Goal: Task Accomplishment & Management: Complete application form

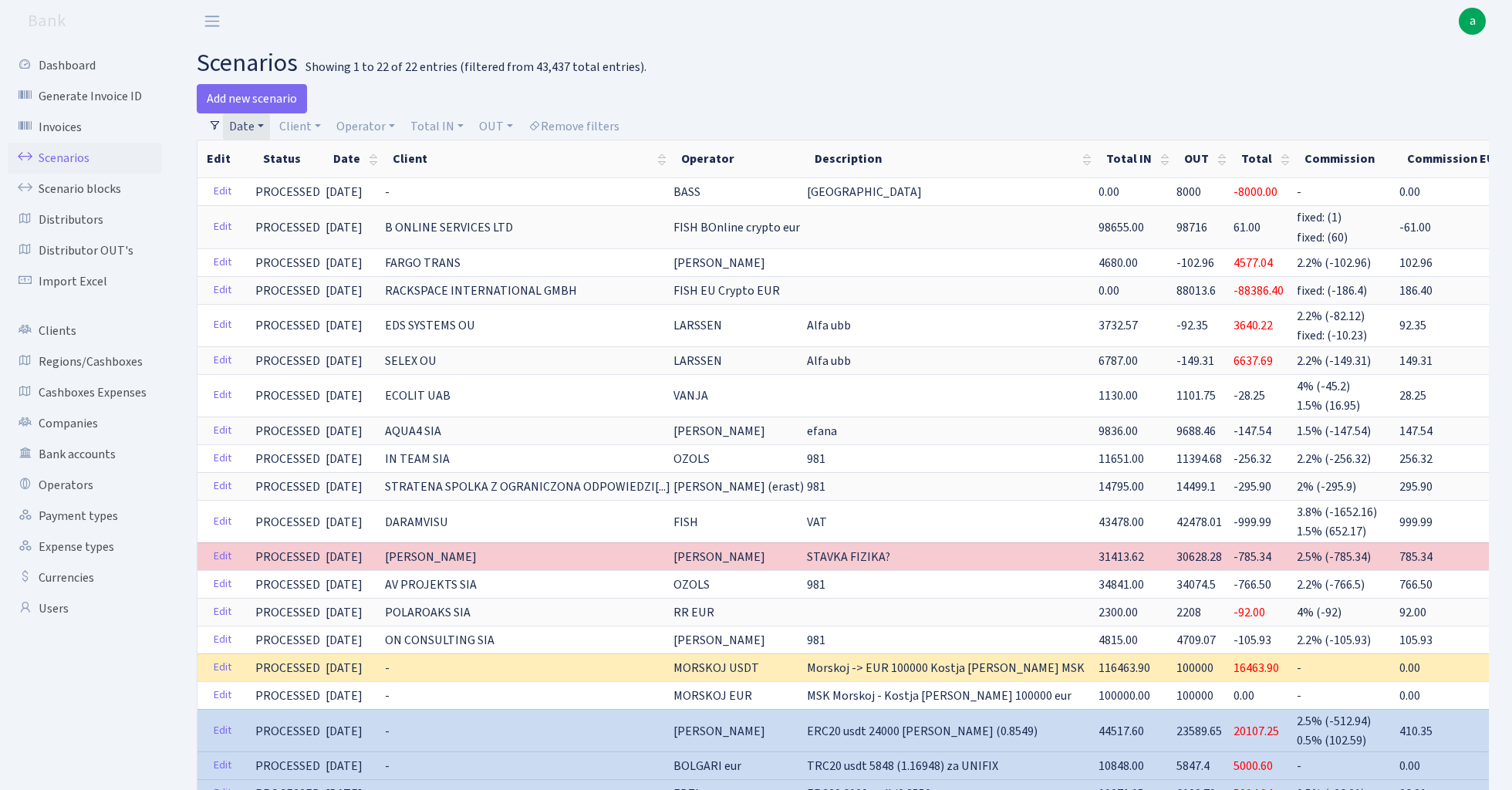
select select "100"
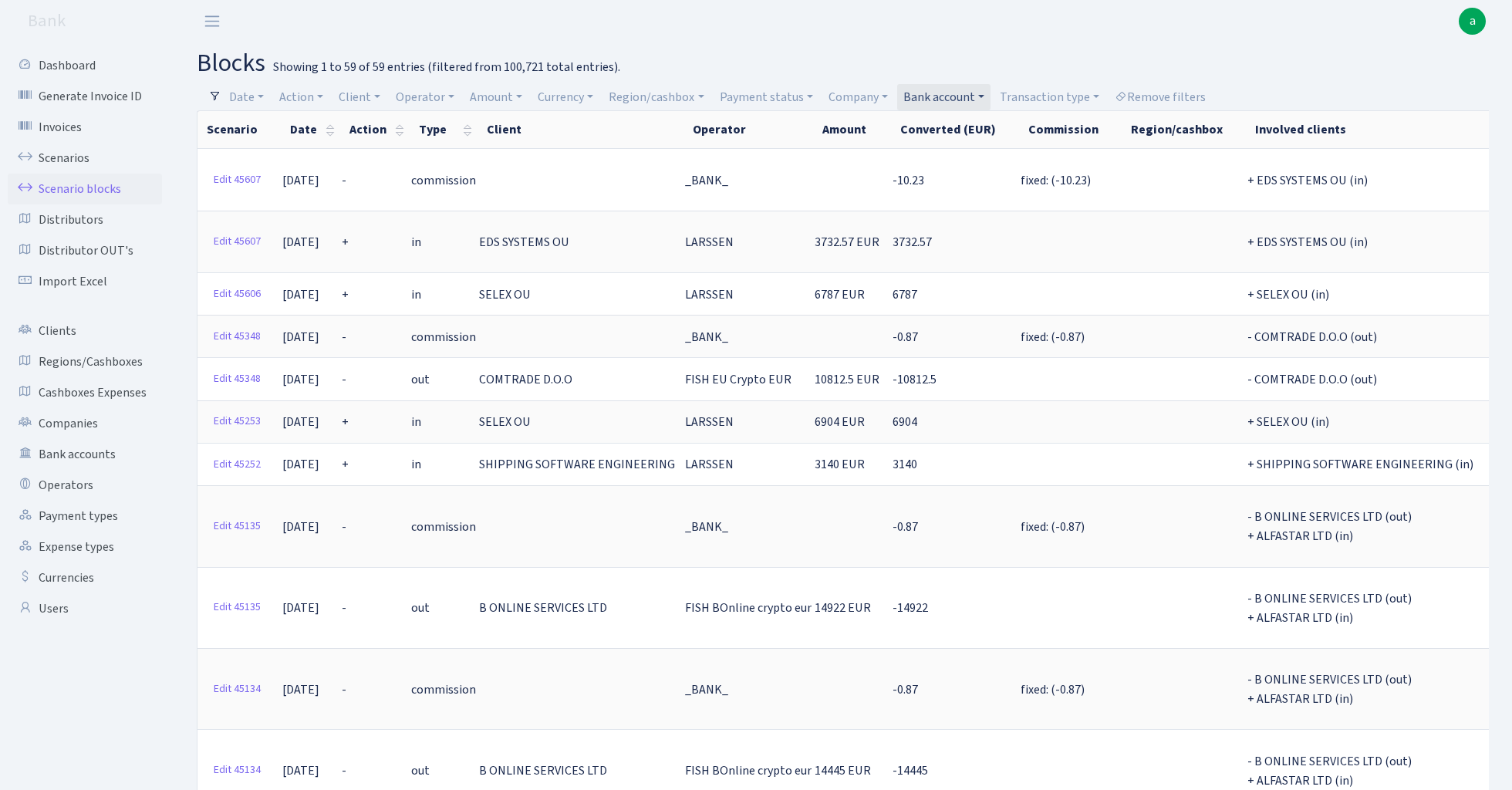
select select "100"
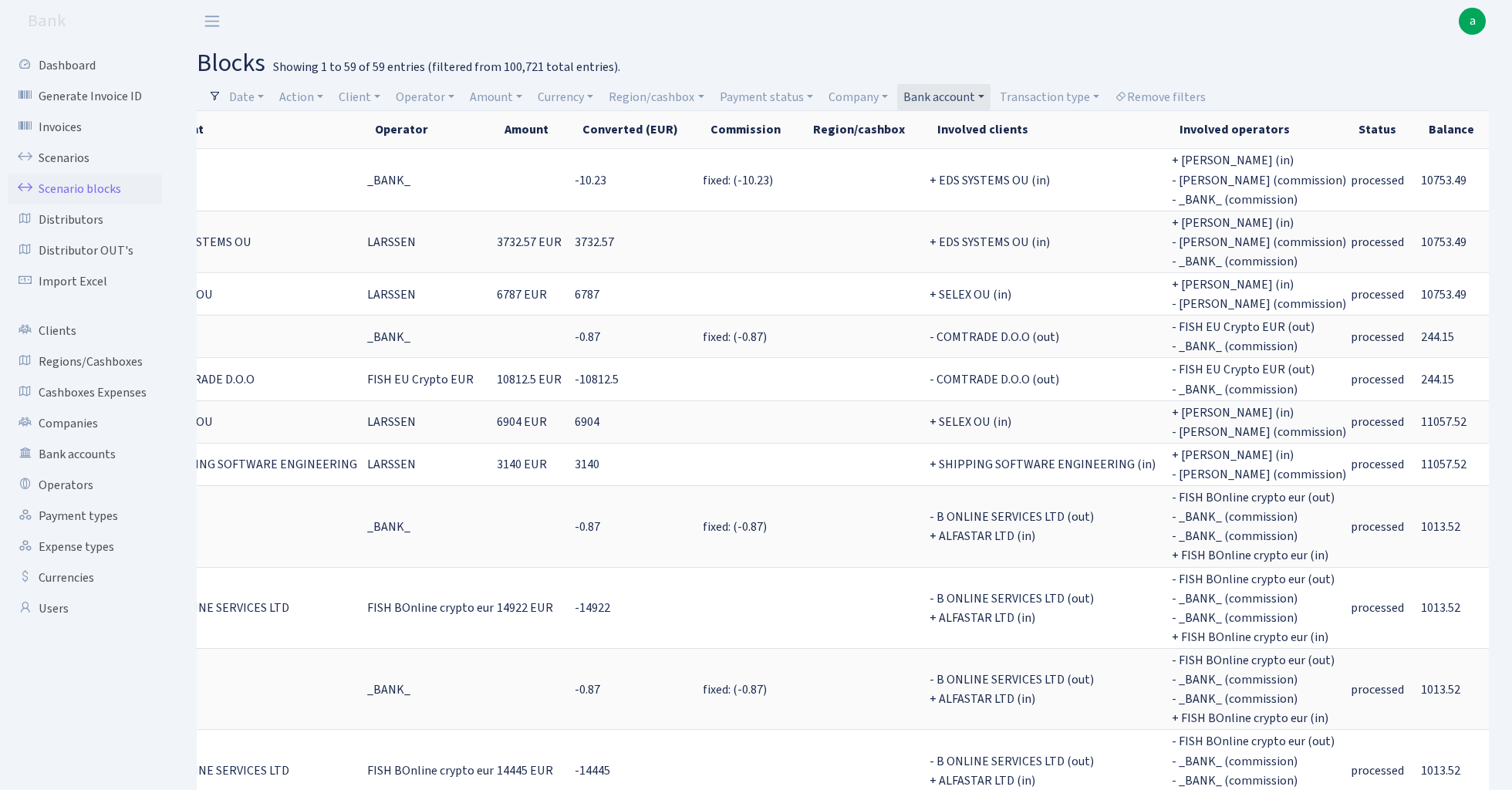
click at [948, 93] on link "Bank account" at bounding box center [944, 97] width 93 height 26
click at [943, 155] on input "search" at bounding box center [958, 152] width 114 height 24
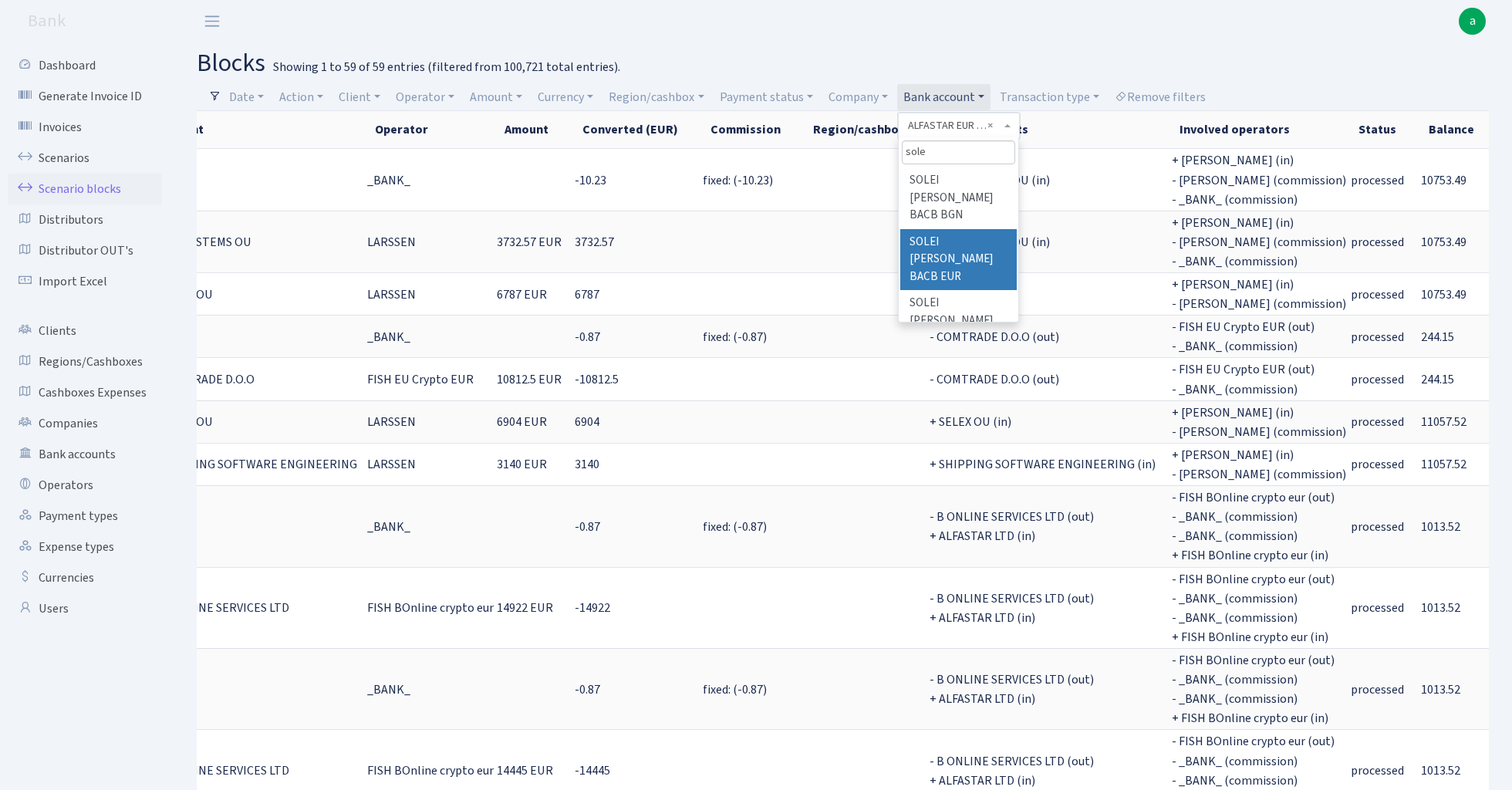
type input "sole"
click at [979, 229] on li "SOLEI [PERSON_NAME] BACB EUR" at bounding box center [958, 259] width 117 height 61
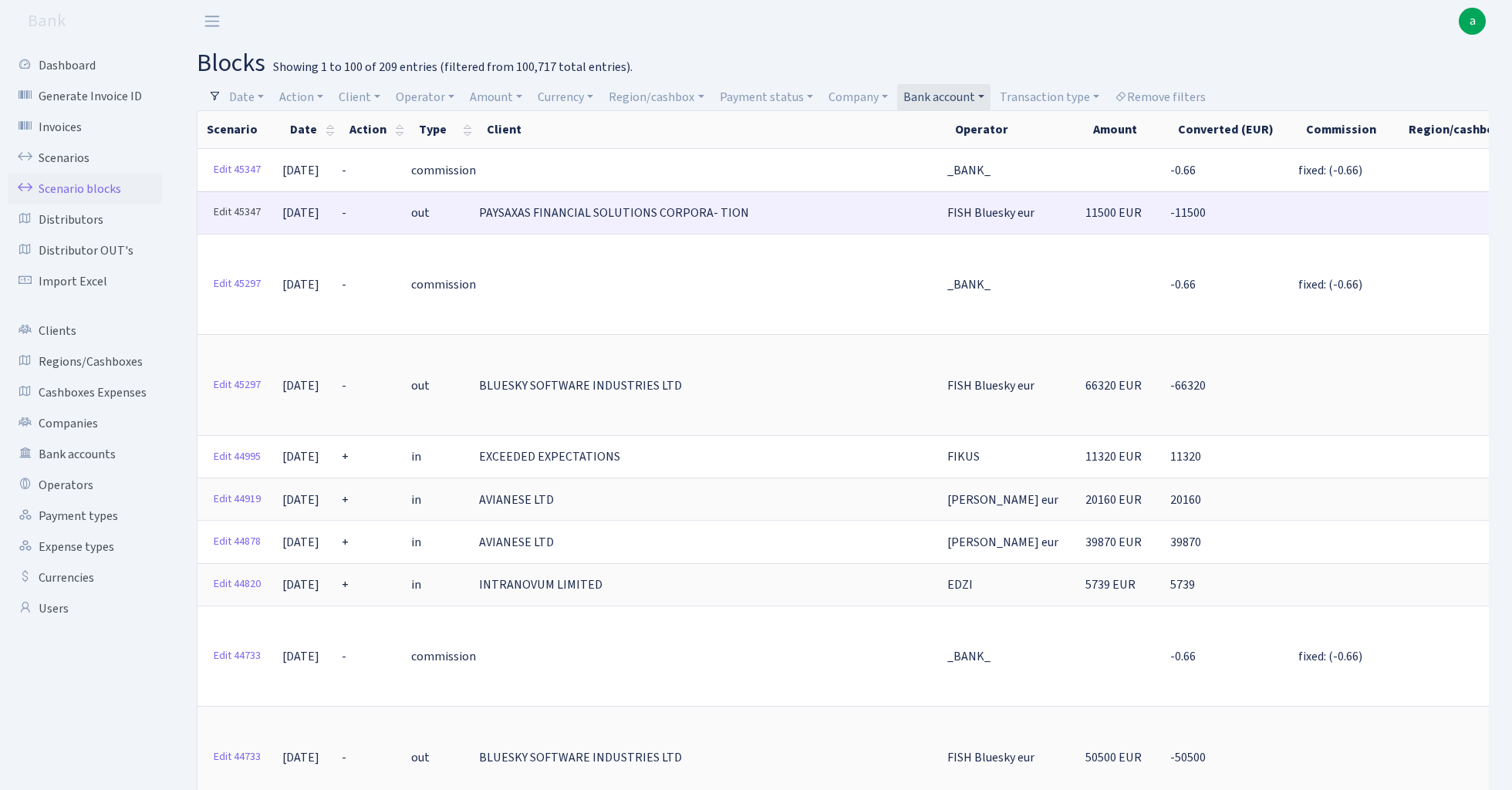
click at [238, 210] on link "Edit 45347" at bounding box center [237, 212] width 61 height 24
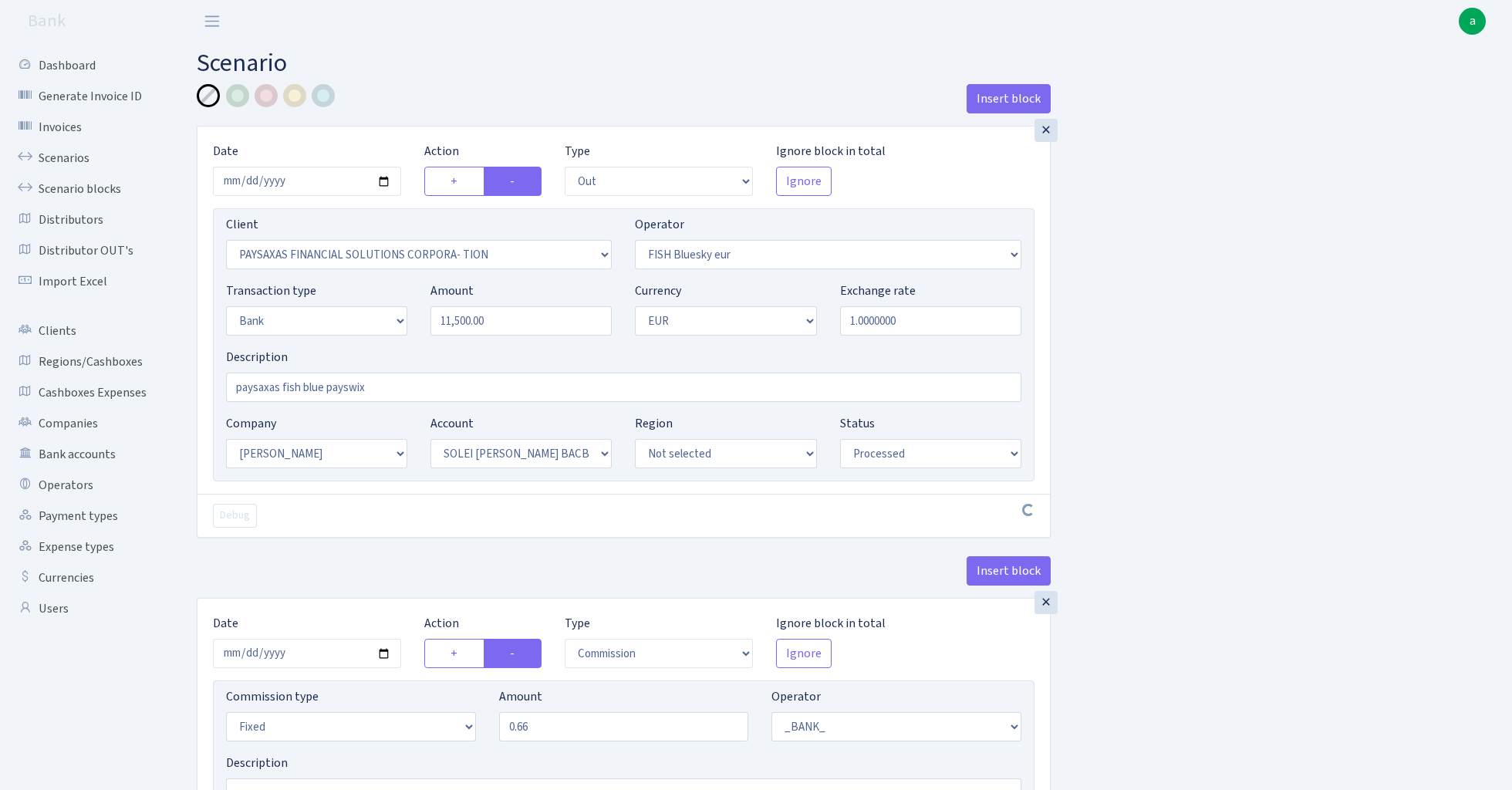
select select "out"
select select "2929"
select select "460"
select select "2"
select select "1"
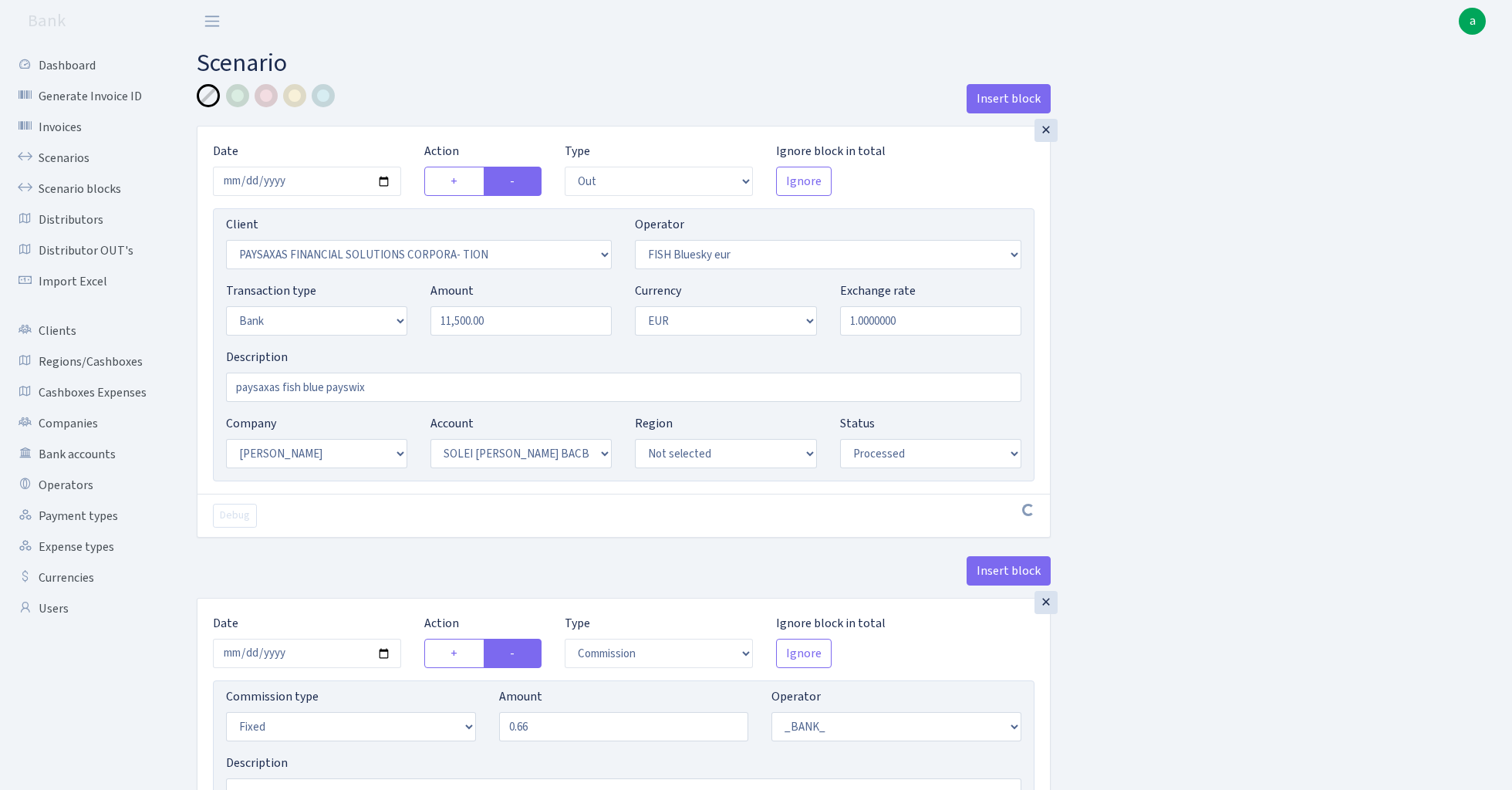
select select "2"
select select "4"
select select "processed"
select select "commission"
select select "fixed"
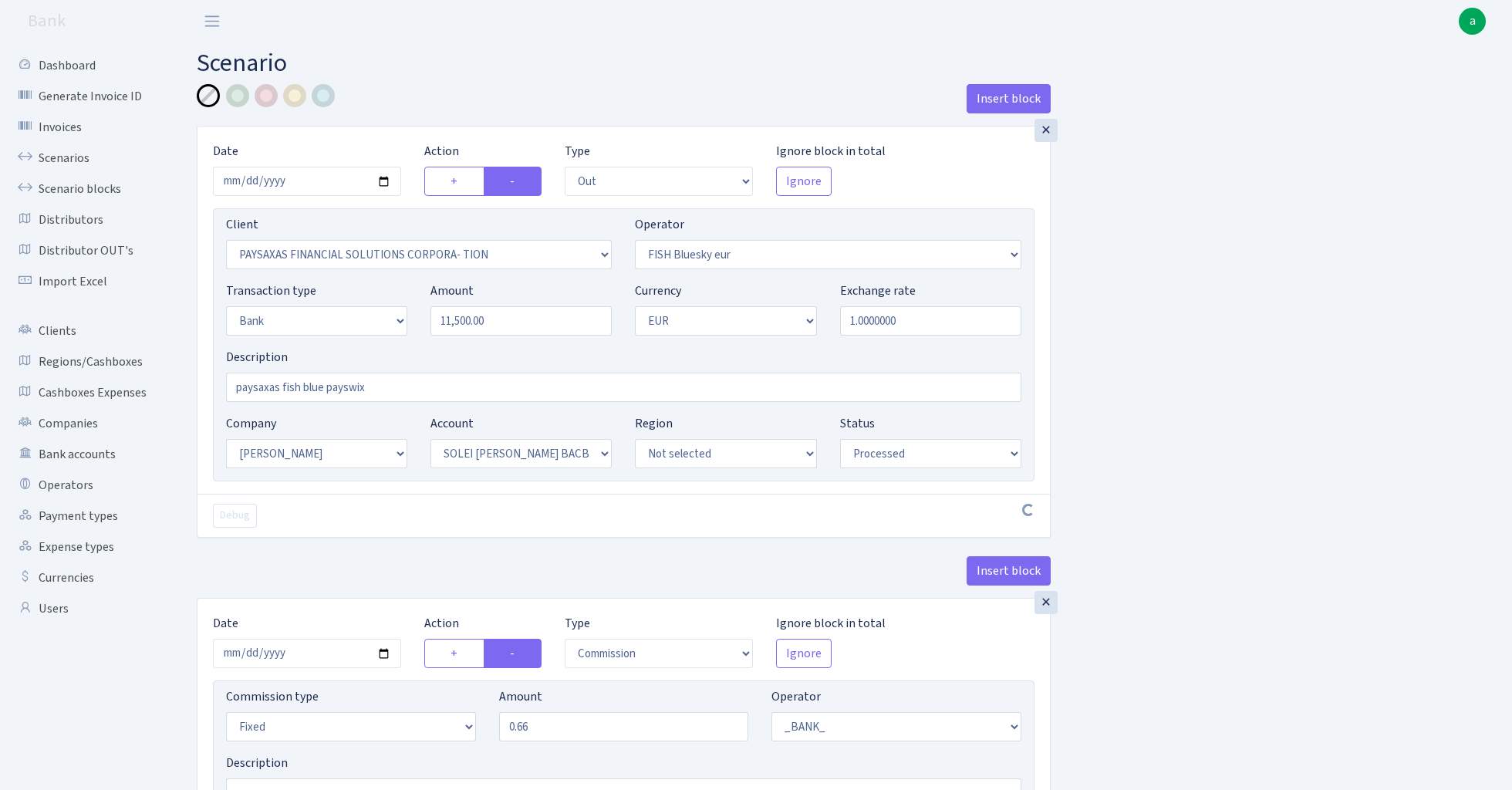
select select "1"
select select "2"
select select "4"
select select "processed"
select select "1844"
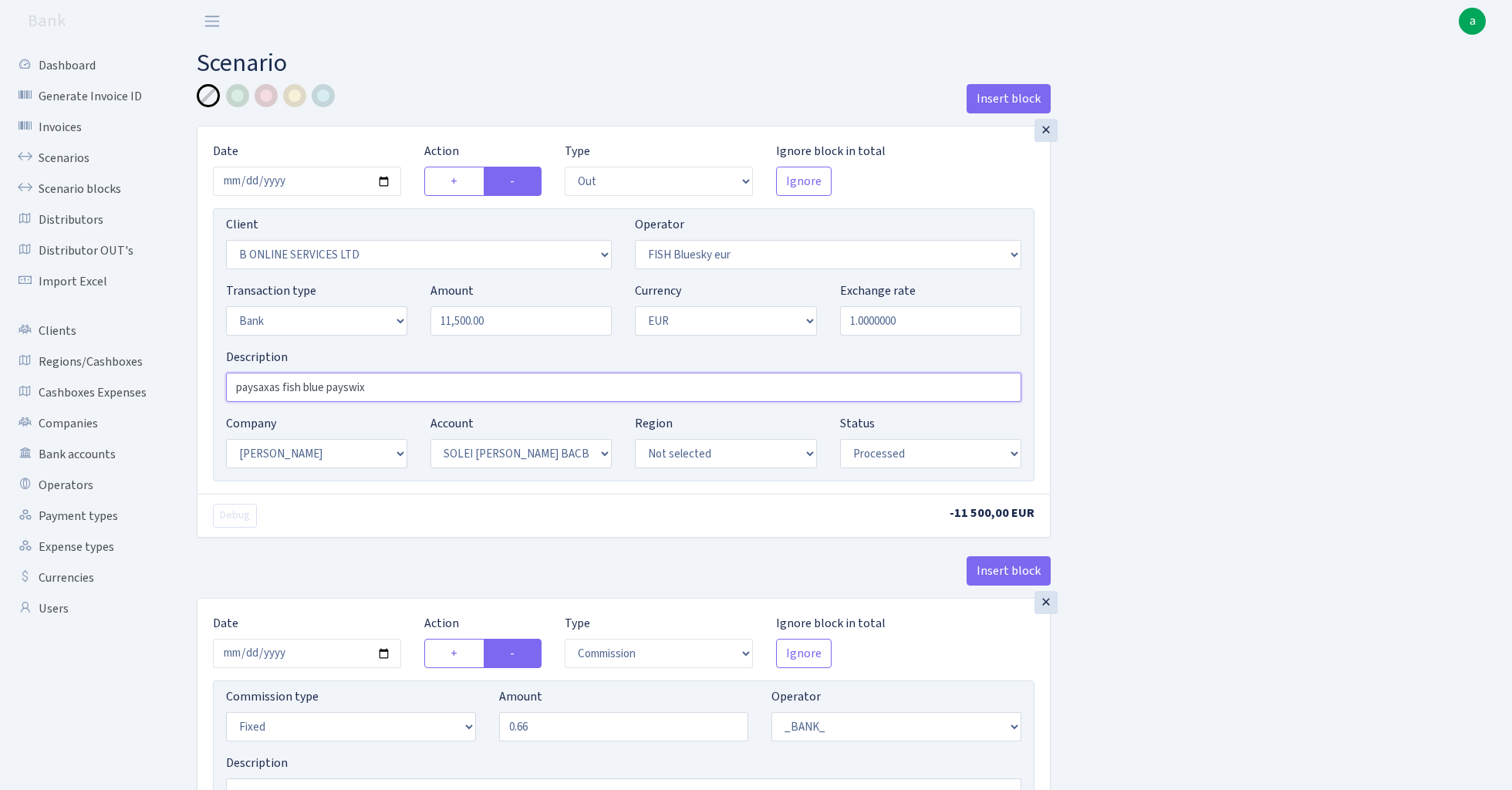
click at [312, 385] on input "paysaxas fish blue payswix" at bounding box center [624, 388] width 796 height 30
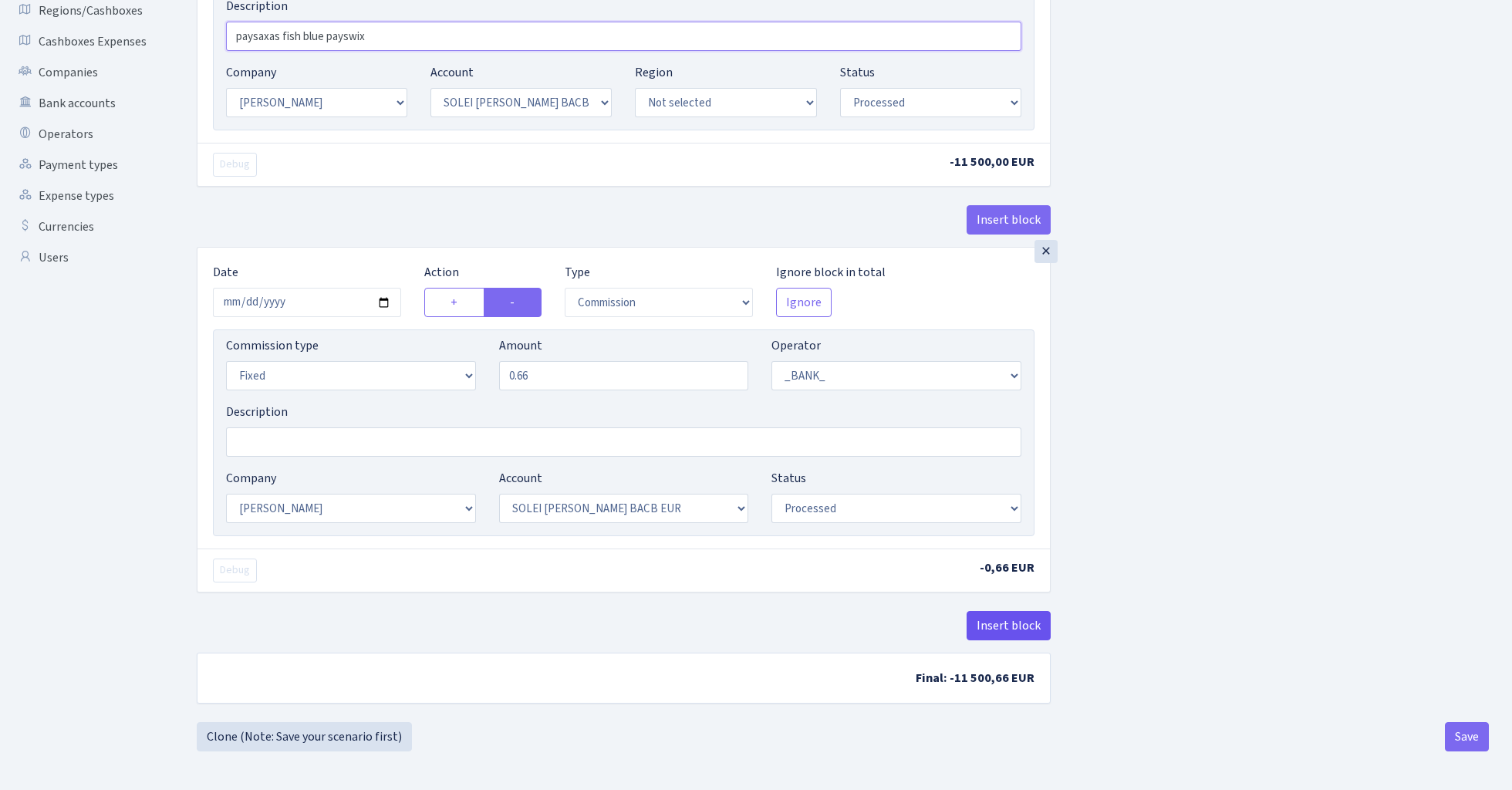
scroll to position [356, 0]
click at [1014, 623] on button "Insert block" at bounding box center [1009, 626] width 84 height 30
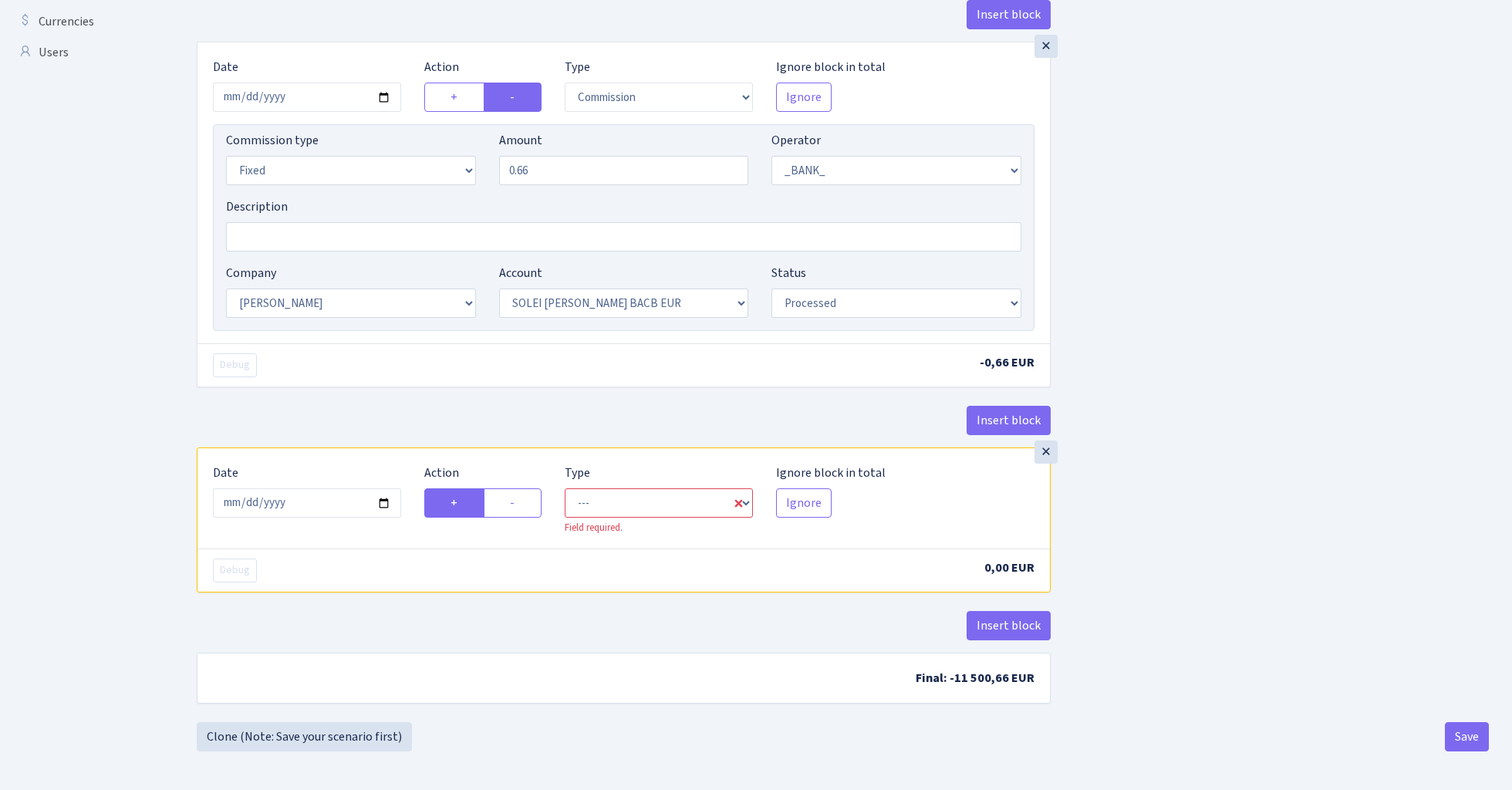
scroll to position [561, 0]
click at [328, 494] on input "2025-08-26" at bounding box center [307, 503] width 188 height 30
type input "2025-08-14"
click at [347, 424] on div "Insert block" at bounding box center [624, 427] width 854 height 42
click at [522, 500] on label "-" at bounding box center [512, 503] width 58 height 30
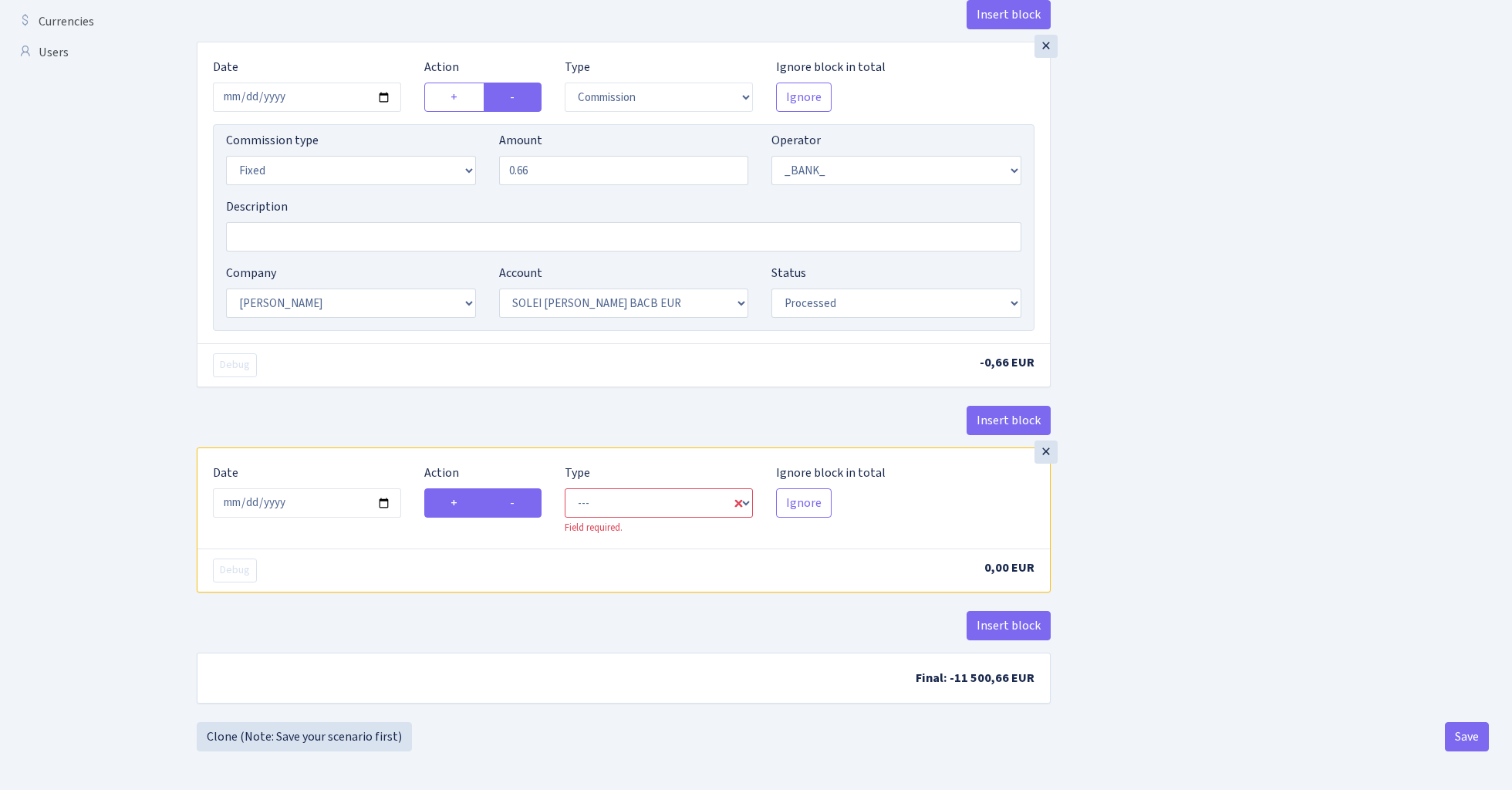
click at [520, 500] on input "-" at bounding box center [515, 498] width 10 height 10
radio input "true"
radio input "false"
select select "commission"
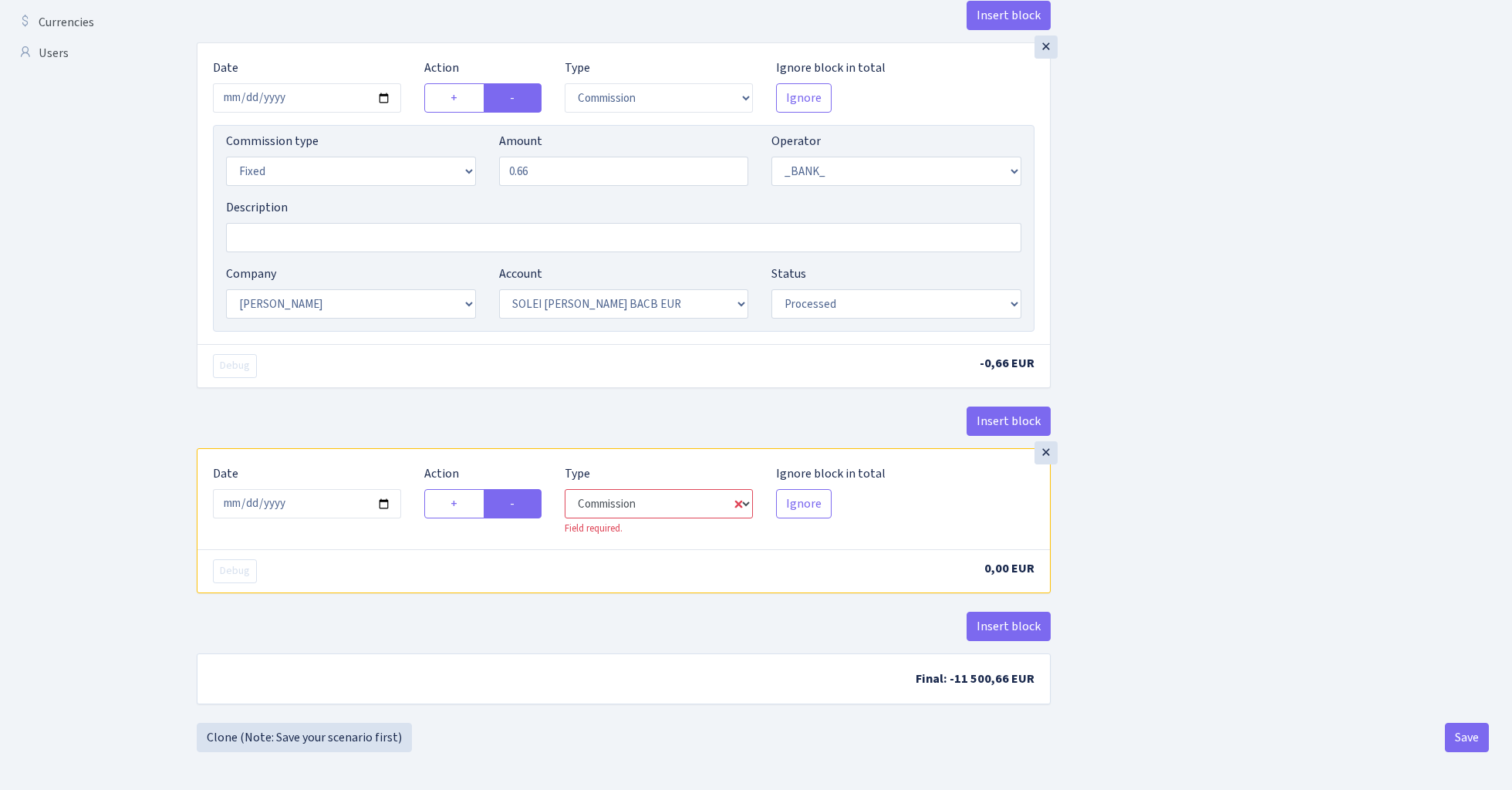
select select "1"
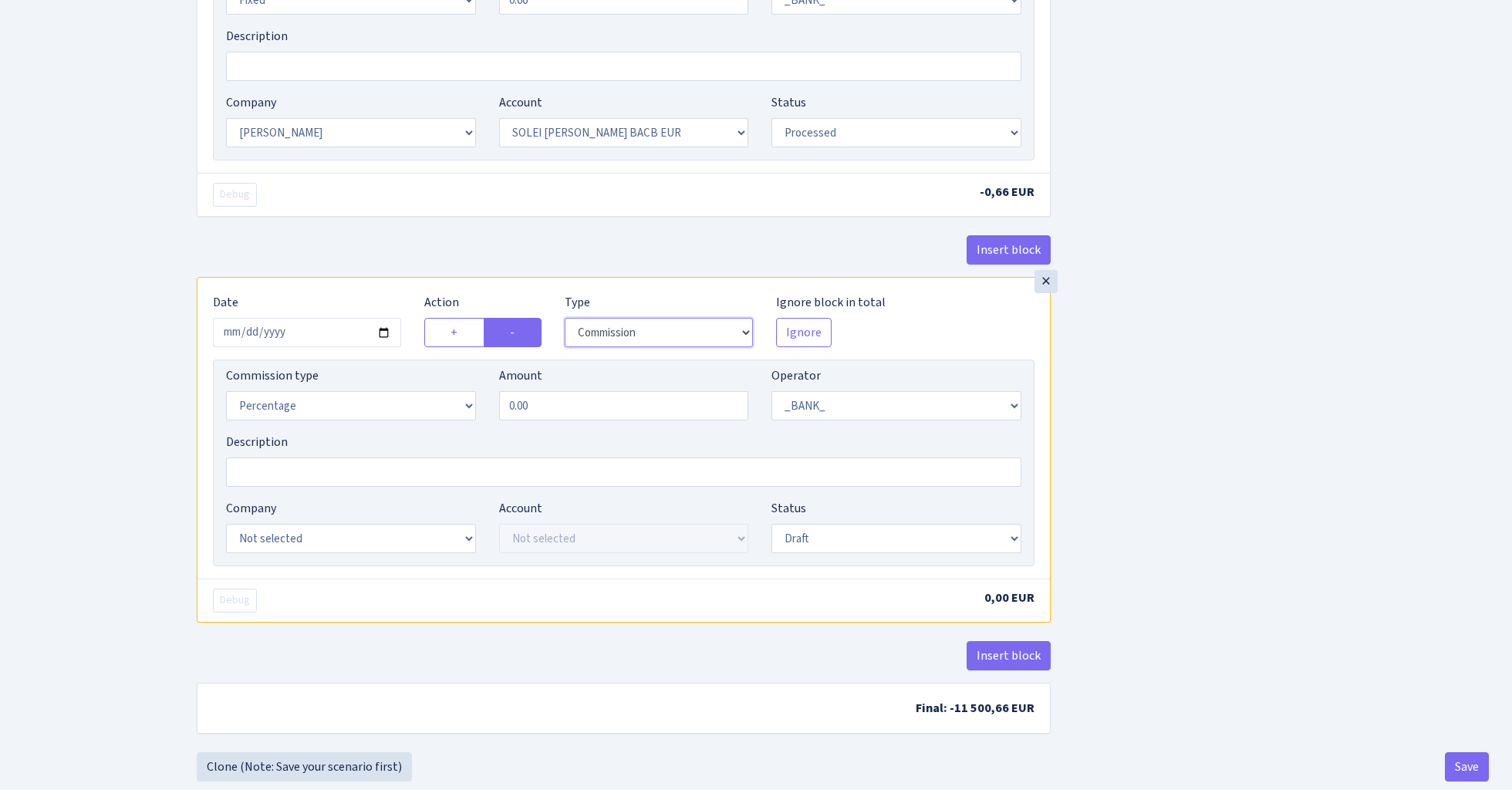
scroll to position [741, 0]
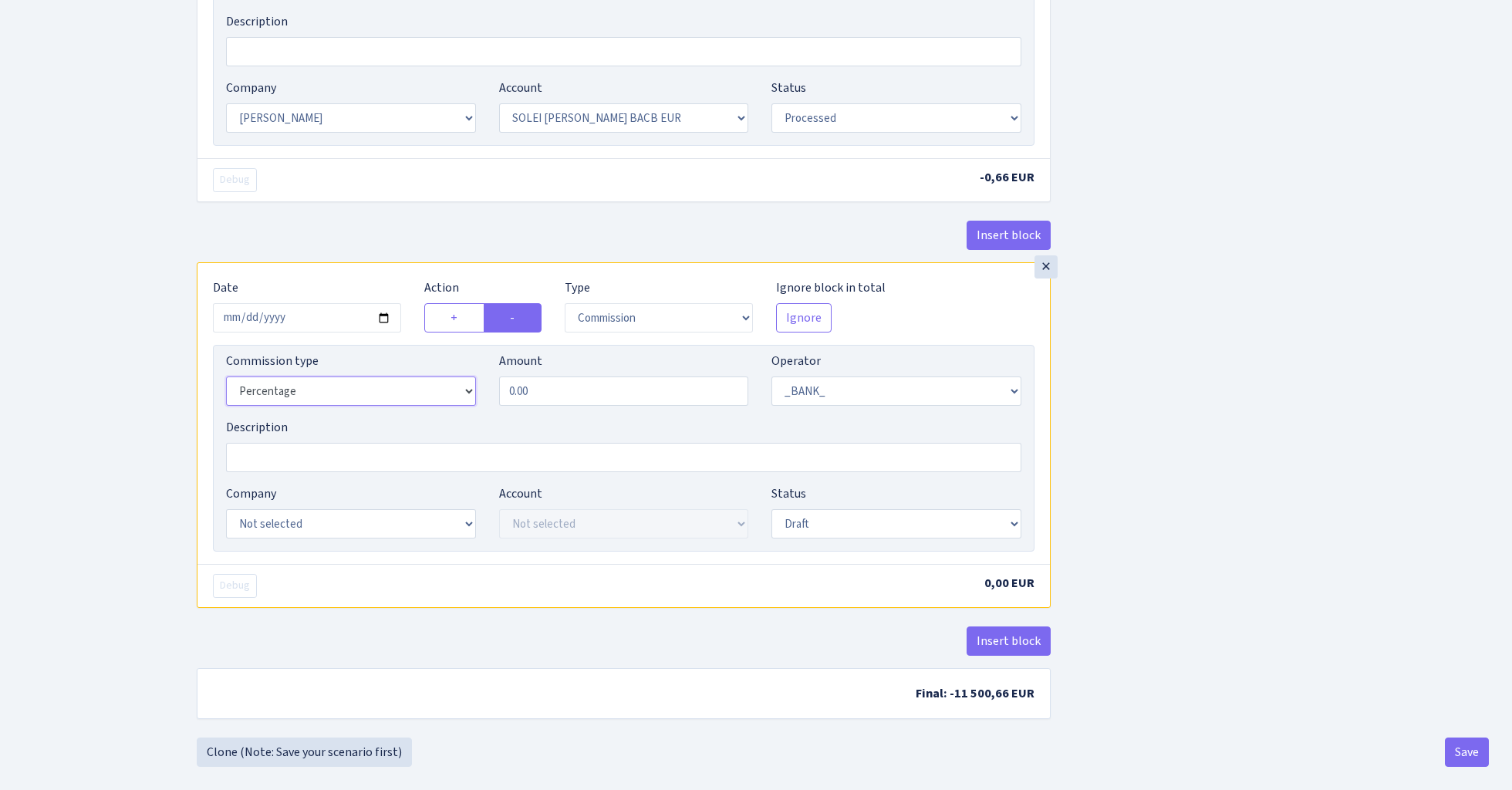
select select "fixed"
click at [608, 394] on input "0.00" at bounding box center [624, 391] width 250 height 30
type input "25.00"
click at [1356, 328] on div "Insert block × Date 2025-08-14 Action + - Type --- In Out Commission Field requ…" at bounding box center [842, 40] width 1315 height 1394
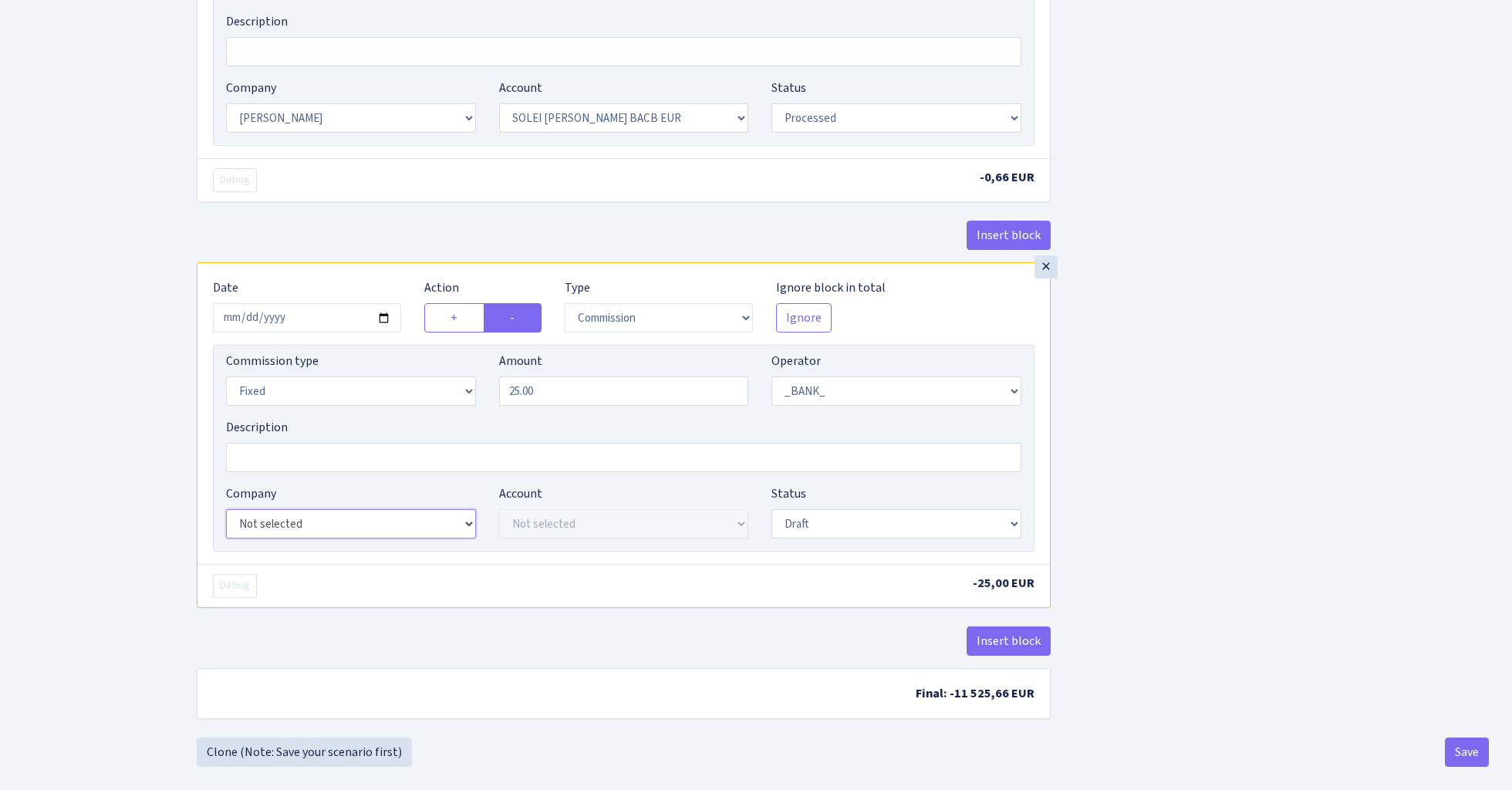
select select "22"
select select "64"
select select "processed"
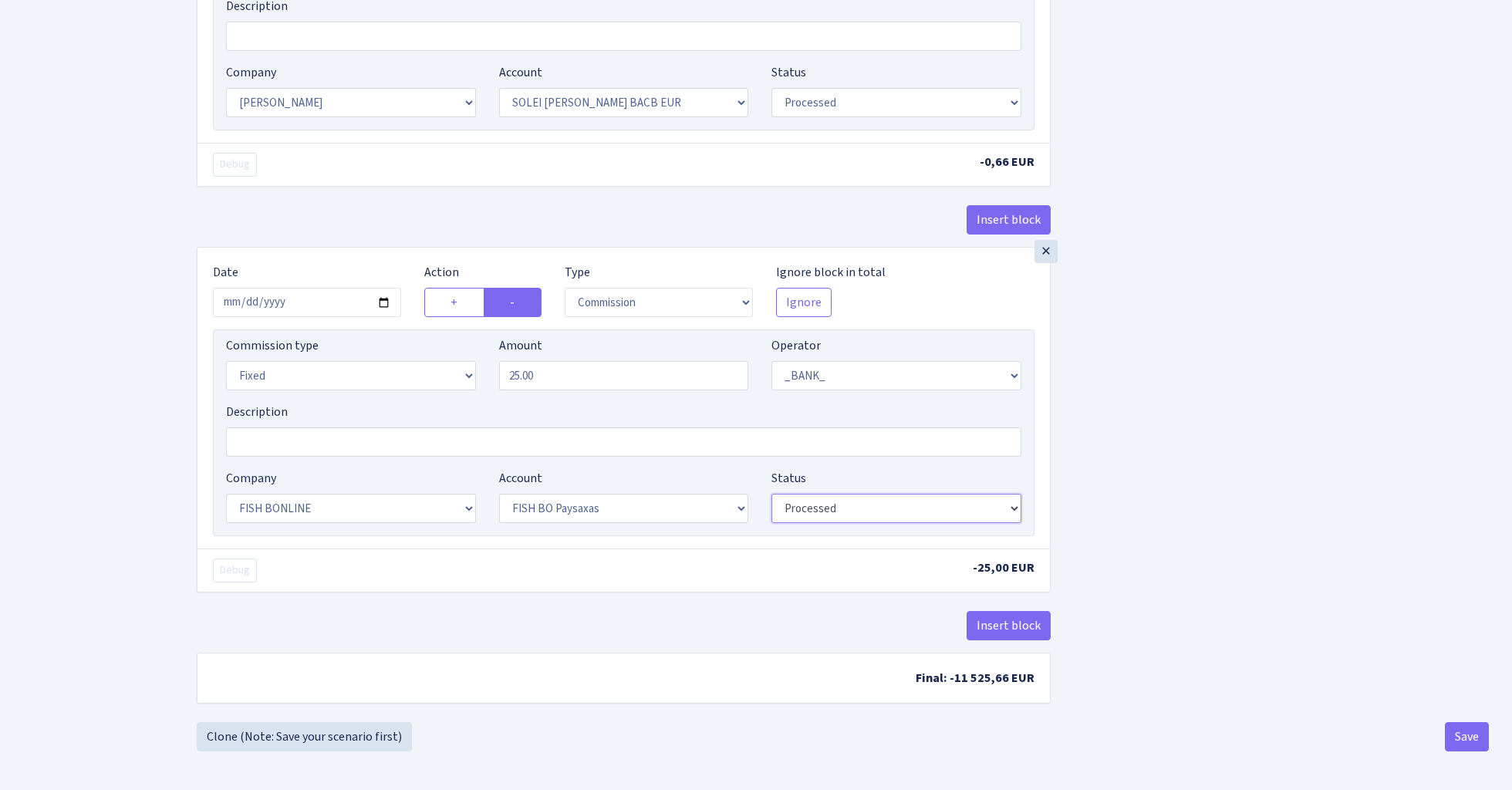
scroll to position [764, 0]
click at [1017, 623] on button "Insert block" at bounding box center [1009, 626] width 84 height 30
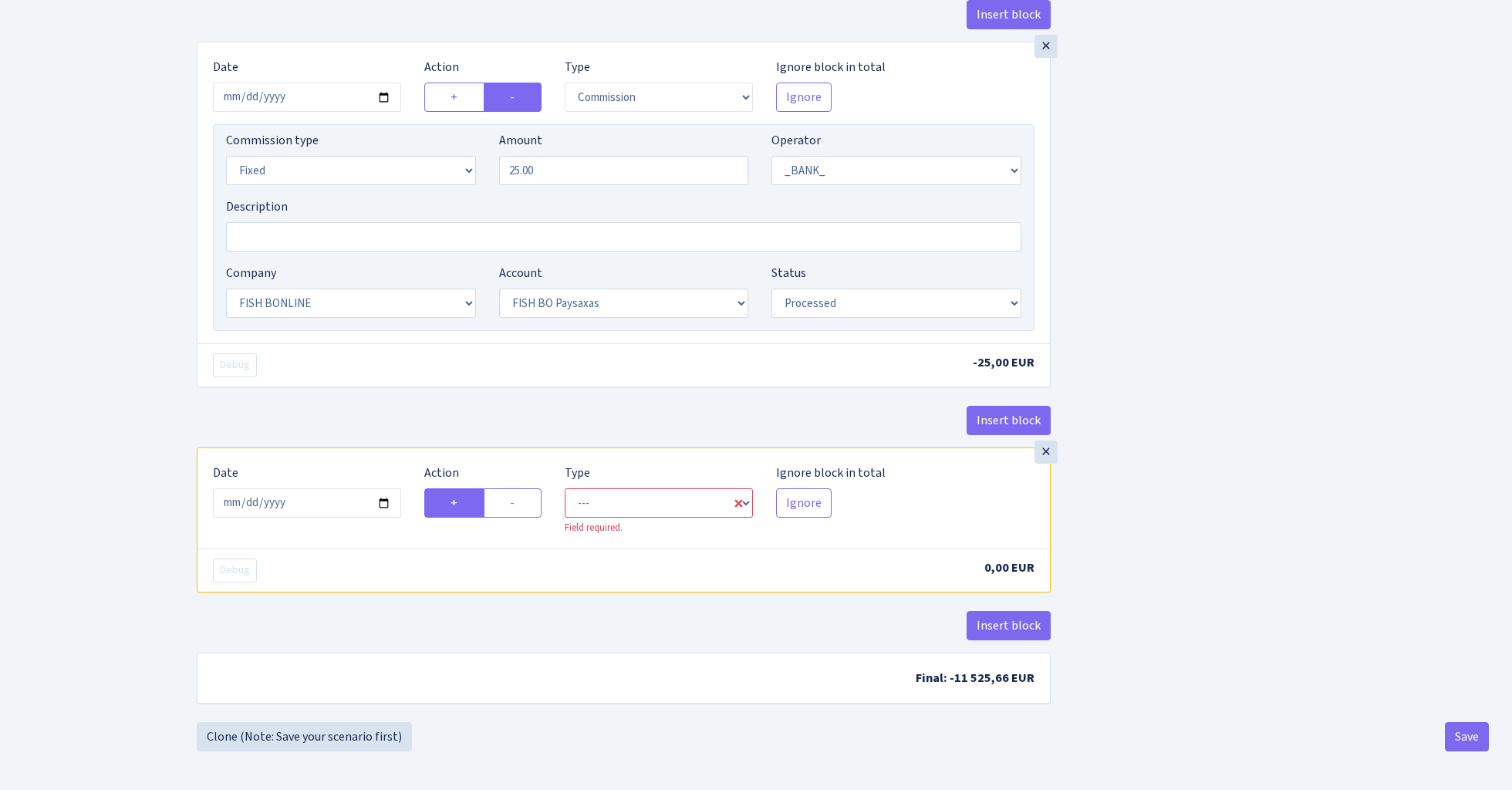
scroll to position [968, 0]
click at [324, 501] on input "2025-08-26" at bounding box center [307, 503] width 188 height 30
type input "2025-08-14"
click at [347, 437] on div "Insert block" at bounding box center [624, 427] width 854 height 42
select select "in"
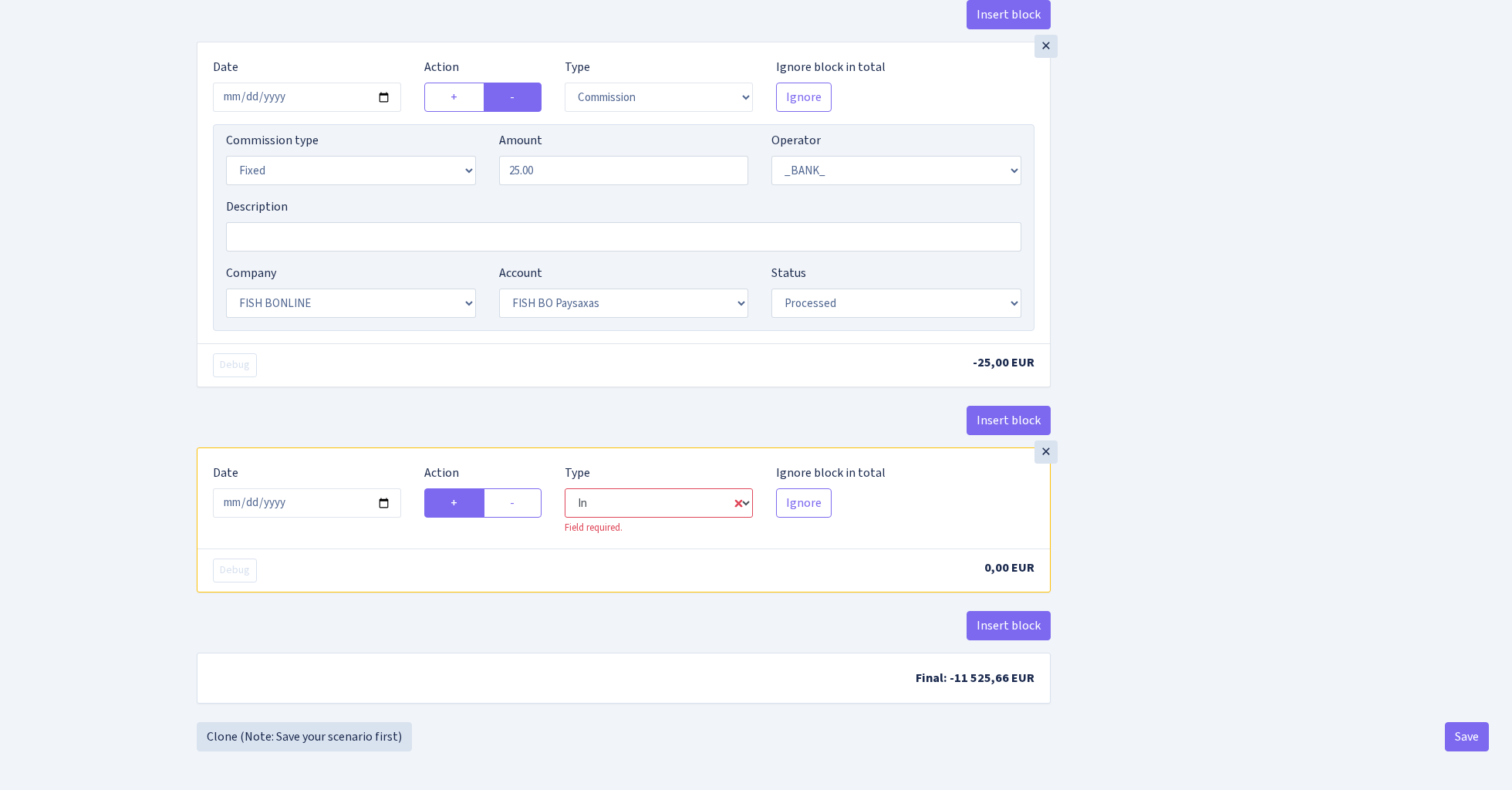
select select "1"
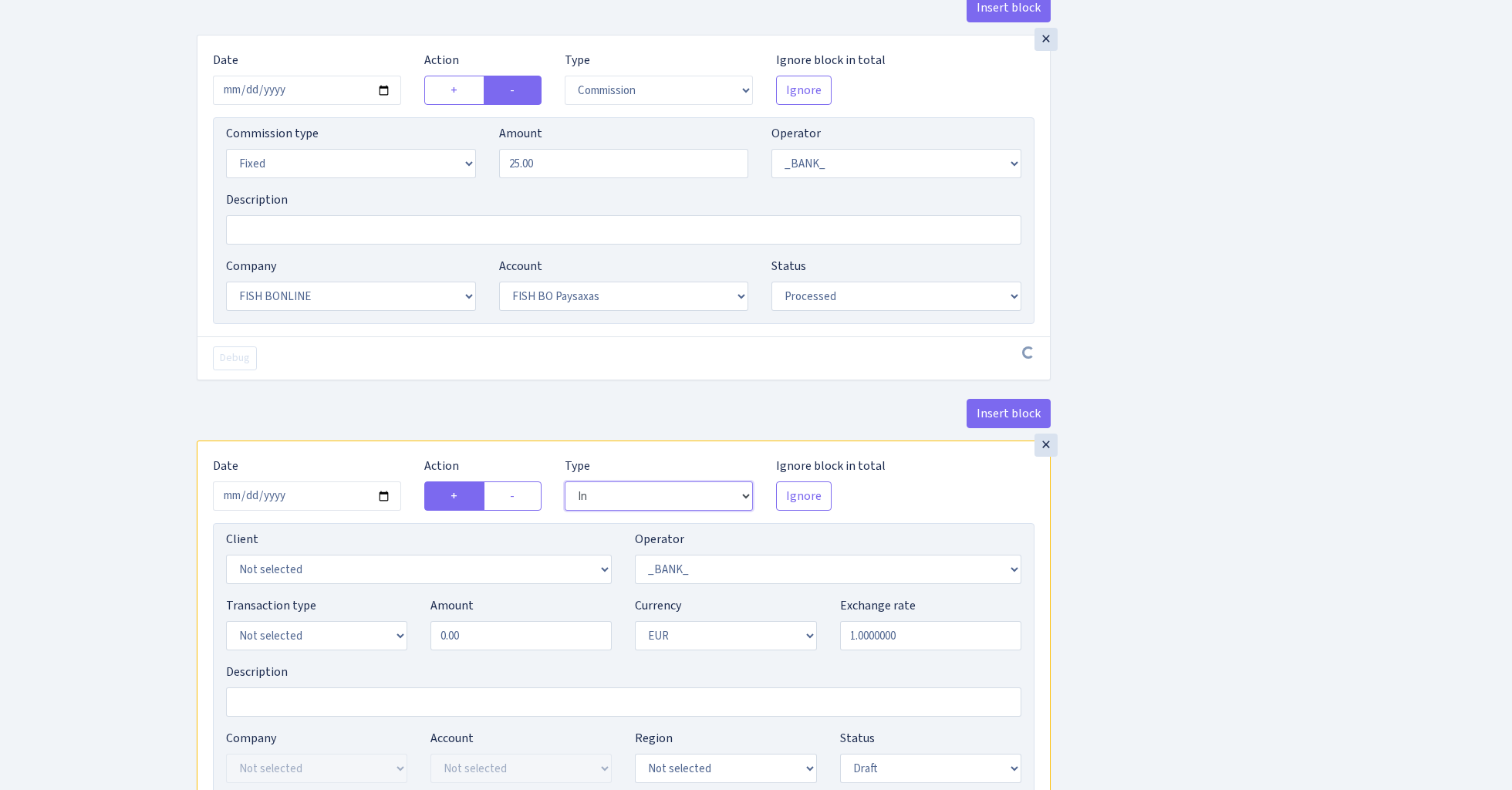
scroll to position [1032, 0]
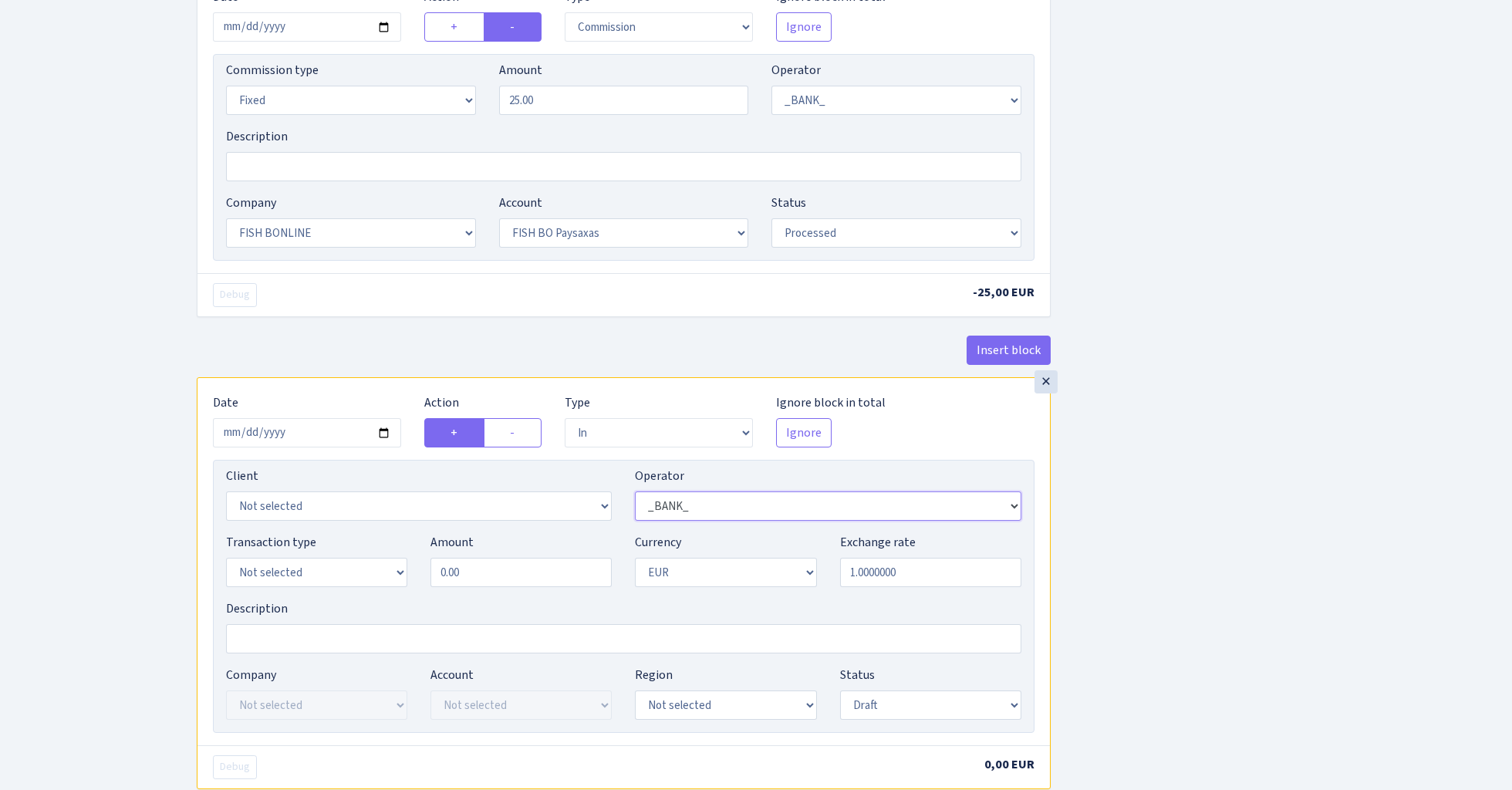
select select "410"
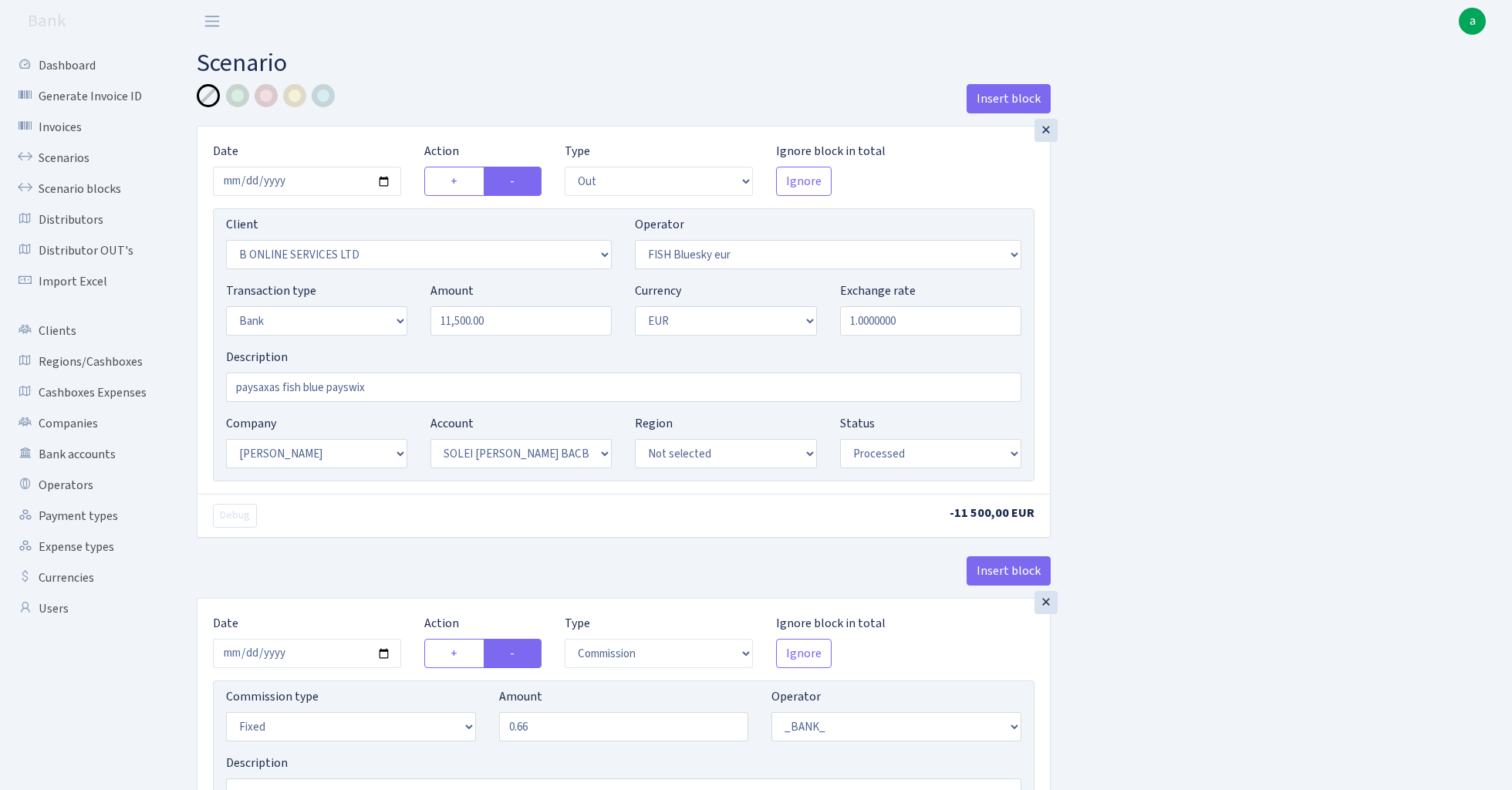
scroll to position [0, 0]
select select "410"
click at [308, 385] on input "paysaxas fish blue payswix" at bounding box center [624, 388] width 796 height 30
click at [322, 96] on div at bounding box center [323, 96] width 23 height 23
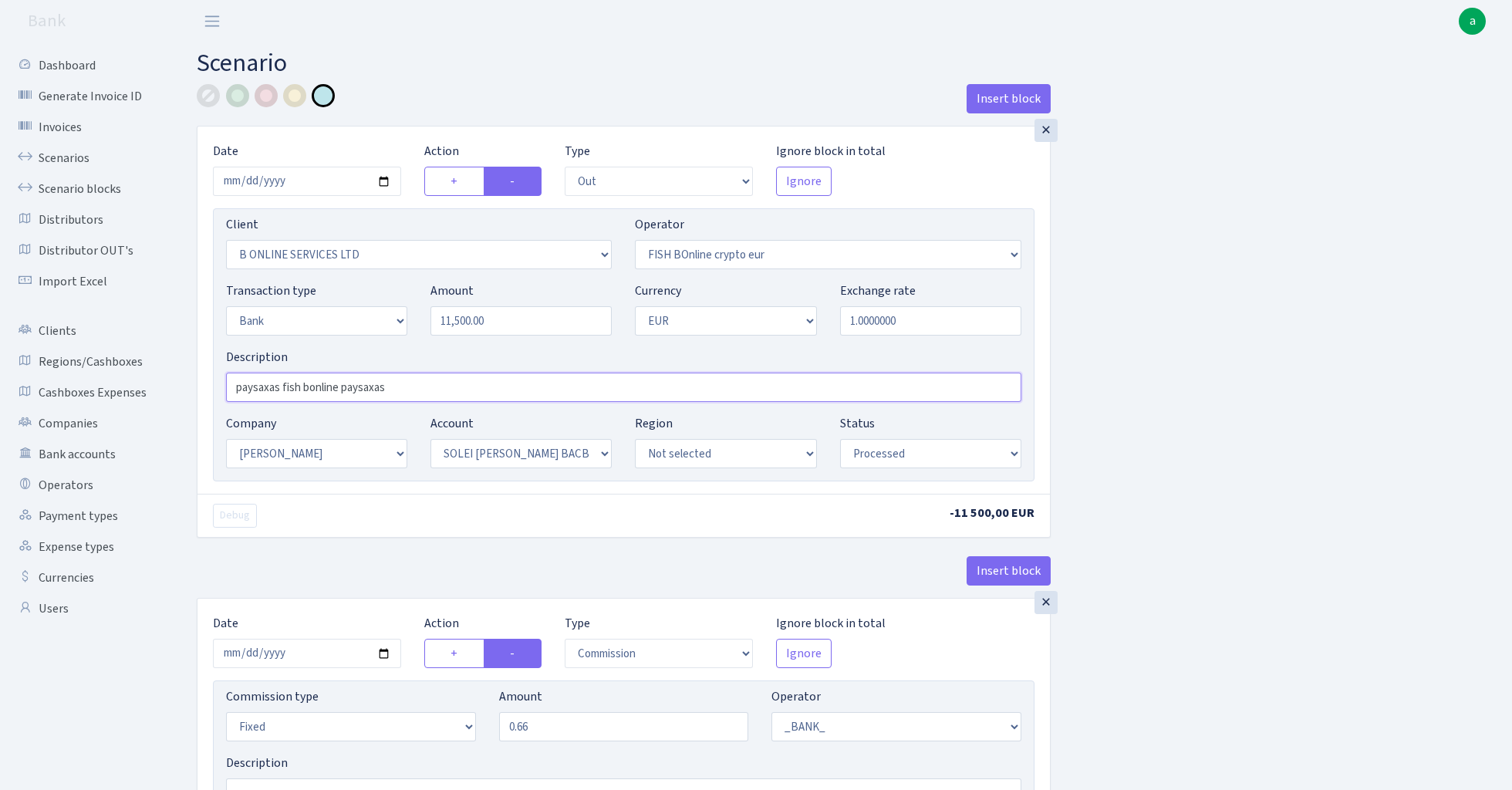
click at [374, 386] on input "paysaxas fish bonline paysaxas" at bounding box center [624, 388] width 796 height 30
drag, startPoint x: 519, startPoint y: 393, endPoint x: 232, endPoint y: 386, distance: 287.1
click at [232, 386] on input "paysaxas fish bonline" at bounding box center [624, 388] width 796 height 30
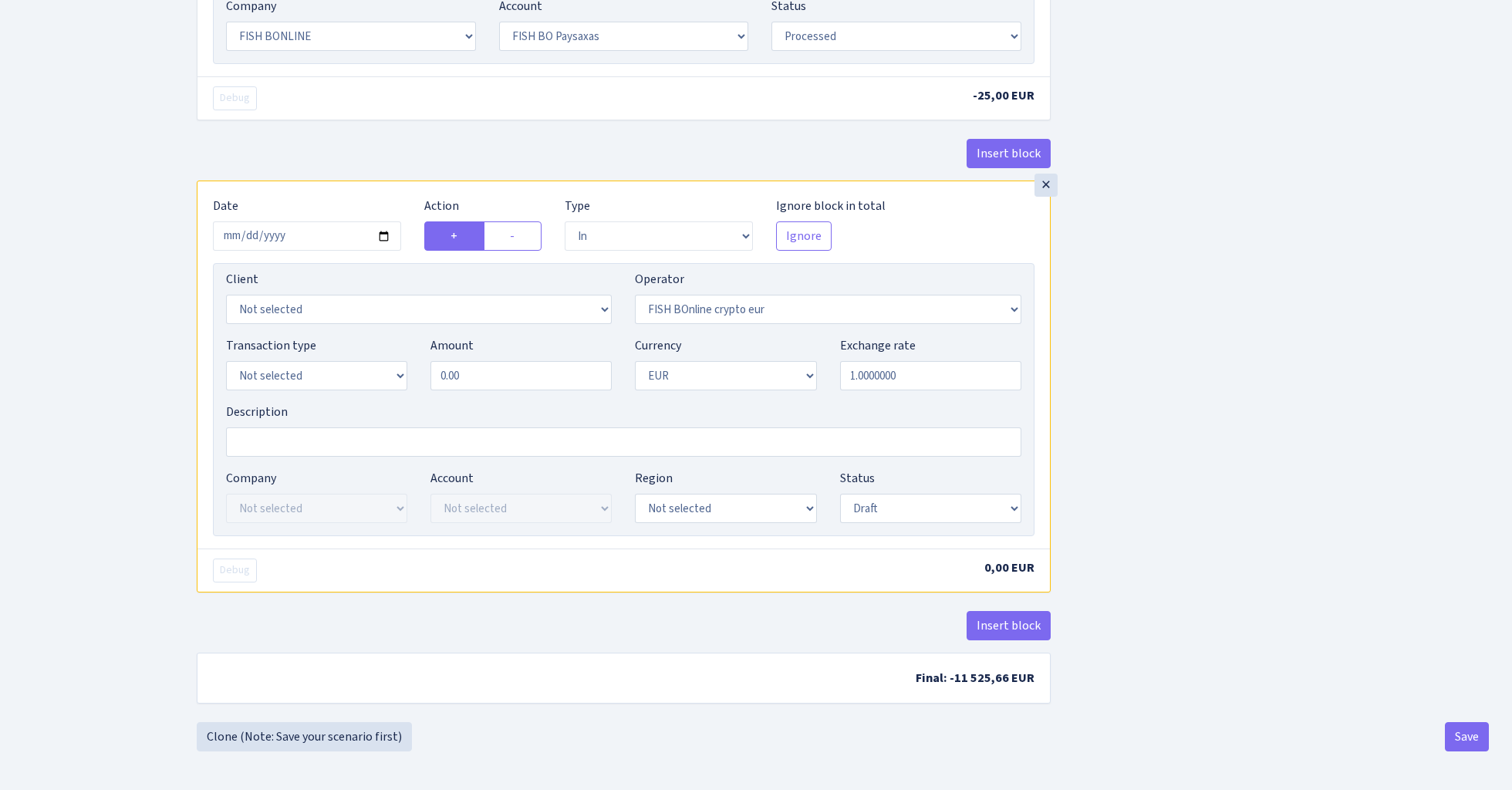
scroll to position [1238, 0]
type input "Solei paysaxas fish bonline"
select select "1906"
select select "2"
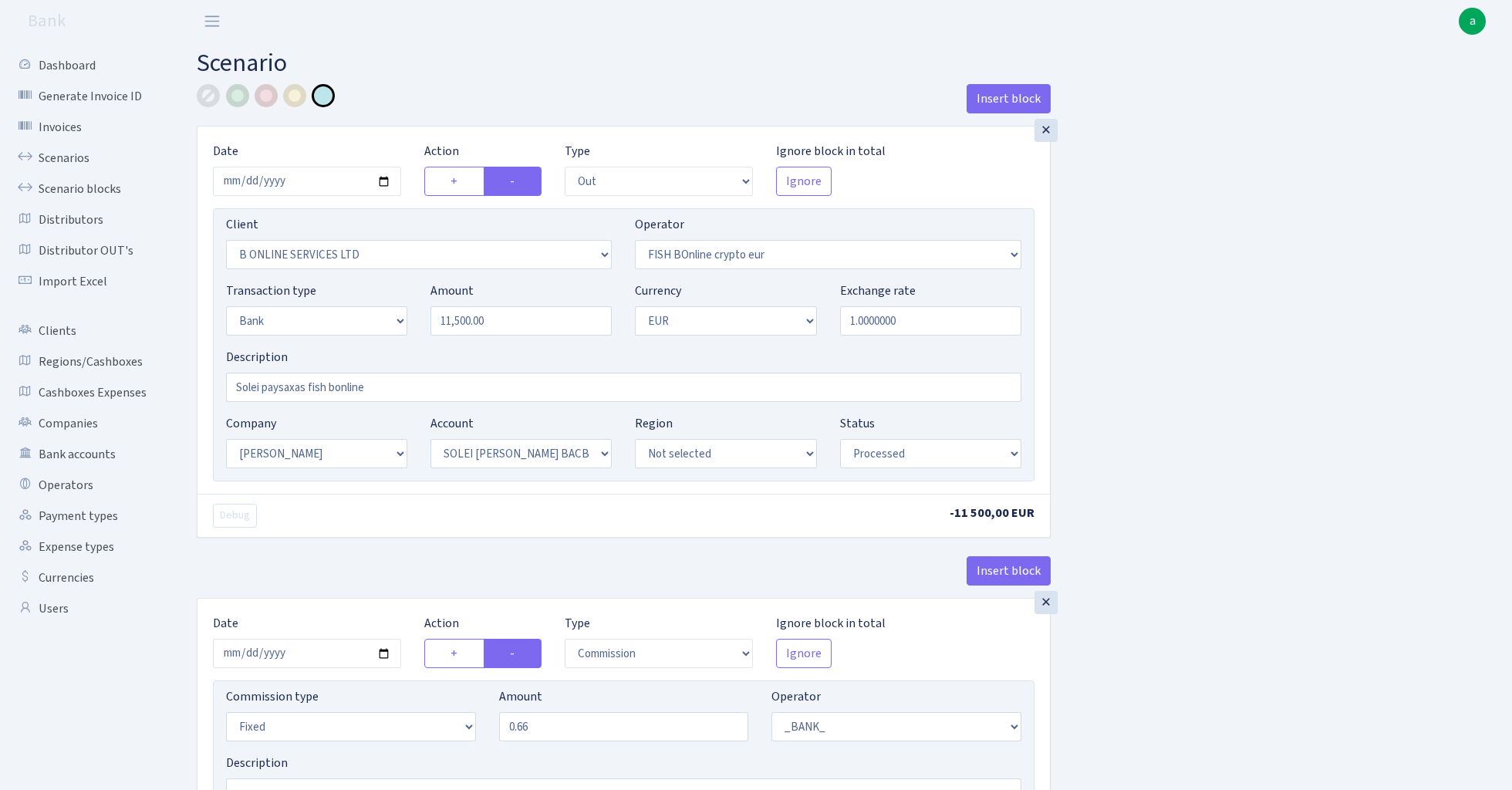
scroll to position [0, 0]
click at [511, 321] on input "11500.00" at bounding box center [521, 321] width 181 height 30
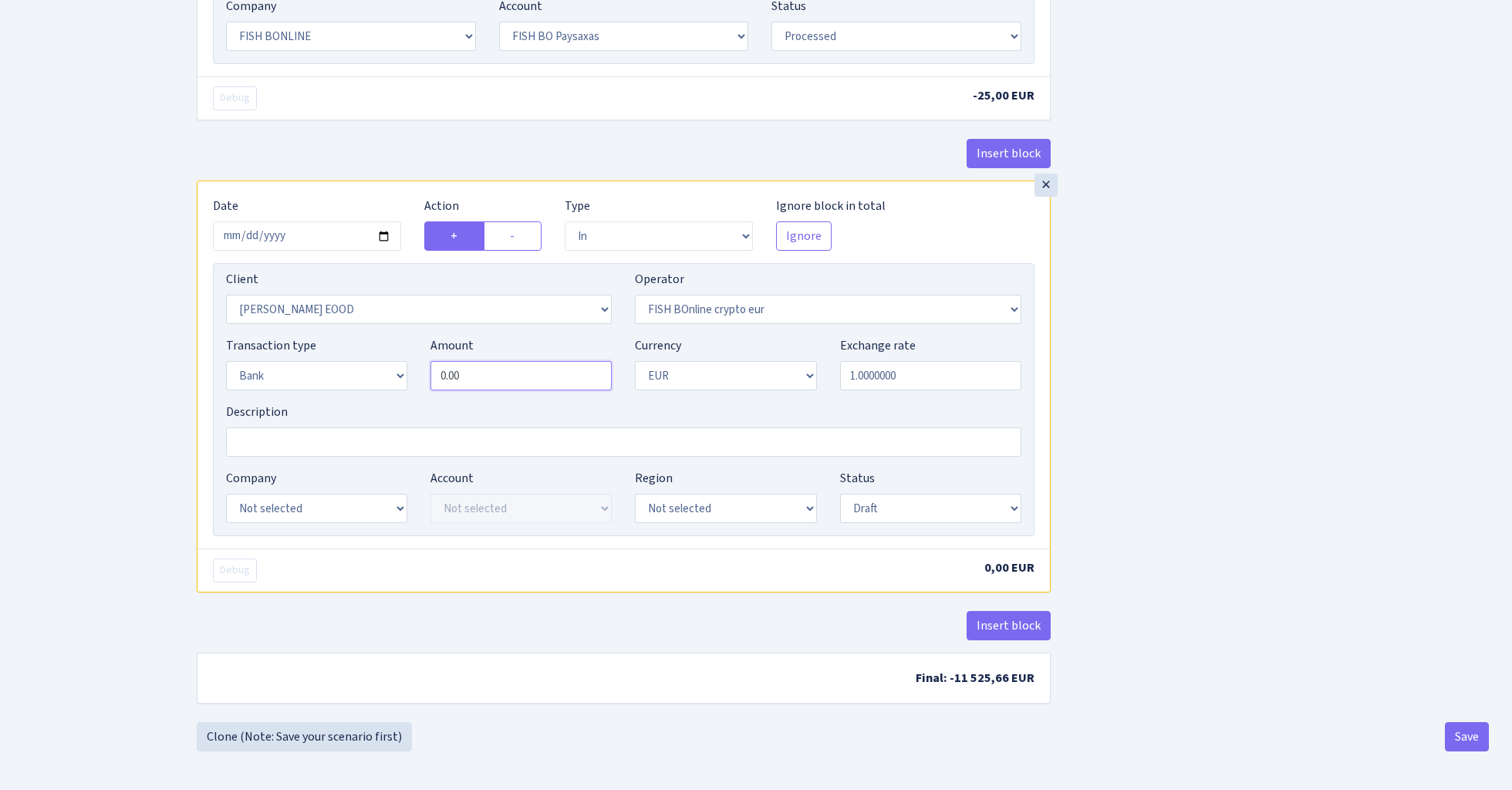
type input "11,500.00"
click at [505, 381] on input "0.00" at bounding box center [521, 376] width 181 height 30
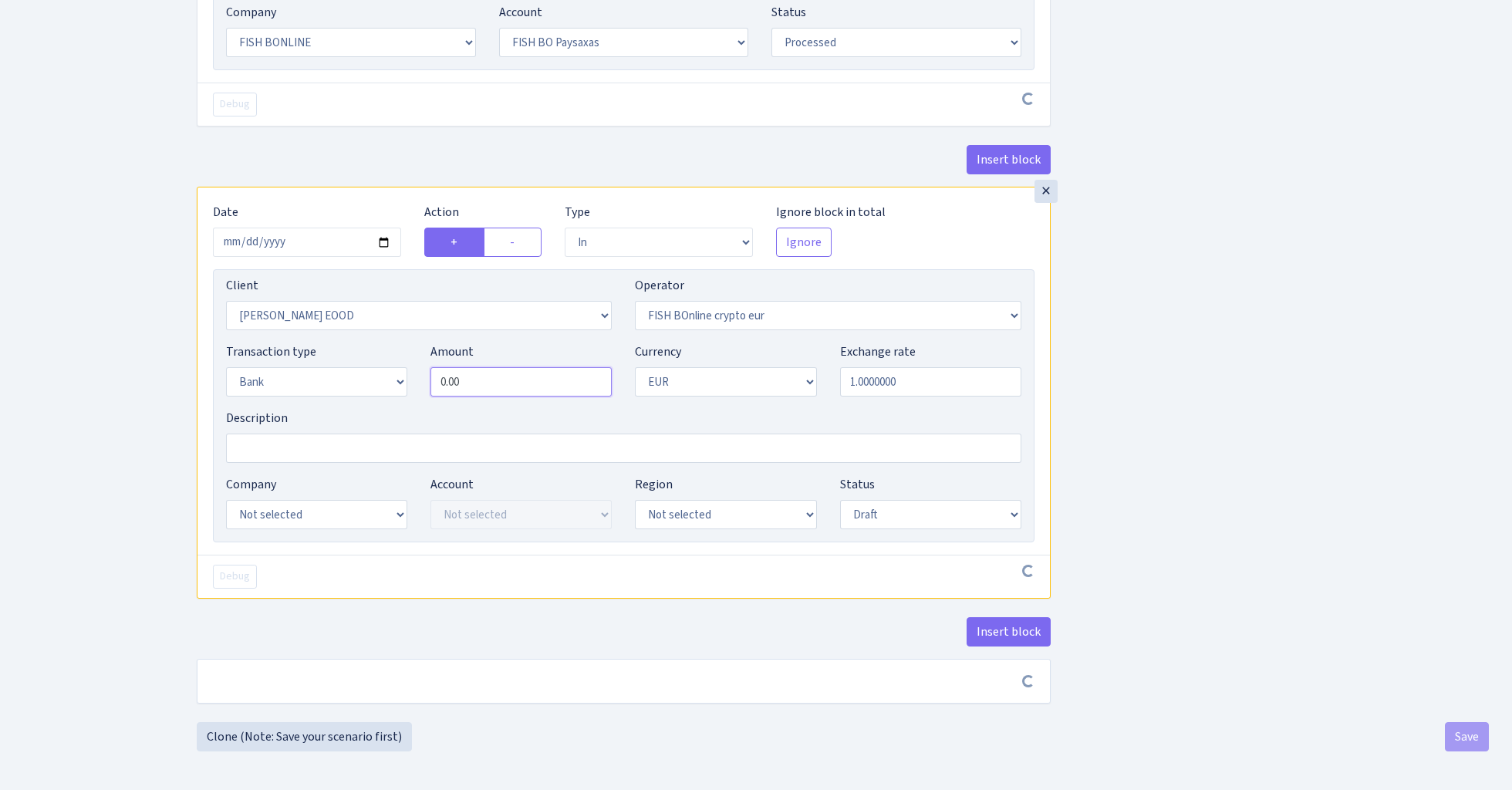
click at [505, 381] on input "0.00" at bounding box center [521, 382] width 181 height 30
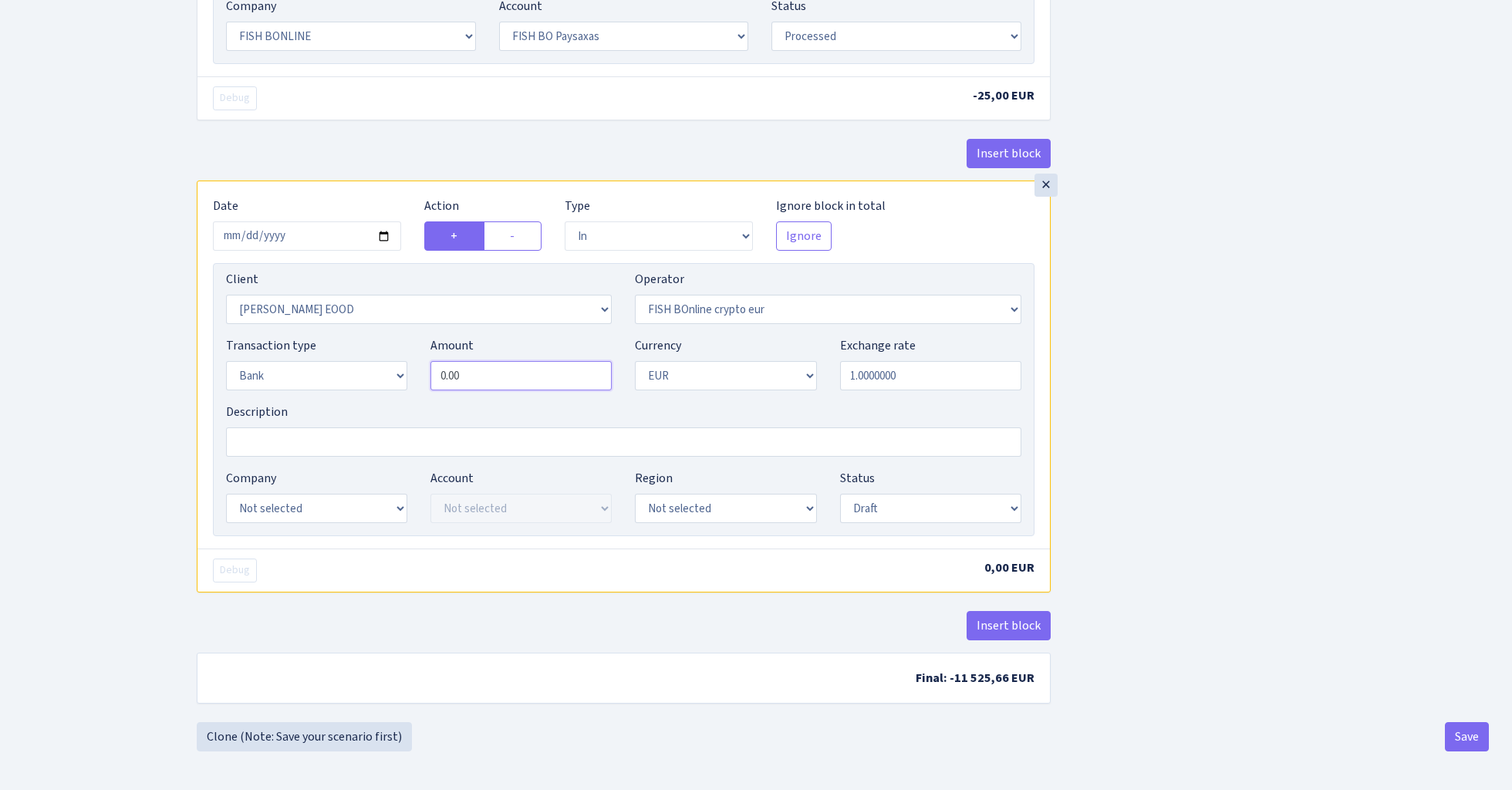
paste input "1150"
type input "11,500.00"
select select "22"
select select "64"
select select "processed"
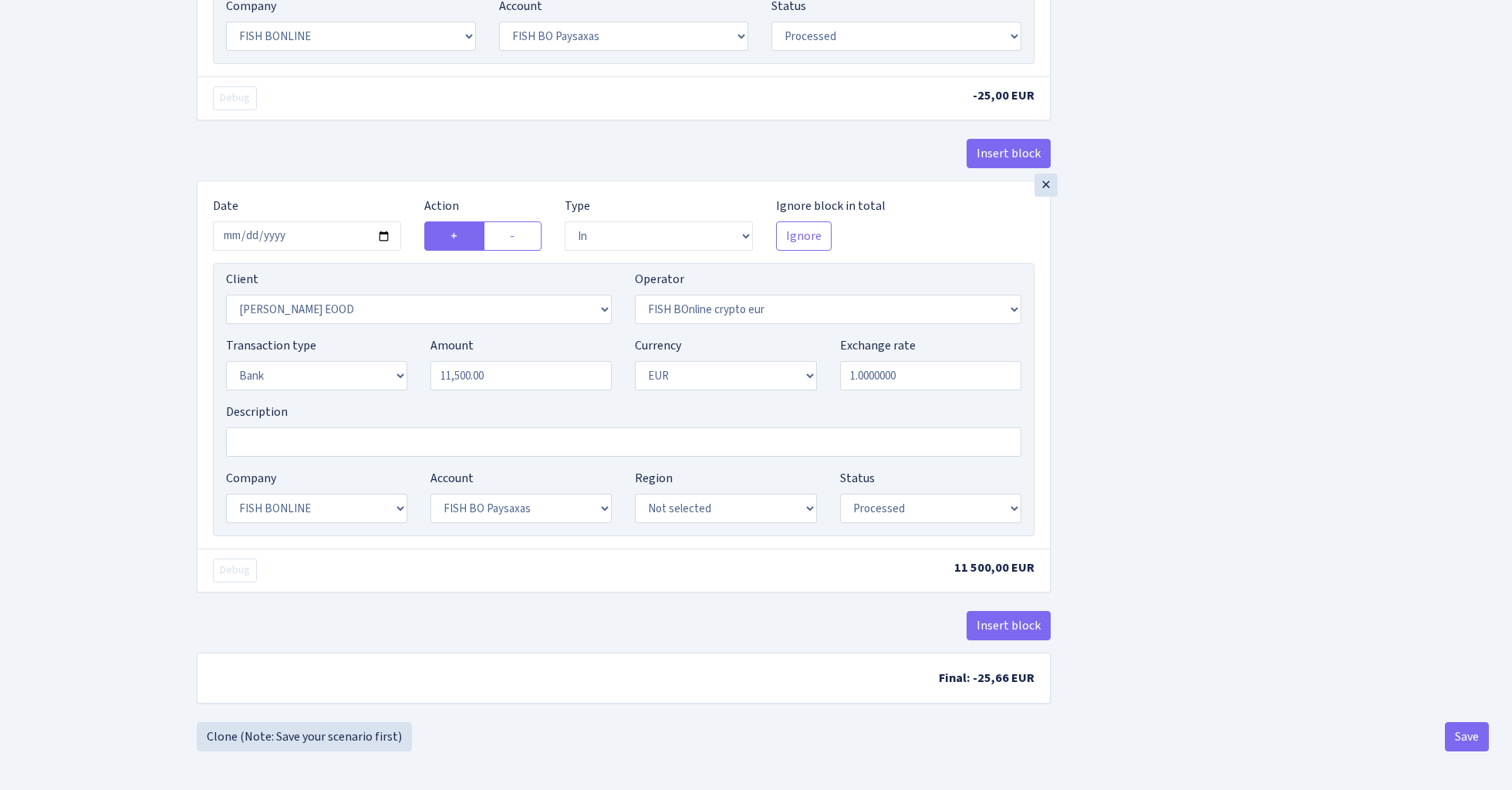
click at [1463, 732] on button "Save" at bounding box center [1467, 736] width 44 height 30
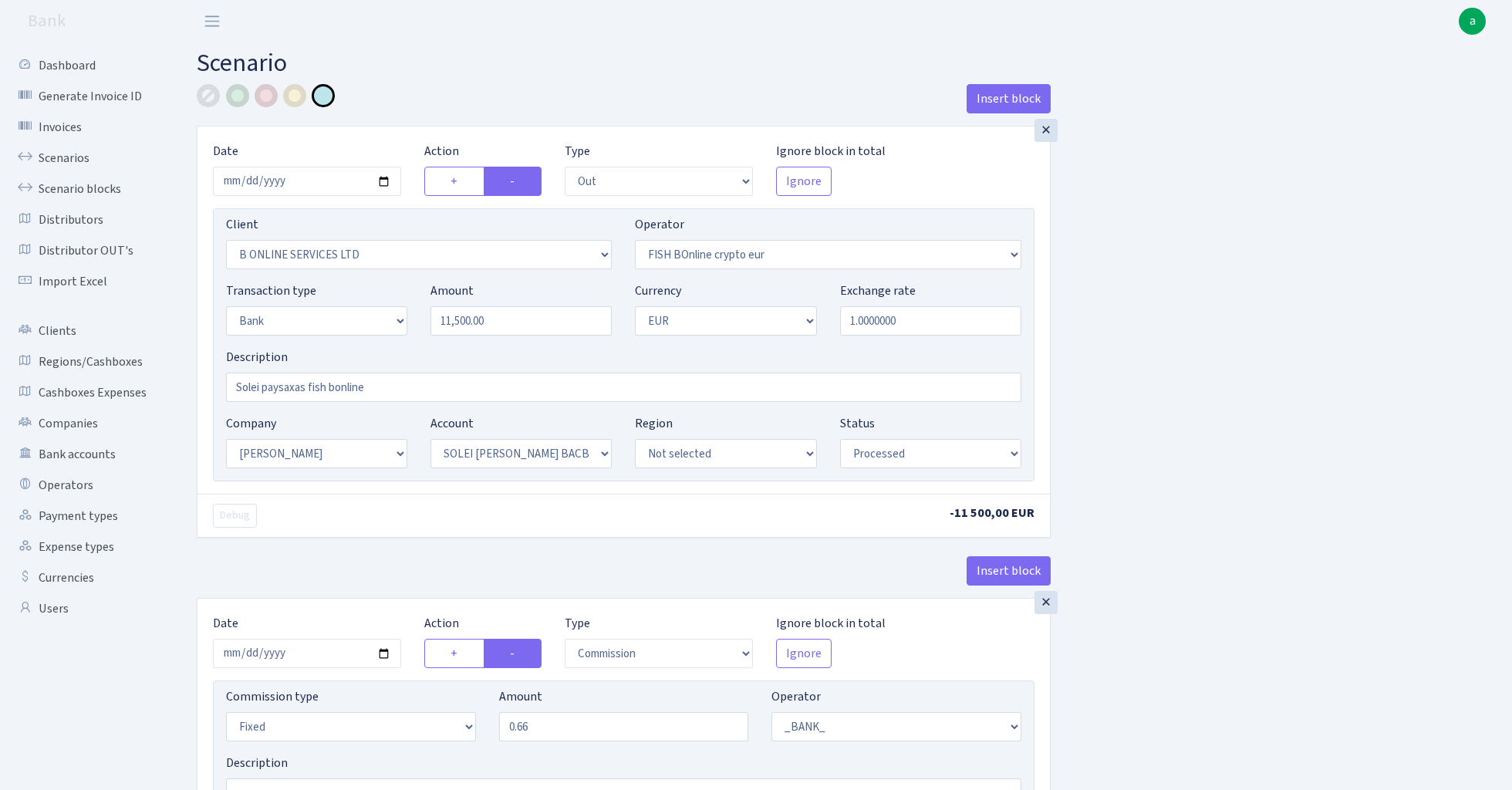
select select "out"
select select "1844"
select select "410"
select select "2"
select select "1"
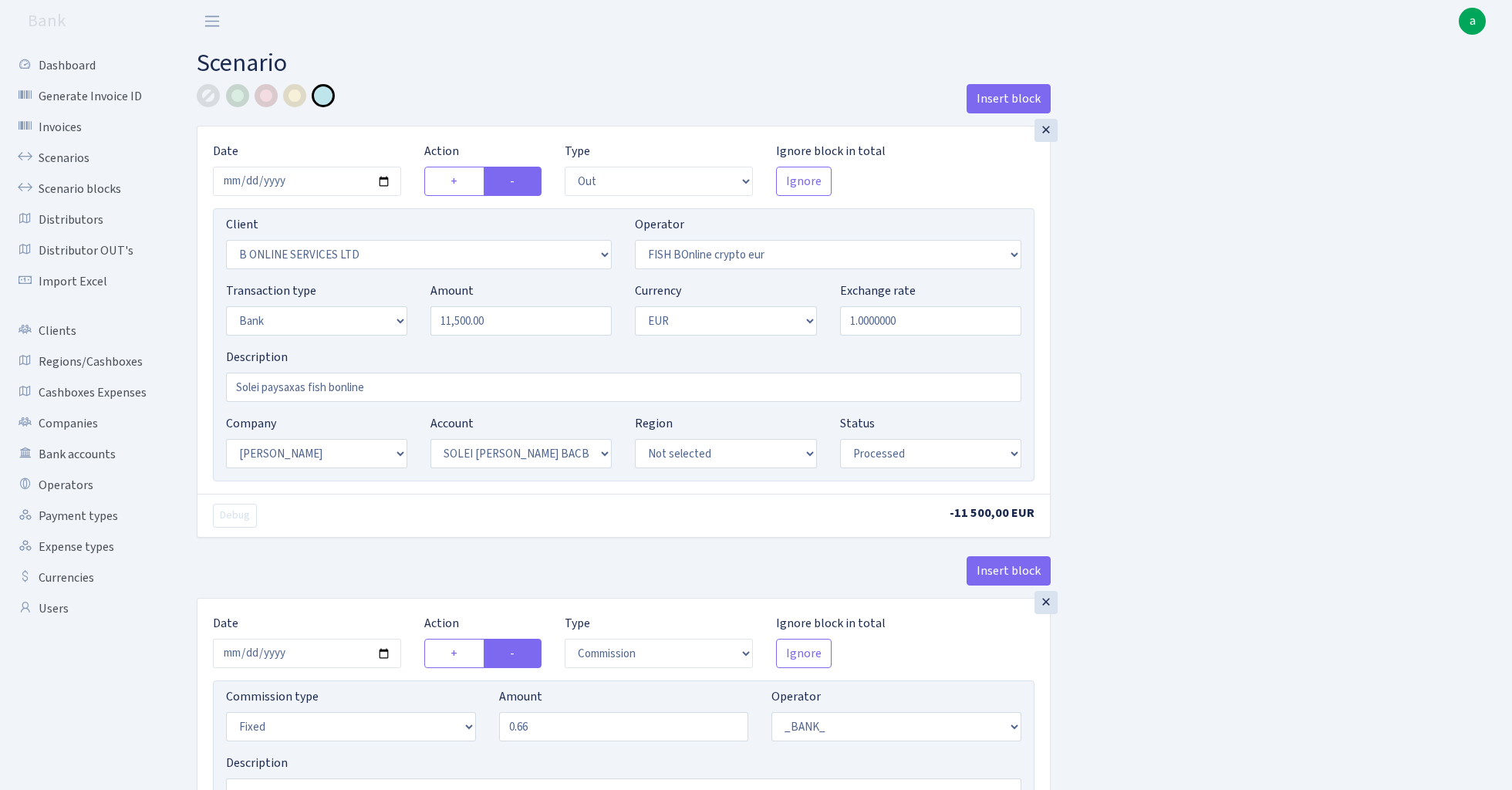
select select "2"
select select "4"
select select "processed"
select select "commission"
select select "fixed"
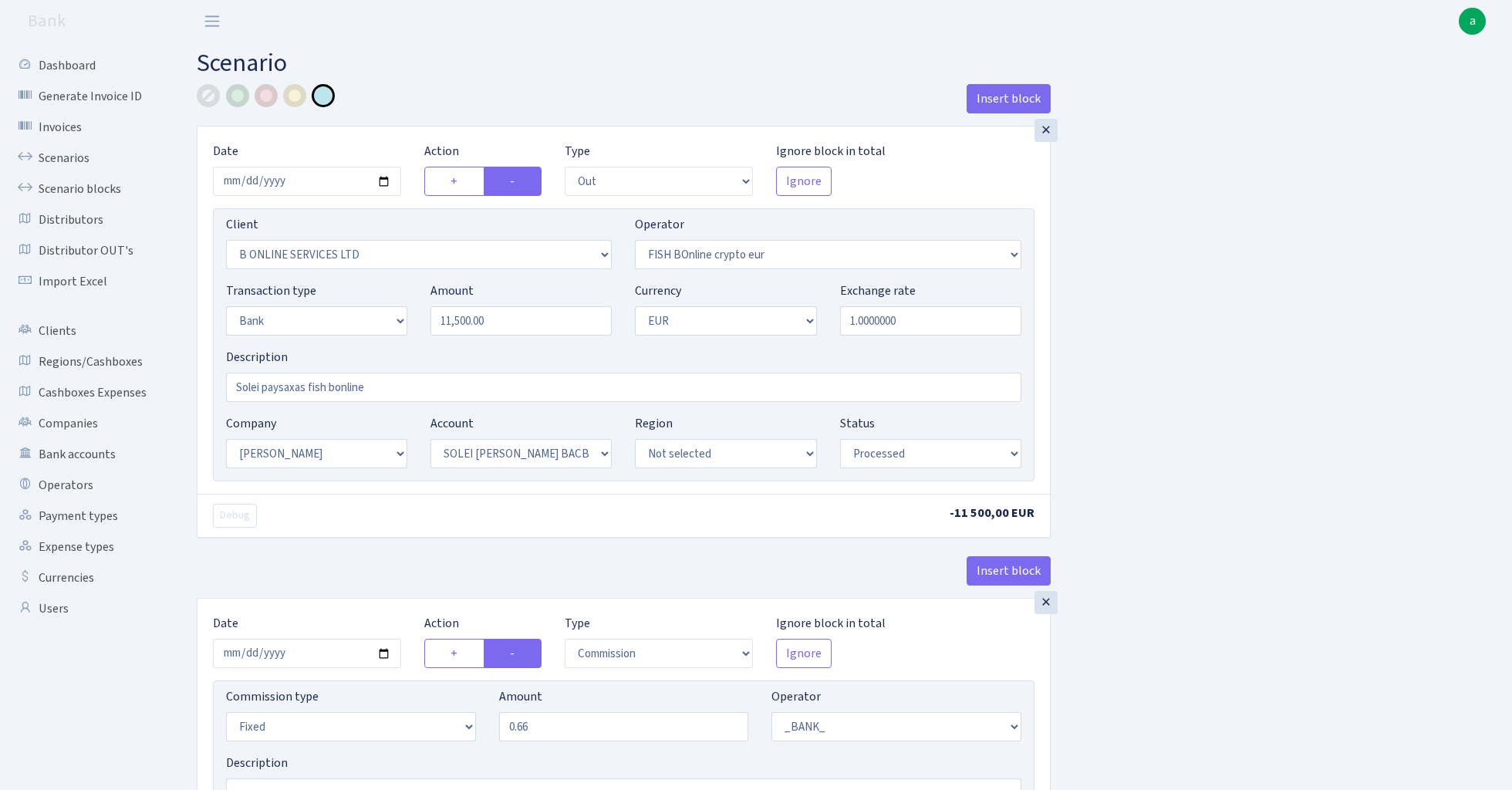
select select "1"
select select "2"
select select "4"
select select "processed"
select select "commission"
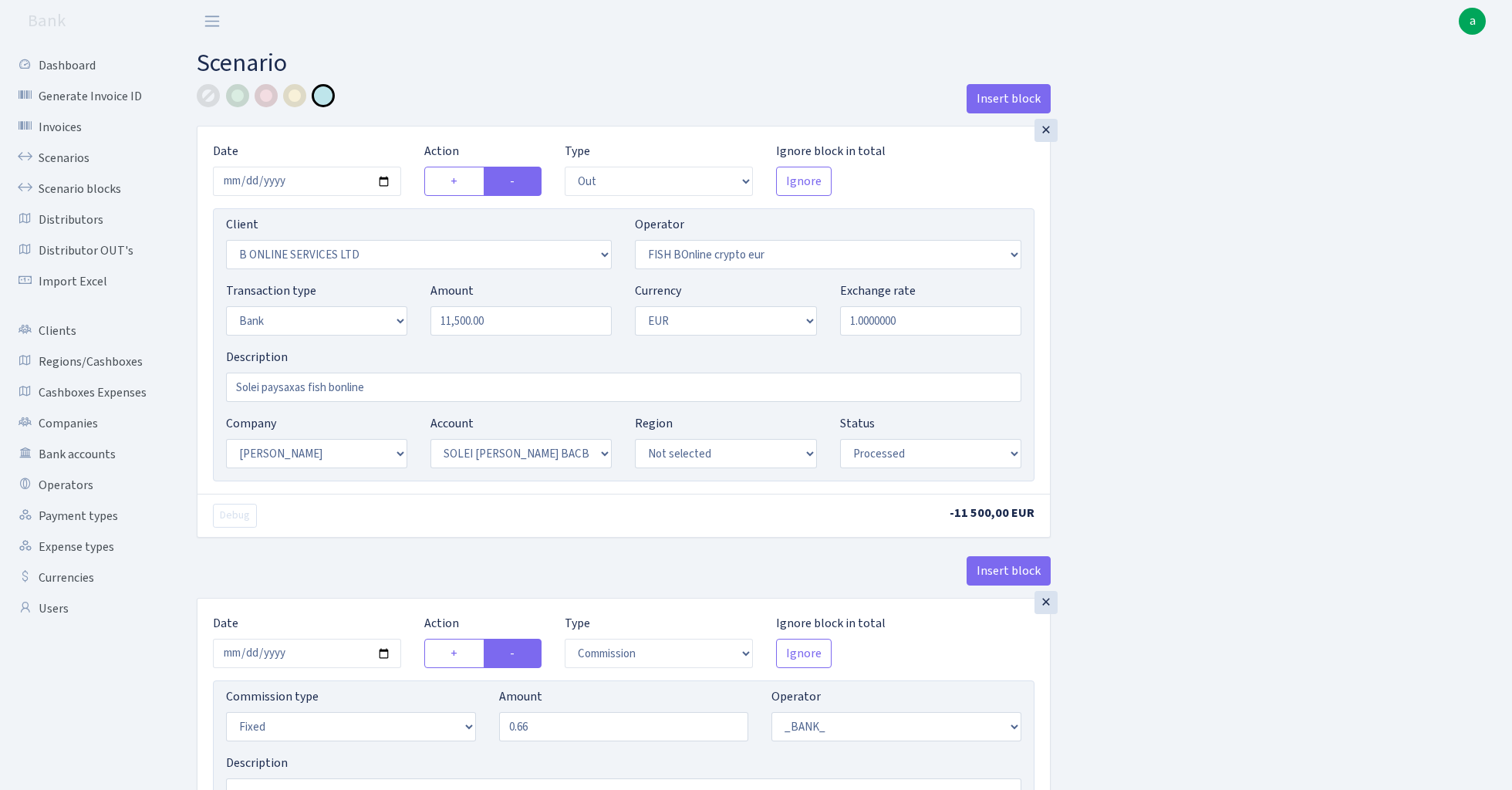
select select "fixed"
select select "1"
select select "22"
select select "64"
select select "processed"
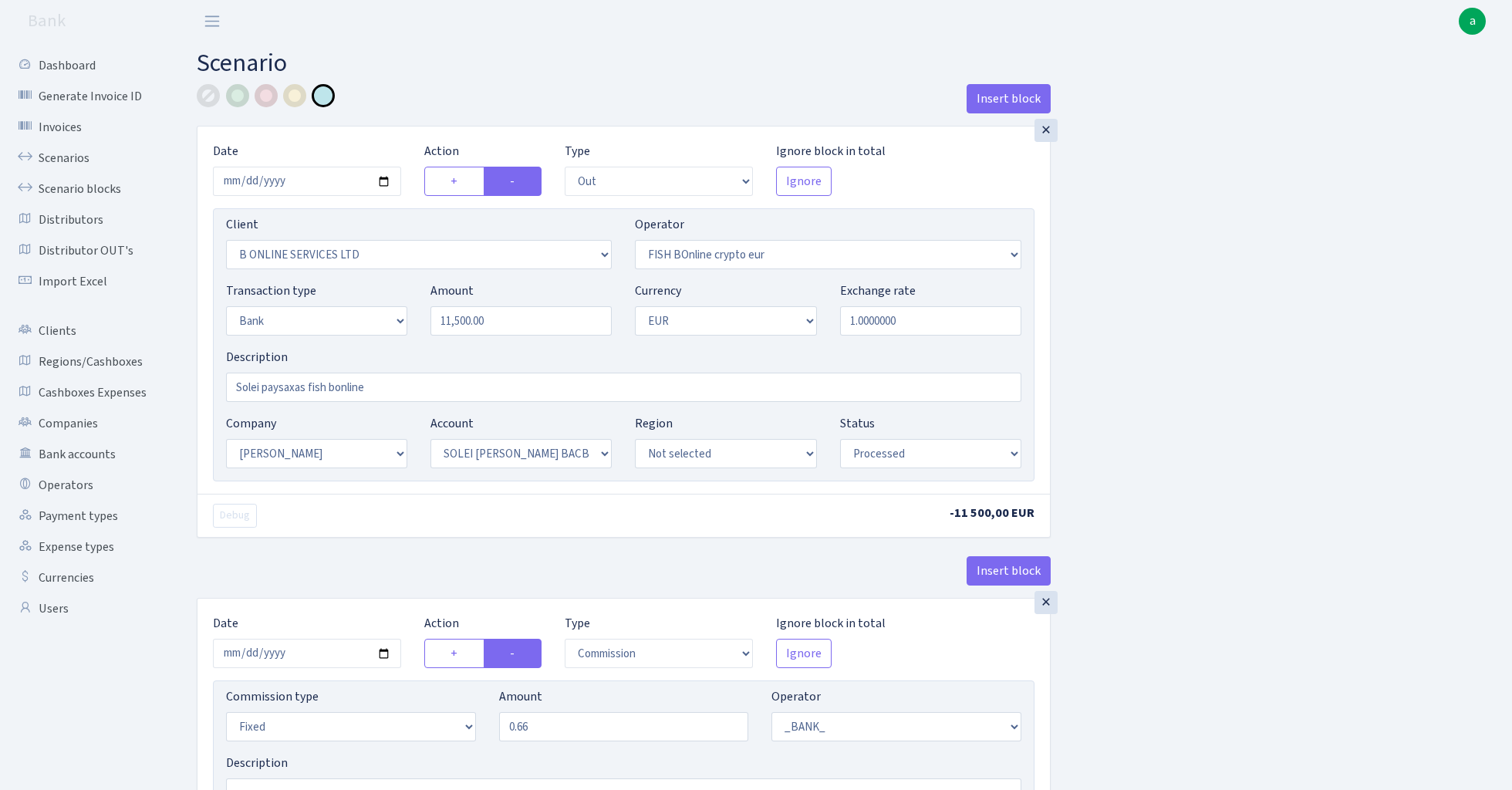
select select "in"
select select "1906"
select select "410"
select select "2"
select select "1"
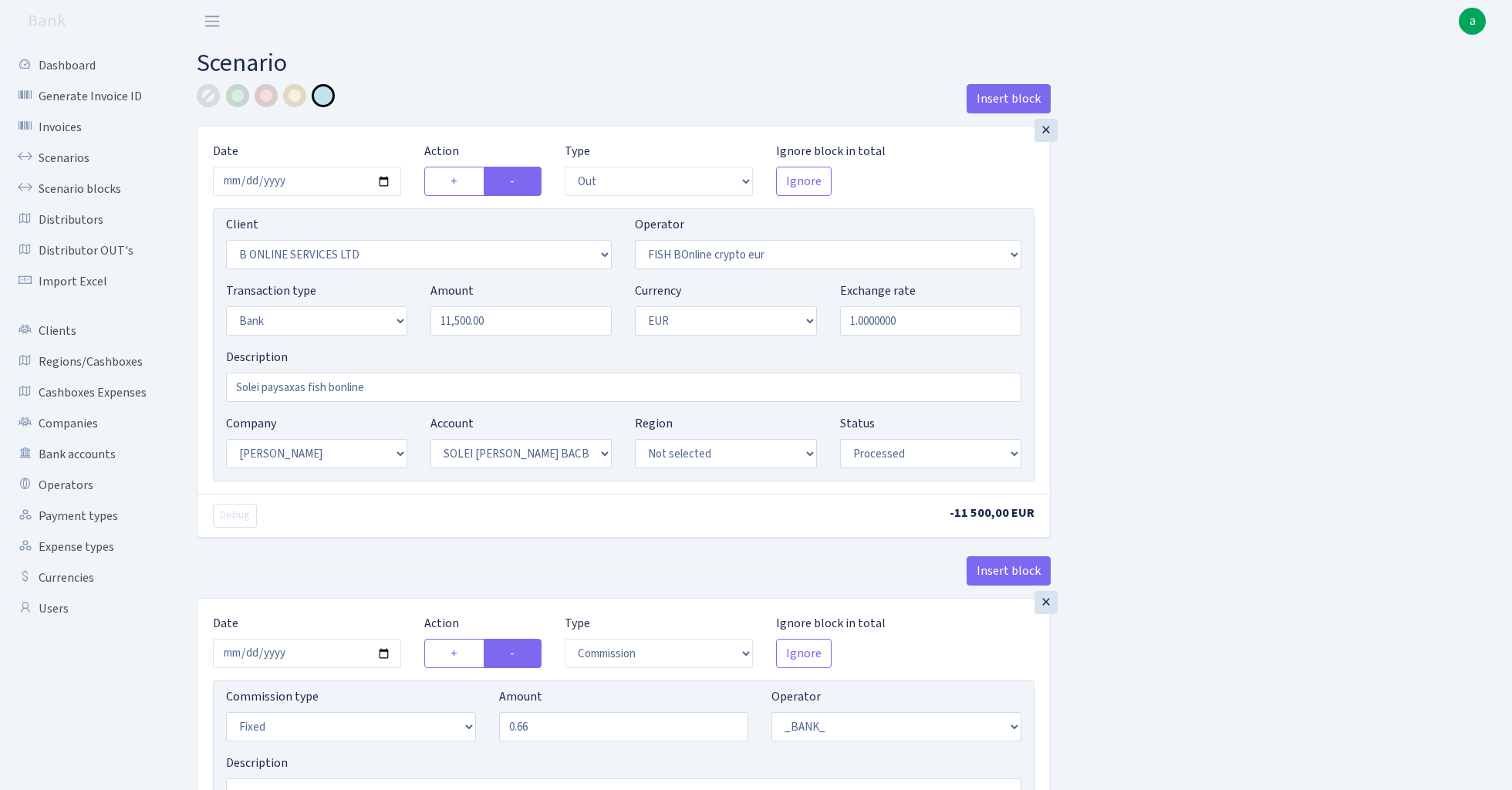
select select "22"
select select "64"
select select "processed"
click at [90, 186] on link "Scenario blocks" at bounding box center [85, 189] width 154 height 31
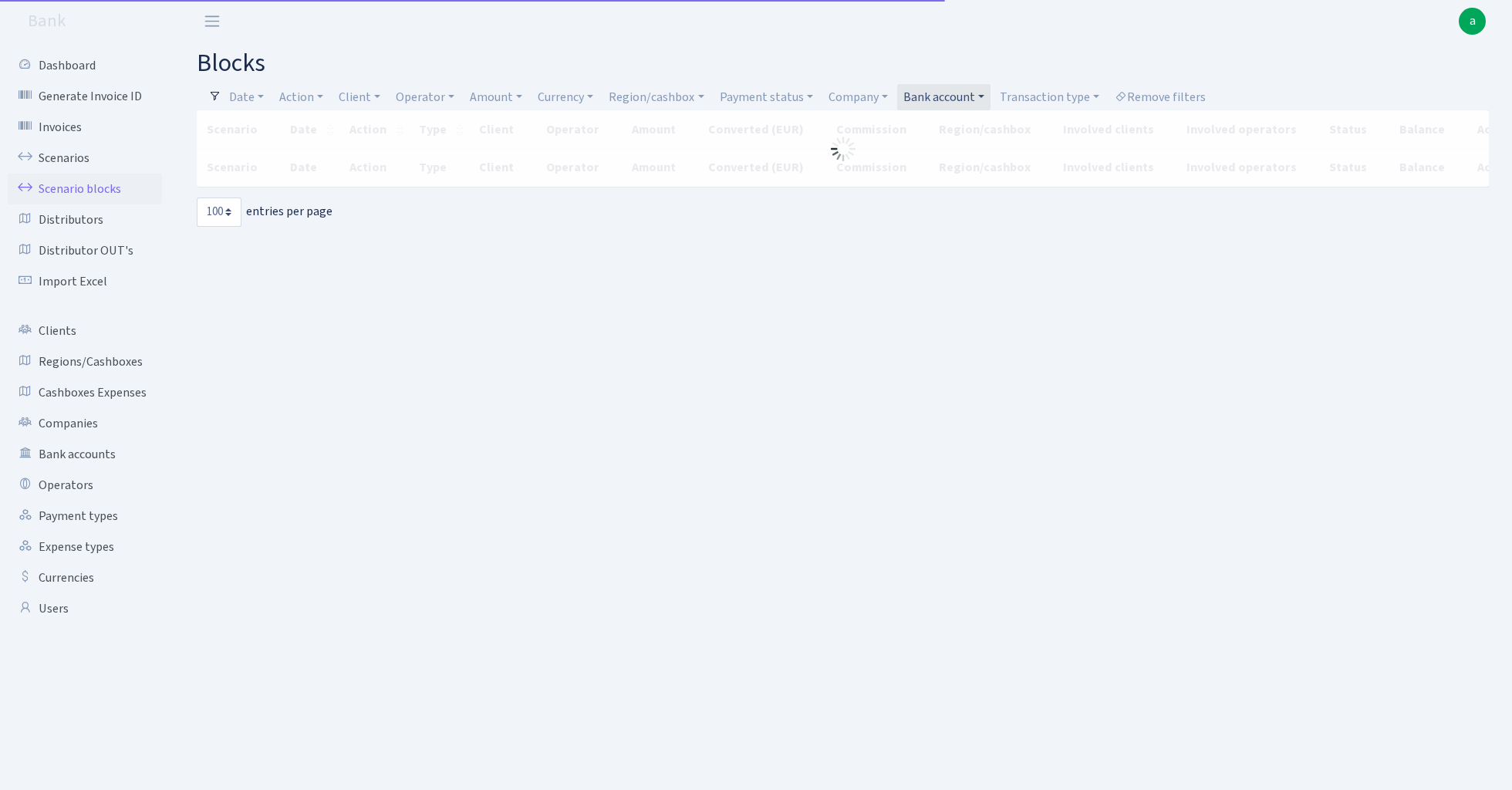
select select "100"
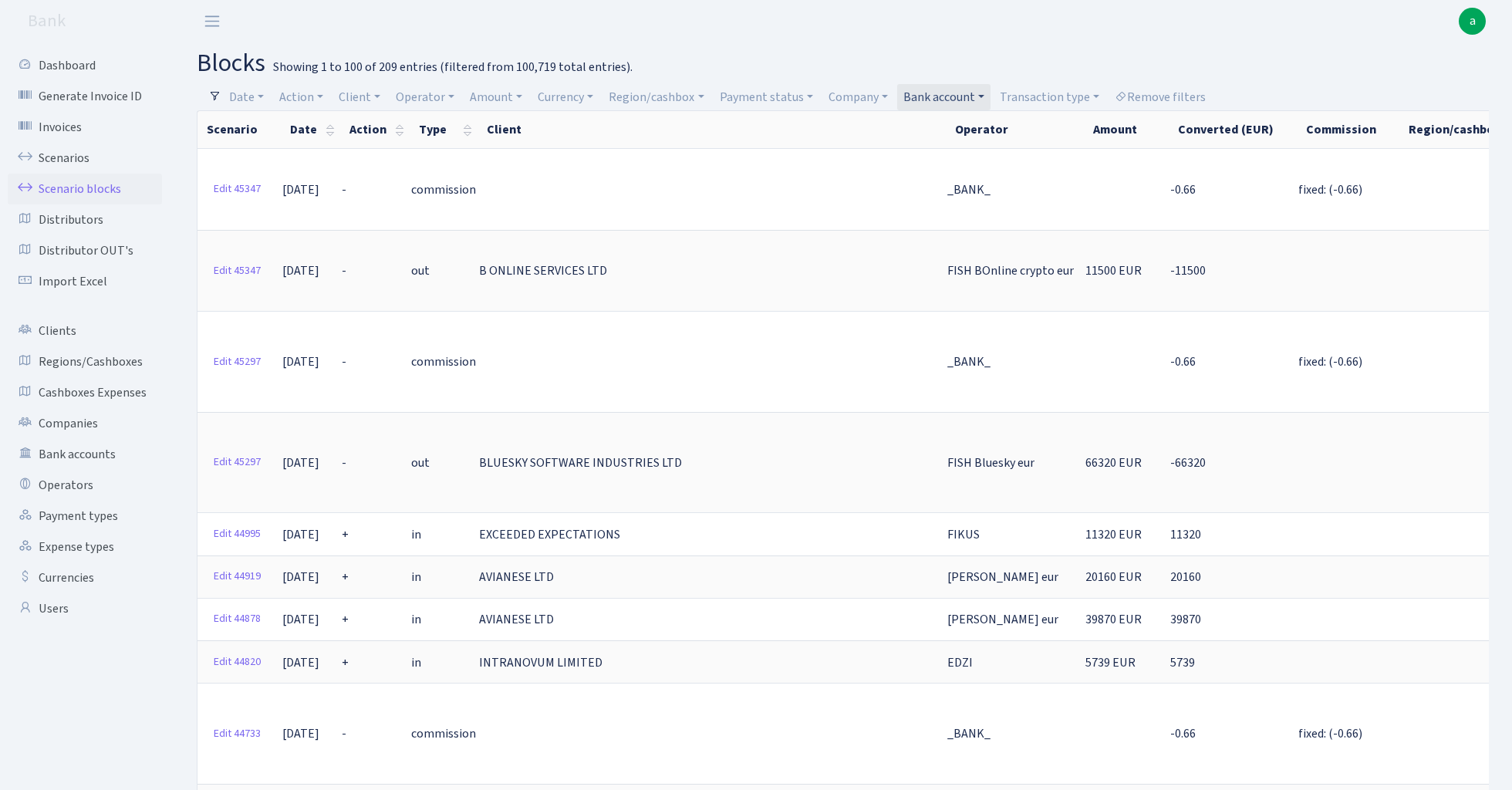
click at [972, 93] on link "Bank account" at bounding box center [944, 97] width 93 height 26
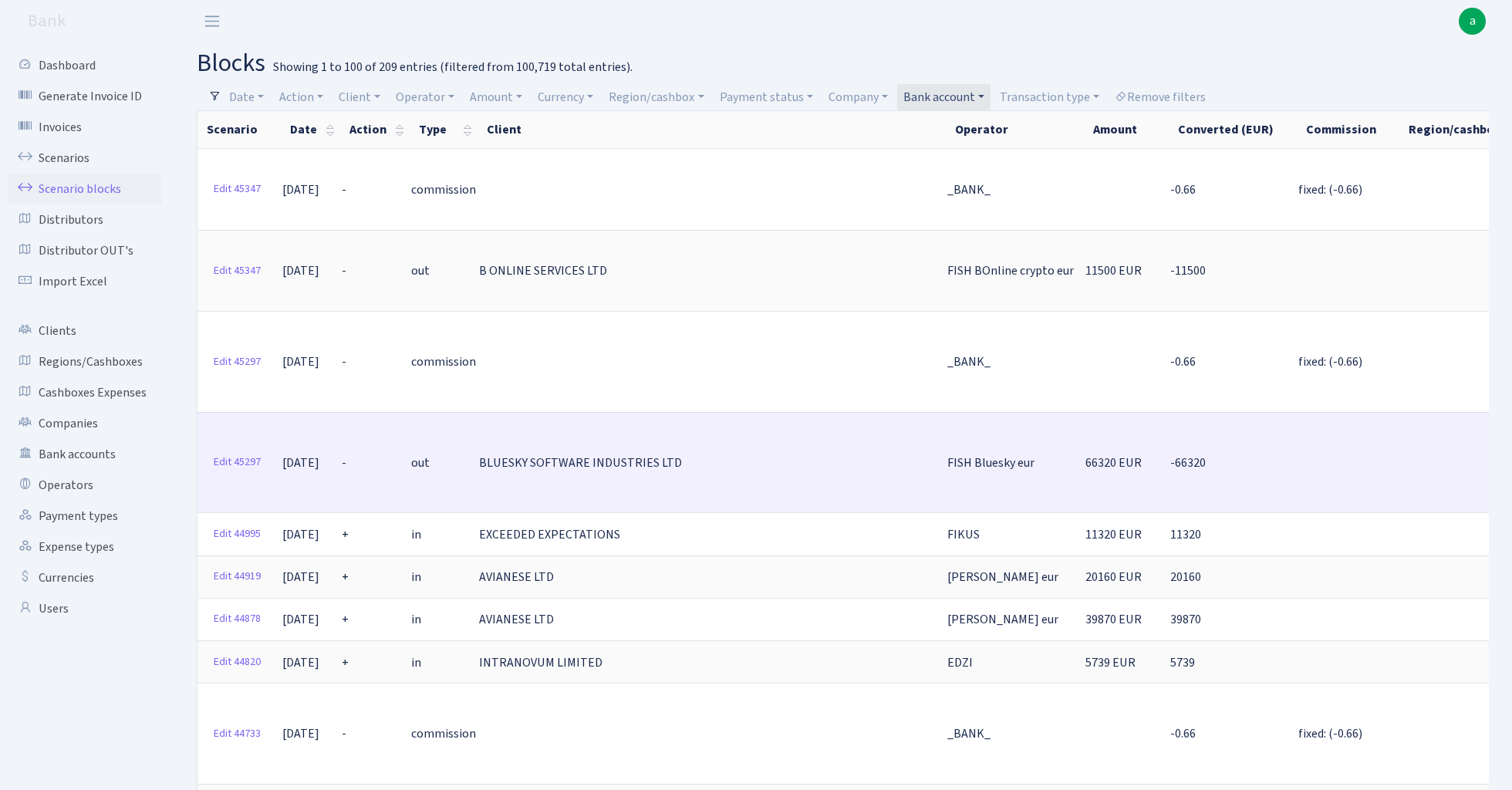
scroll to position [0, 0]
click at [236, 451] on link "Edit 45297" at bounding box center [237, 462] width 61 height 24
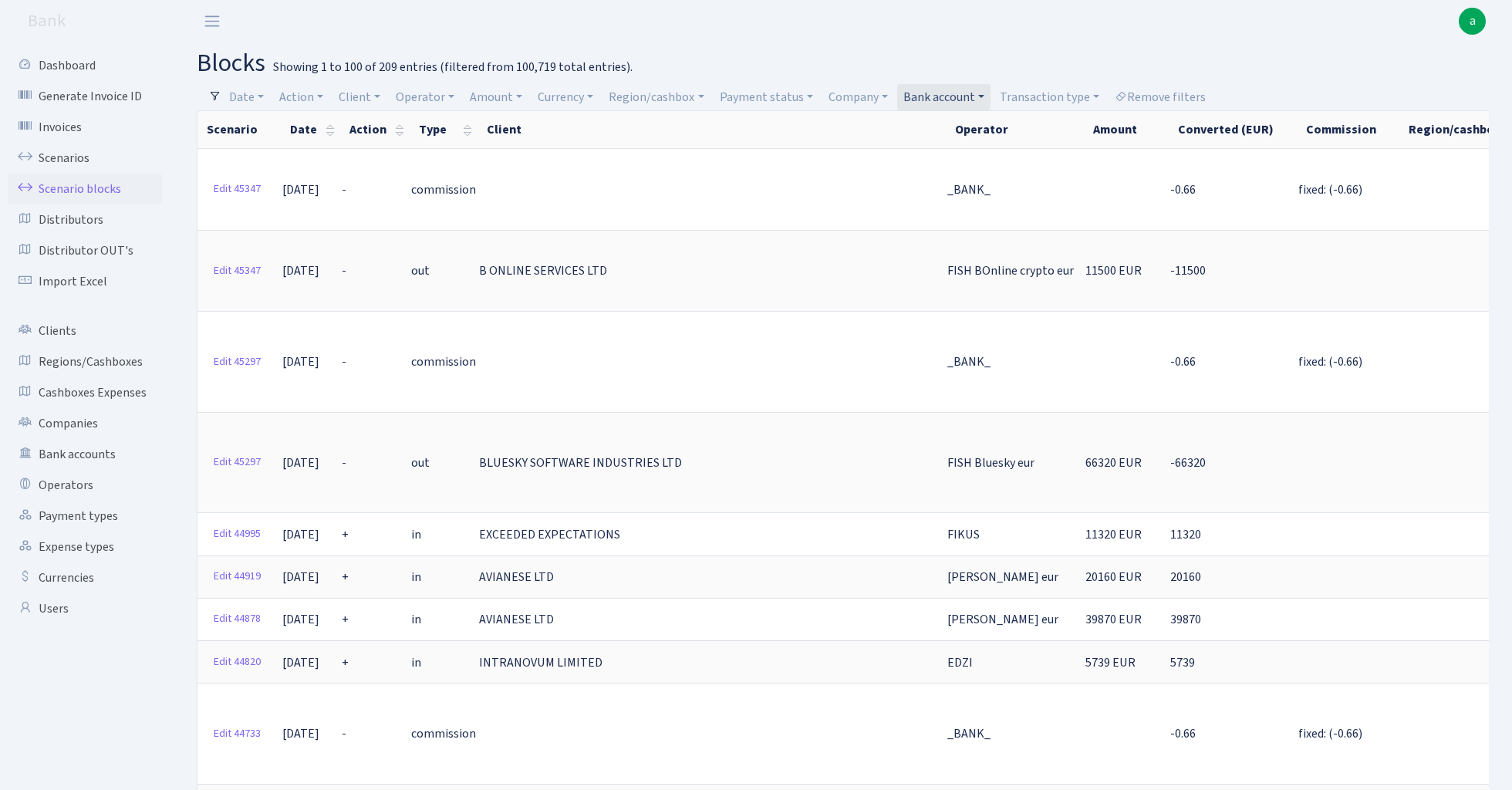
click at [939, 100] on link "Bank account" at bounding box center [944, 97] width 93 height 26
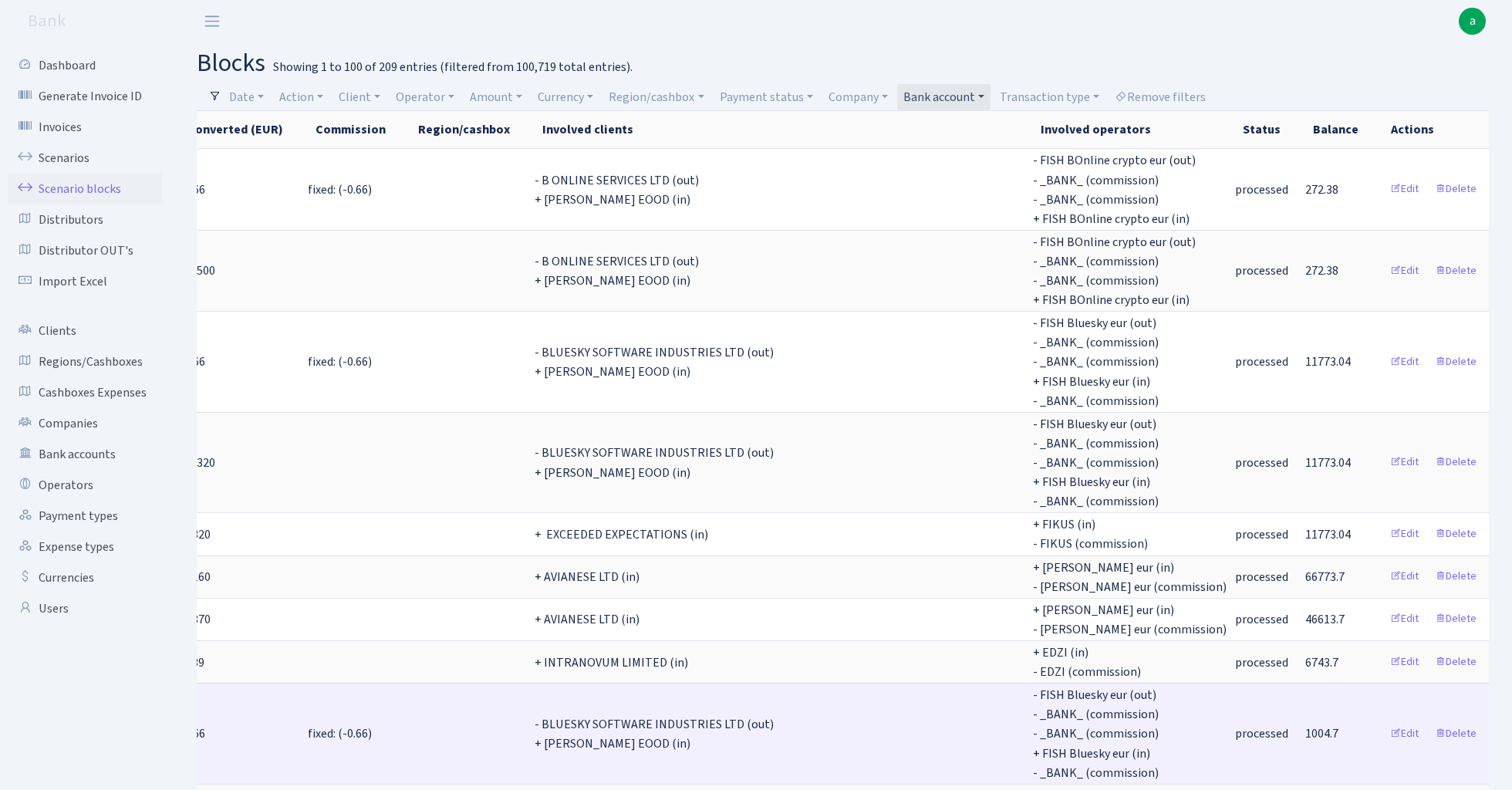
scroll to position [0, 0]
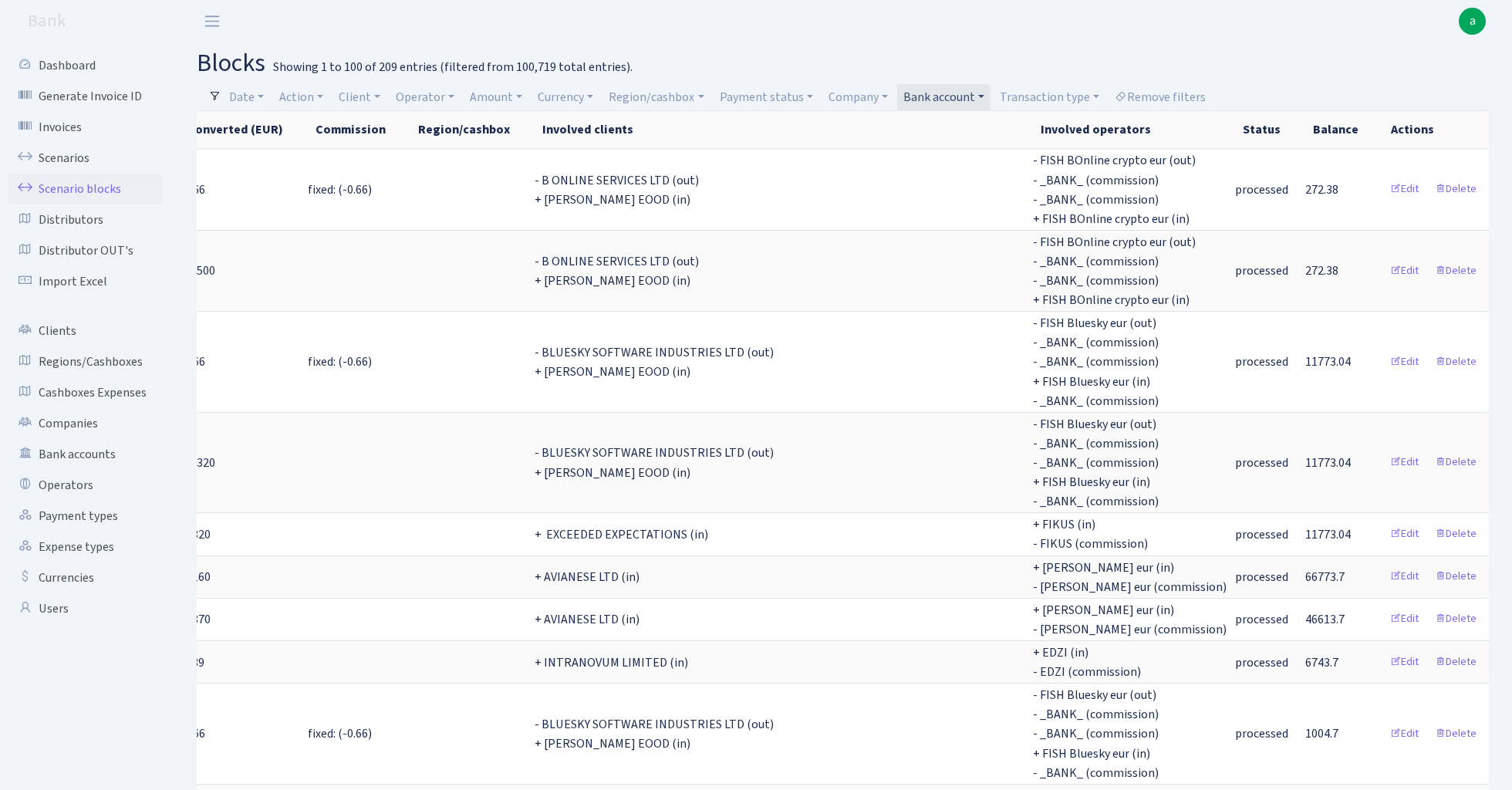
click at [952, 99] on link "Bank account" at bounding box center [944, 97] width 93 height 26
click at [960, 148] on input "search" at bounding box center [966, 152] width 130 height 24
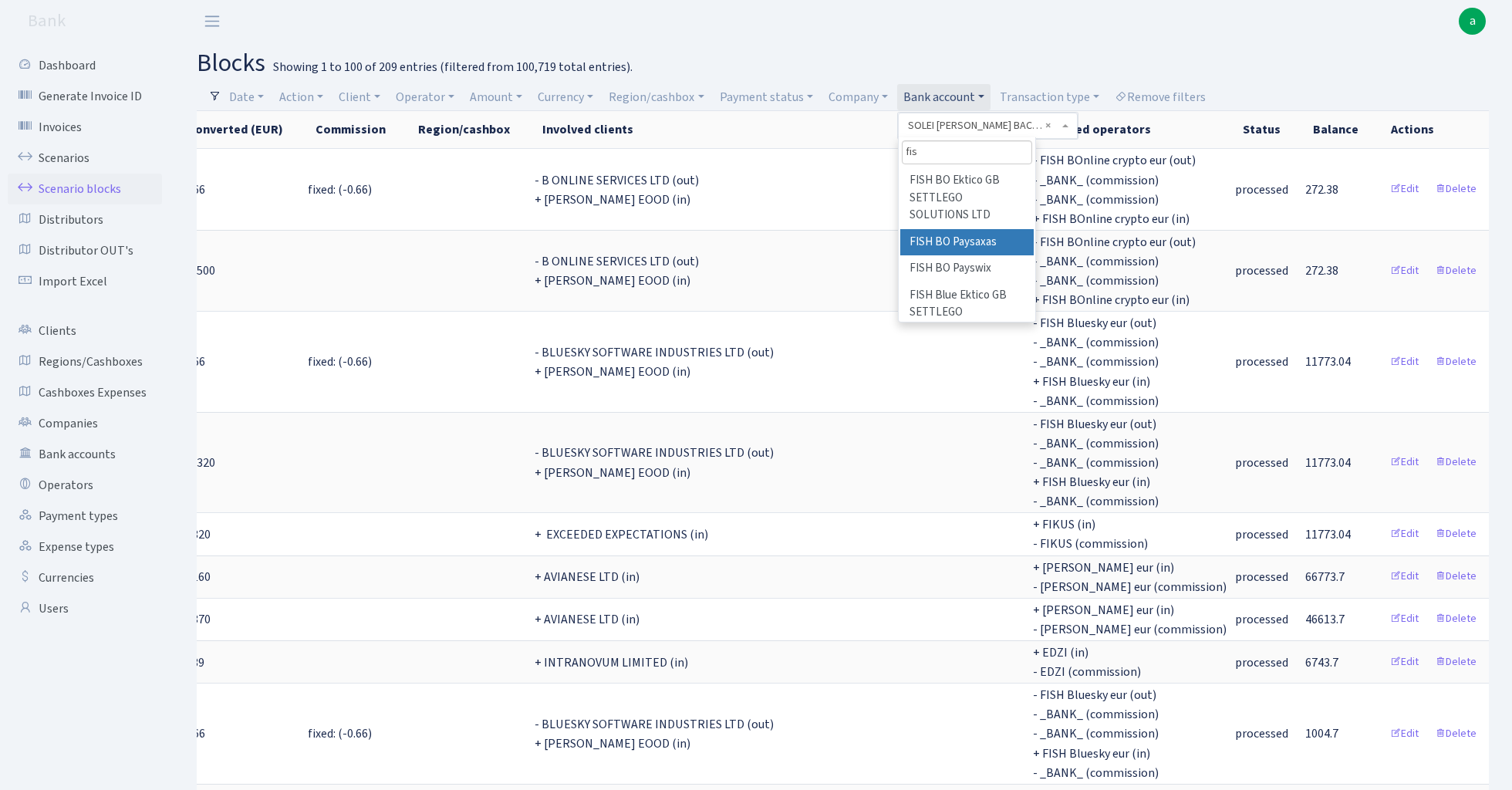
type input "fis"
click at [988, 235] on li "FISH BO Paysaxas" at bounding box center [966, 242] width 133 height 27
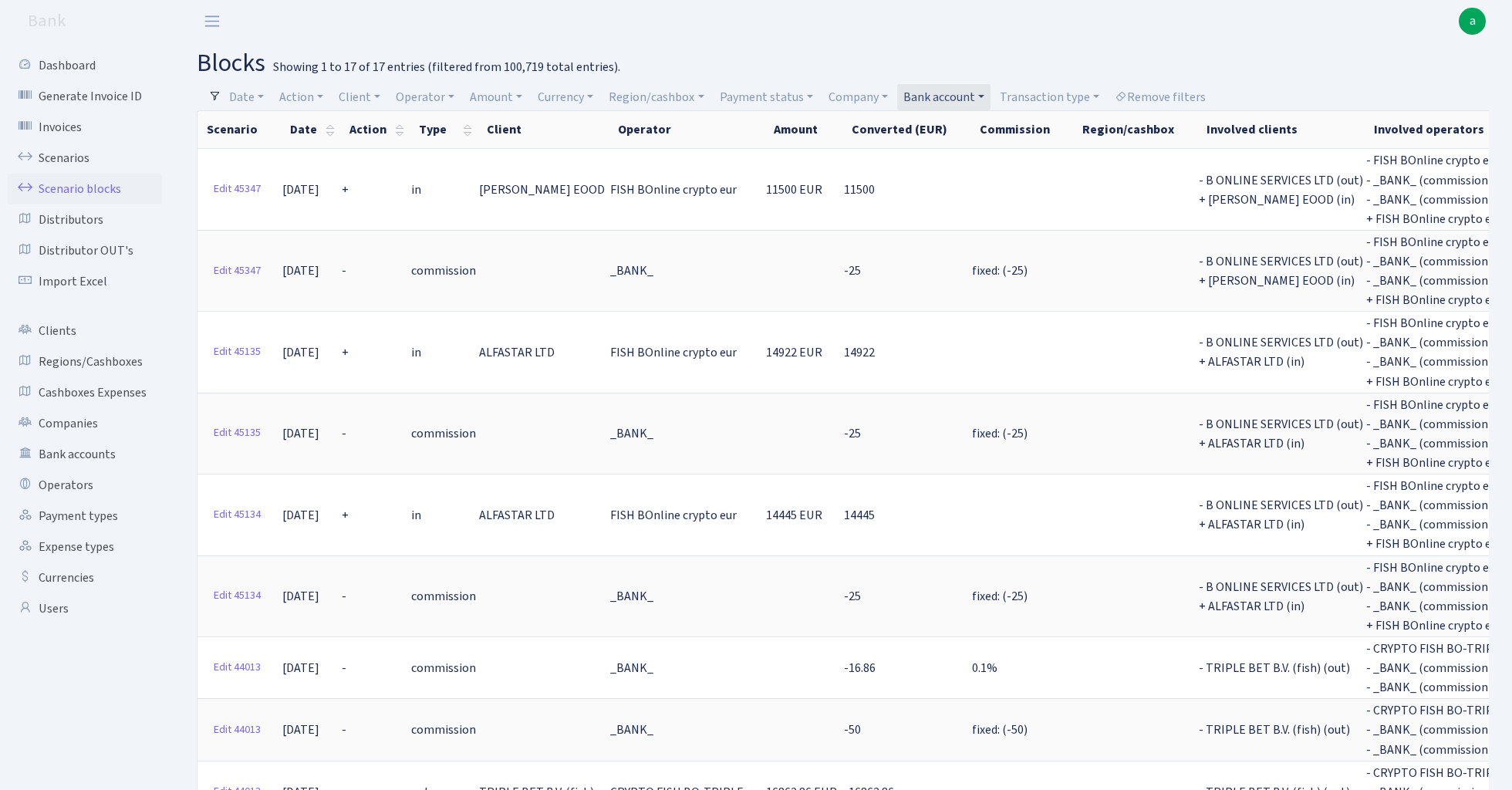
click at [927, 93] on link "Bank account" at bounding box center [944, 97] width 93 height 26
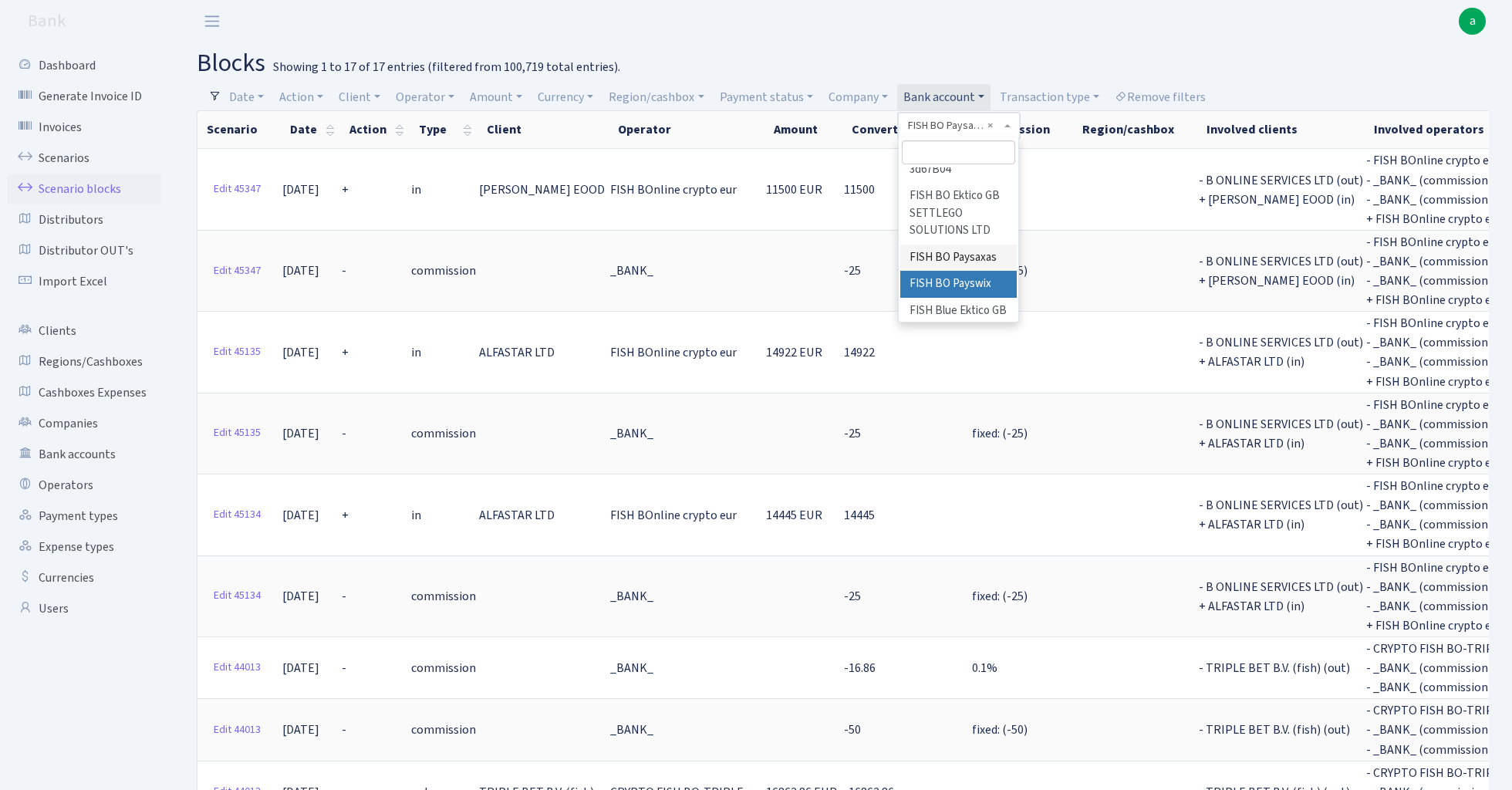
click at [969, 271] on li "FISH BO Payswix" at bounding box center [958, 284] width 117 height 27
select select "65"
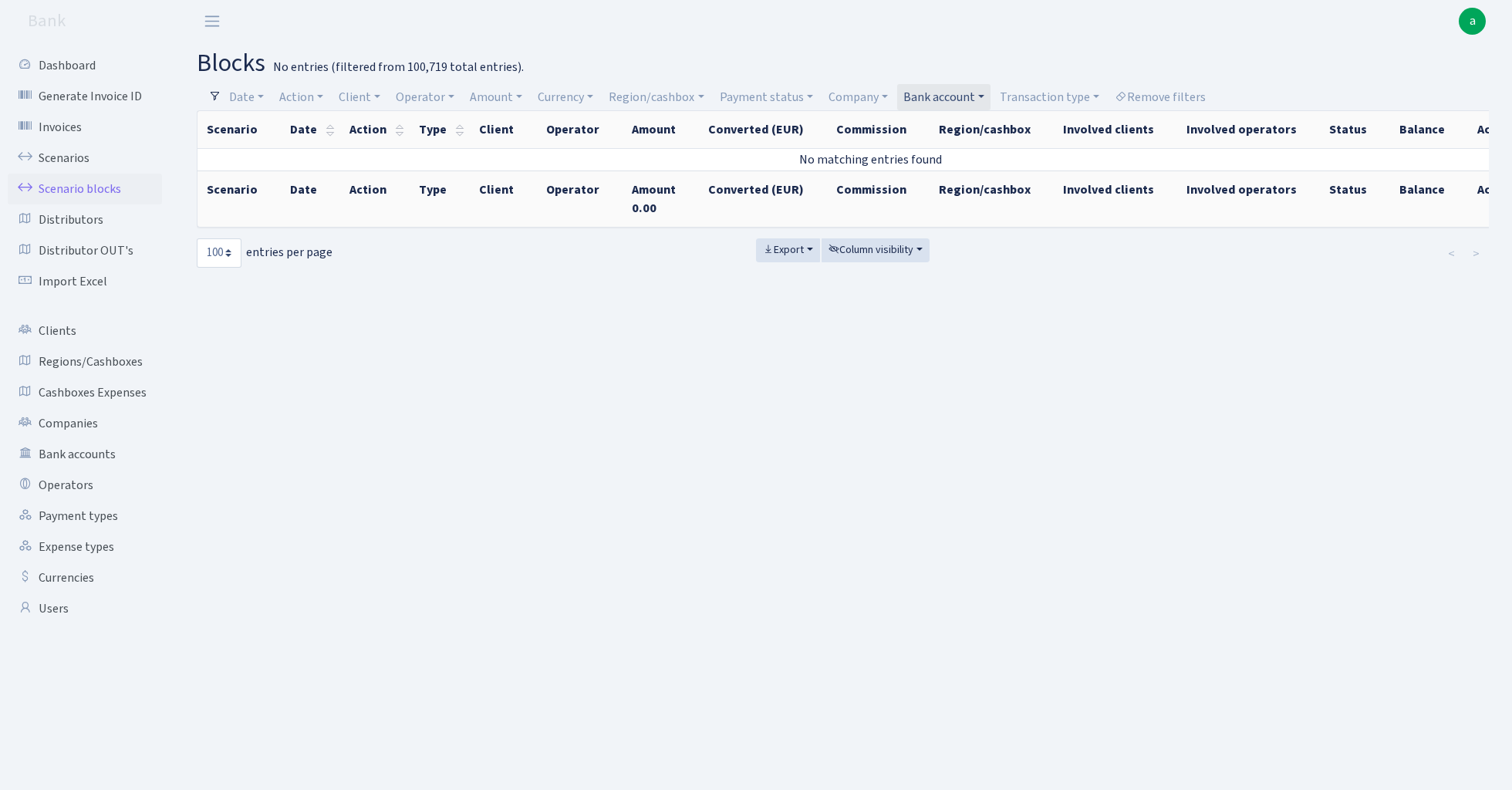
click at [958, 93] on link "Bank account" at bounding box center [944, 97] width 93 height 26
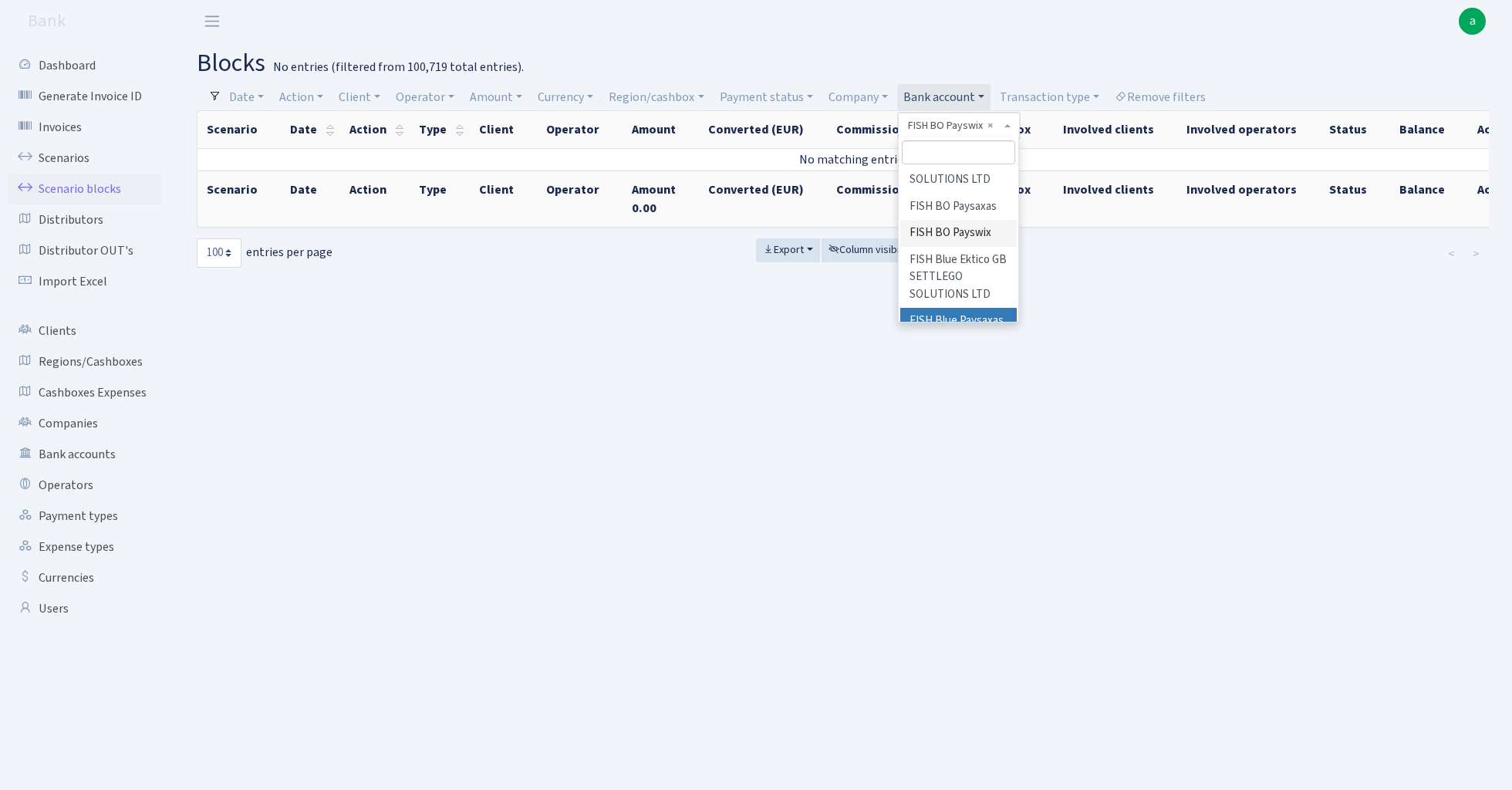
click at [983, 307] on li "FISH Blue Paysaxas BG RYVYL (EU) EAD" at bounding box center [958, 346] width 117 height 79
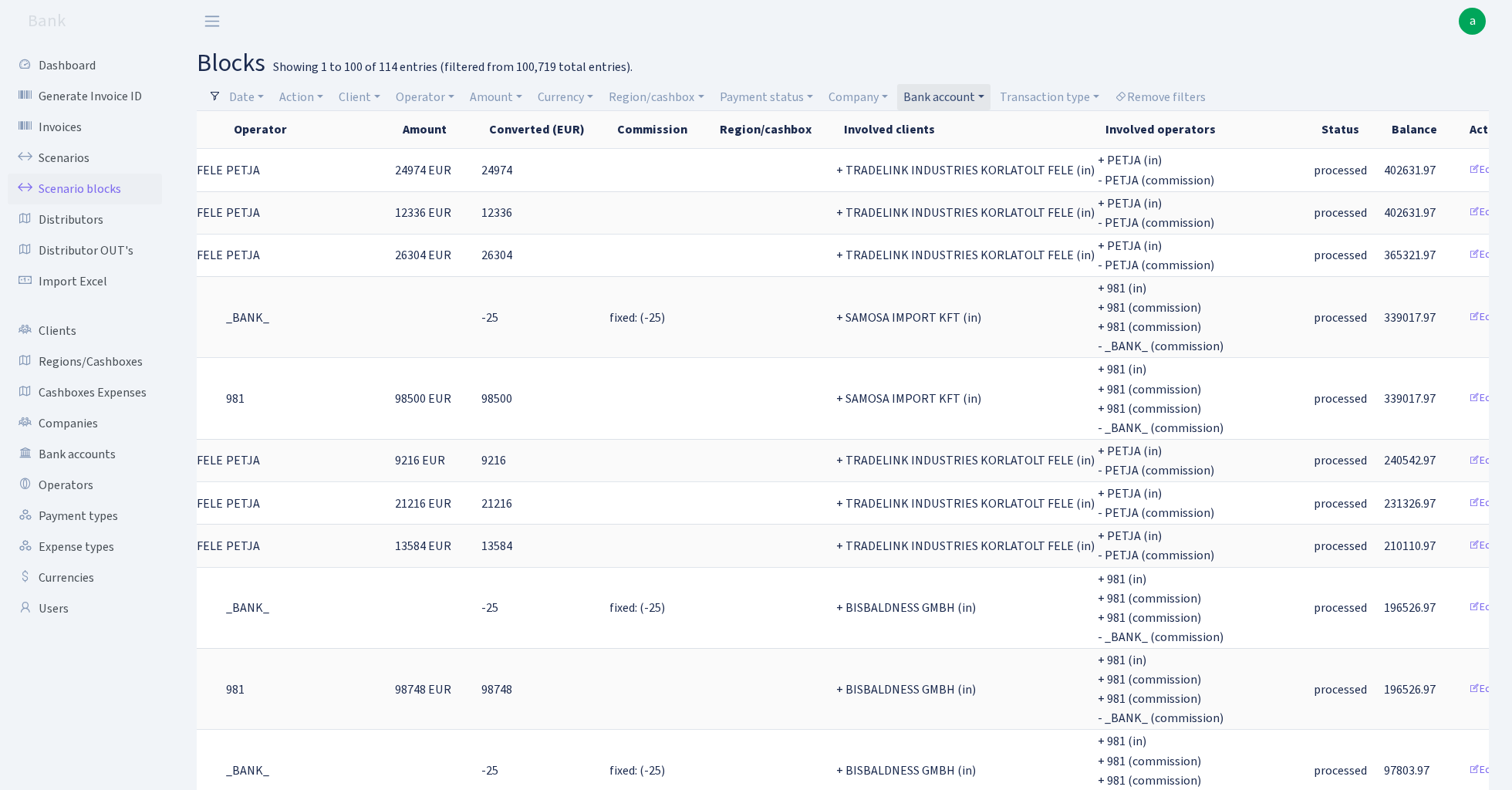
click at [948, 93] on link "Bank account" at bounding box center [944, 97] width 93 height 26
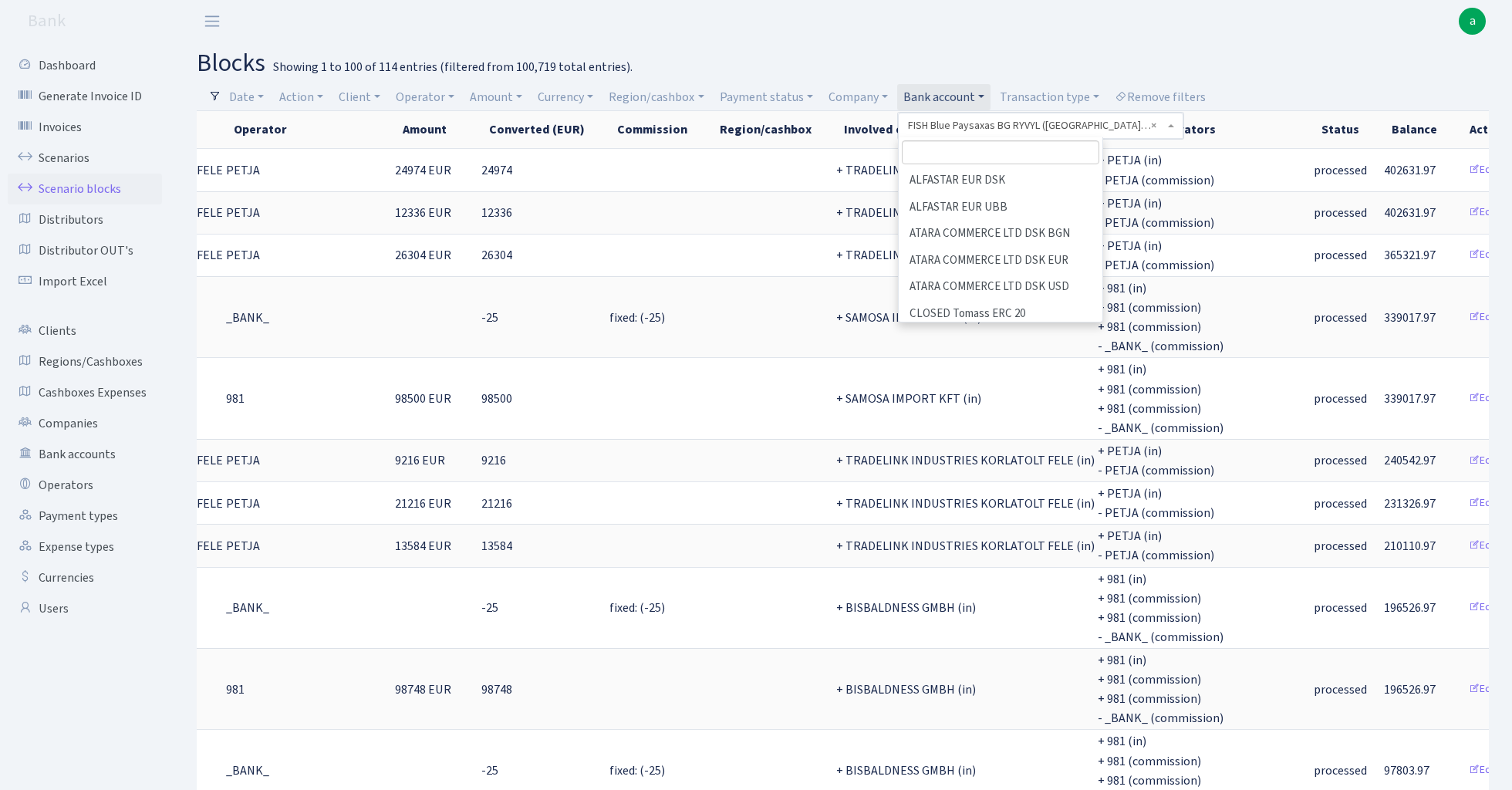
scroll to position [410, 0]
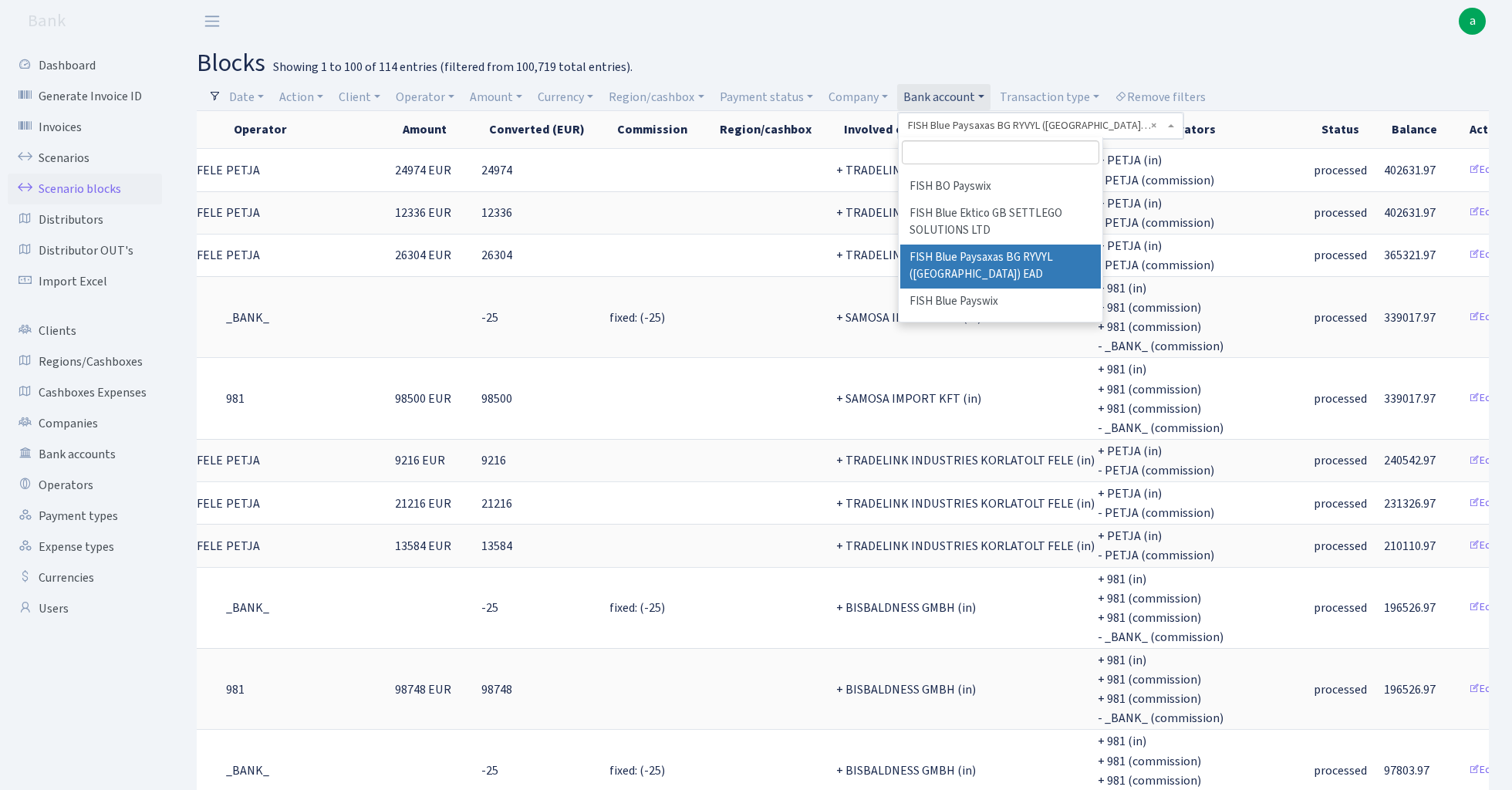
click at [945, 153] on input "search" at bounding box center [1000, 152] width 198 height 24
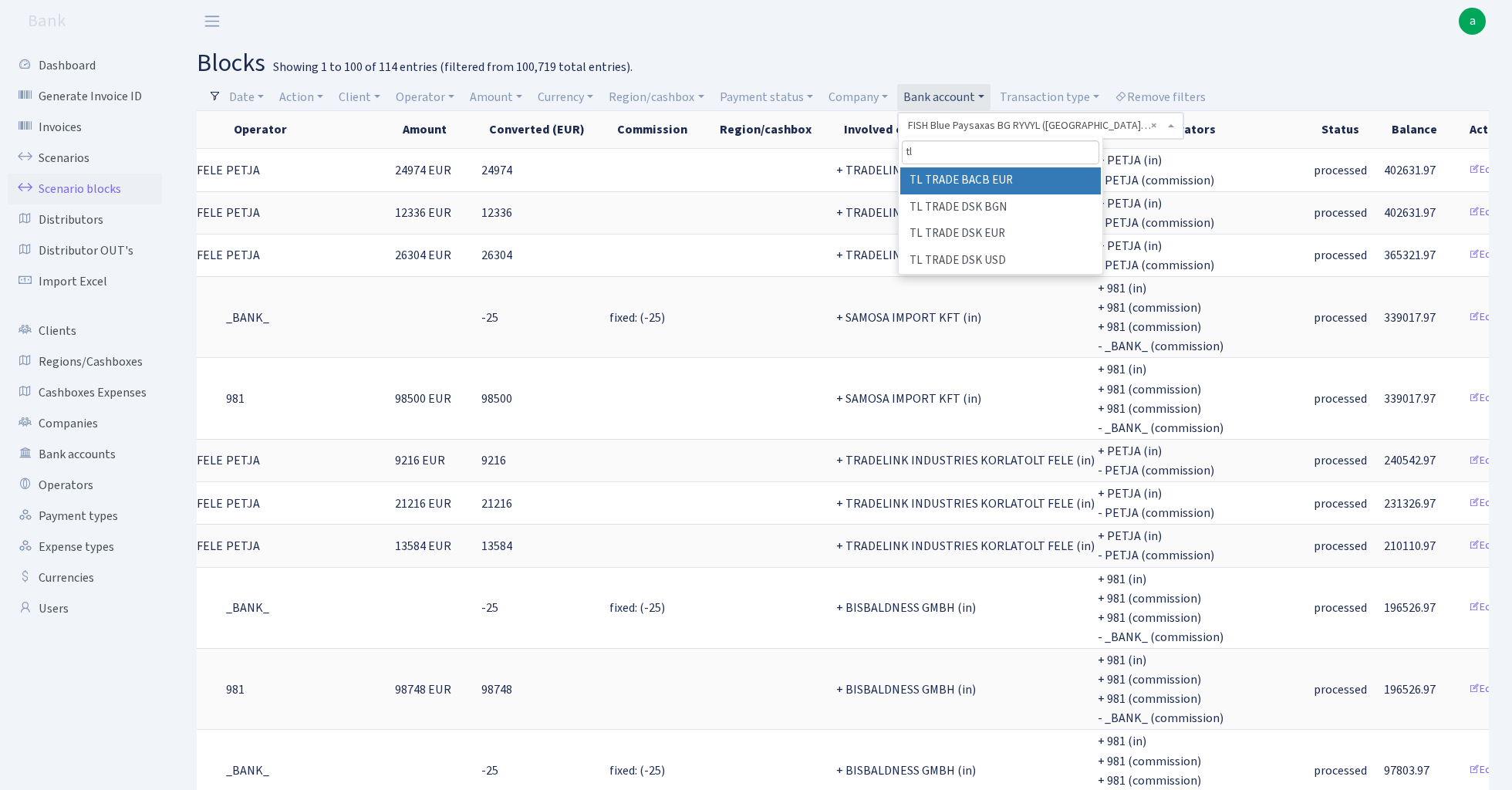
type input "tl"
click at [1026, 182] on li "TL TRADE BACB EUR" at bounding box center [1000, 181] width 201 height 27
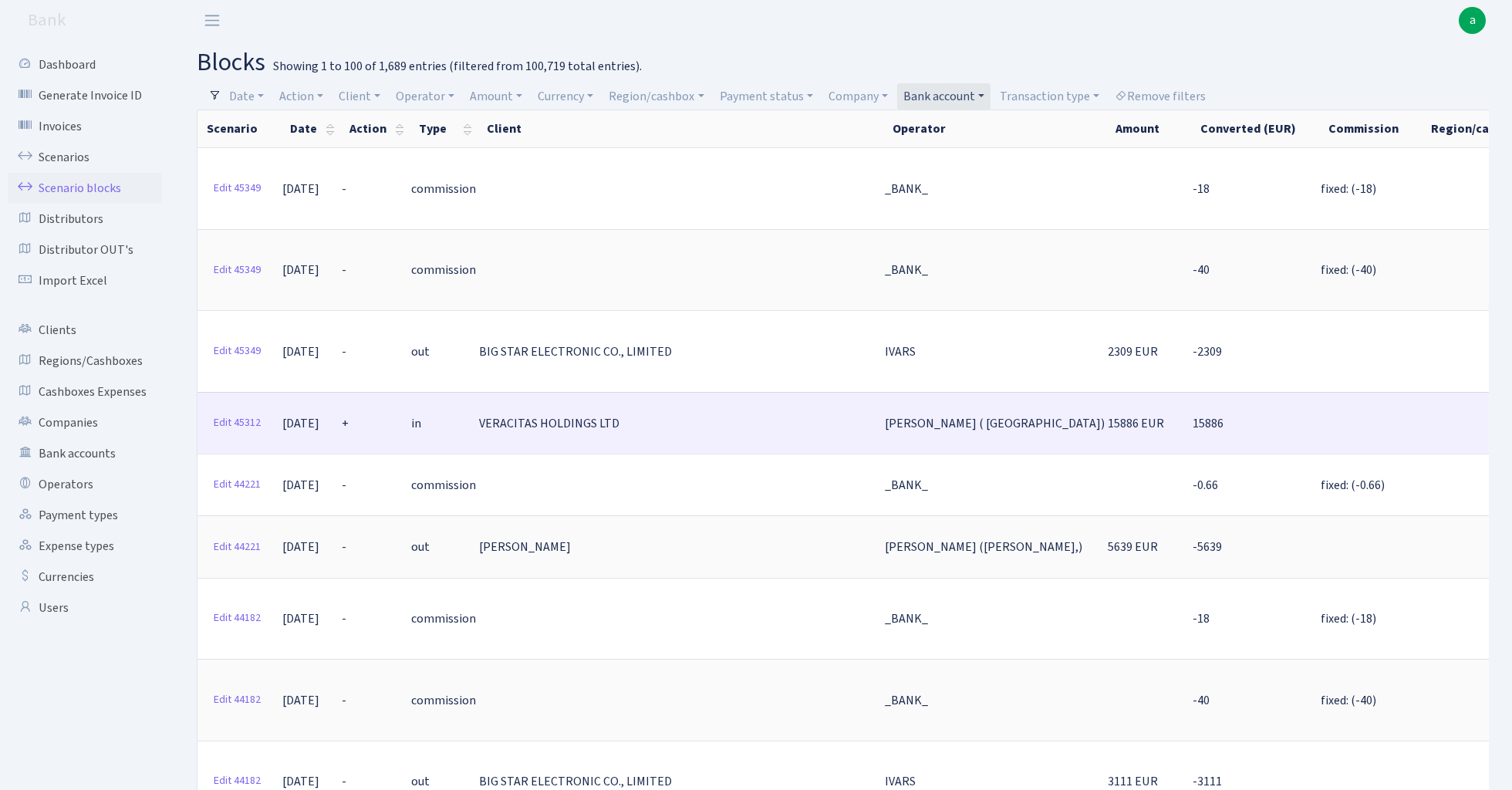
click at [1108, 415] on span "15886 EUR" at bounding box center [1136, 423] width 56 height 17
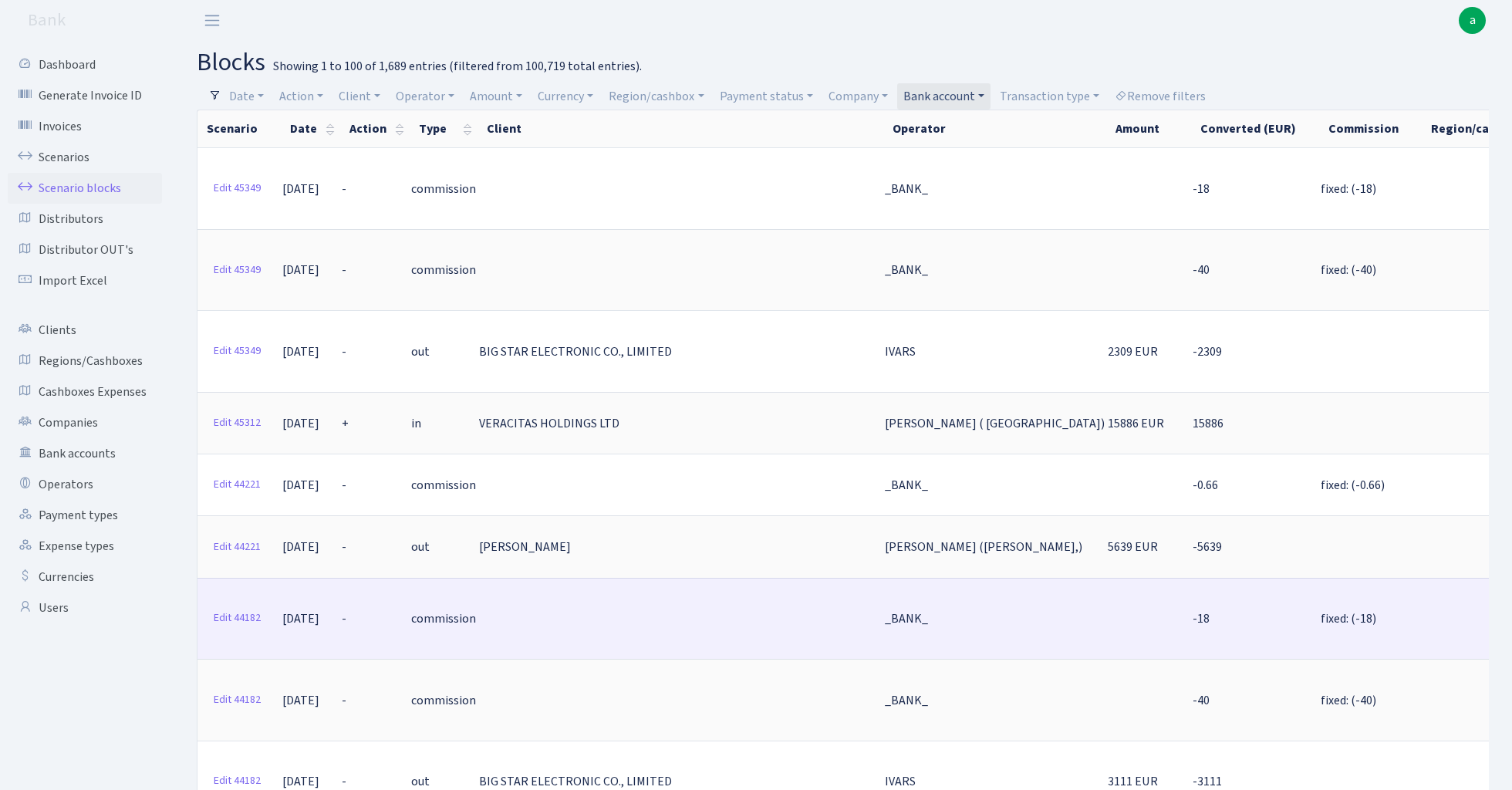
copy span "15886"
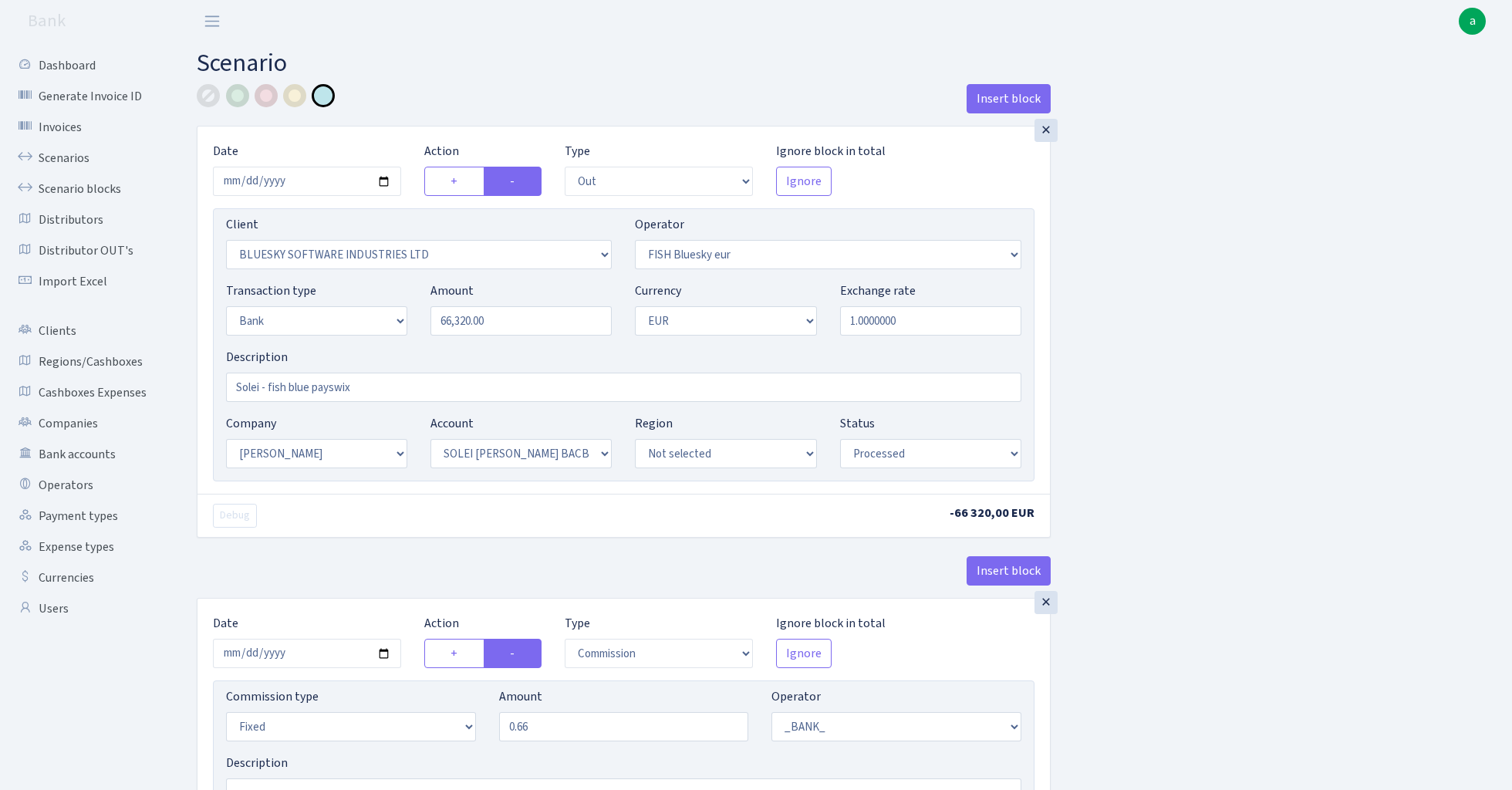
select select "out"
select select "2867"
select select "460"
select select "2"
select select "1"
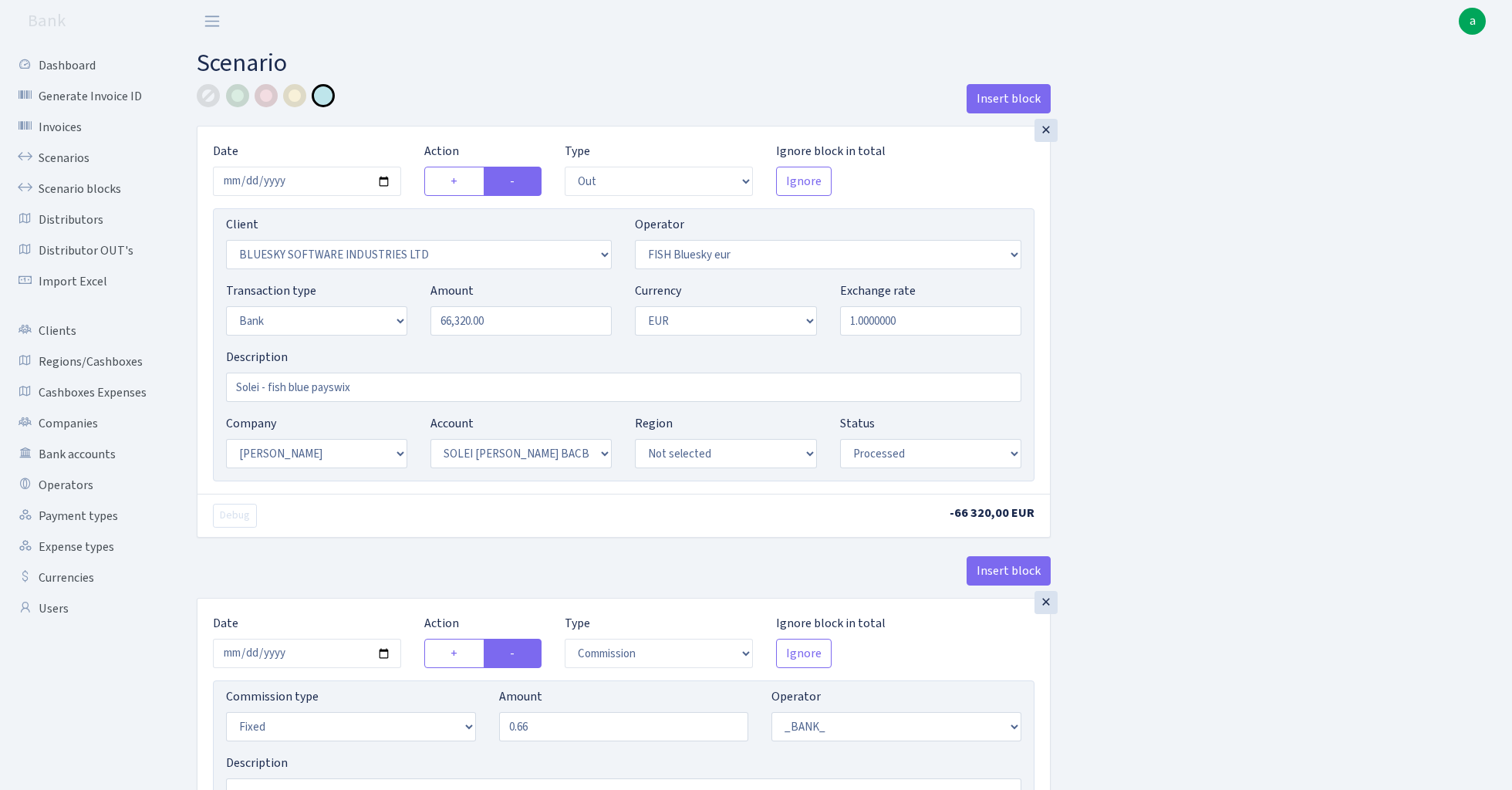
select select "2"
select select "4"
select select "processed"
select select "commission"
select select "fixed"
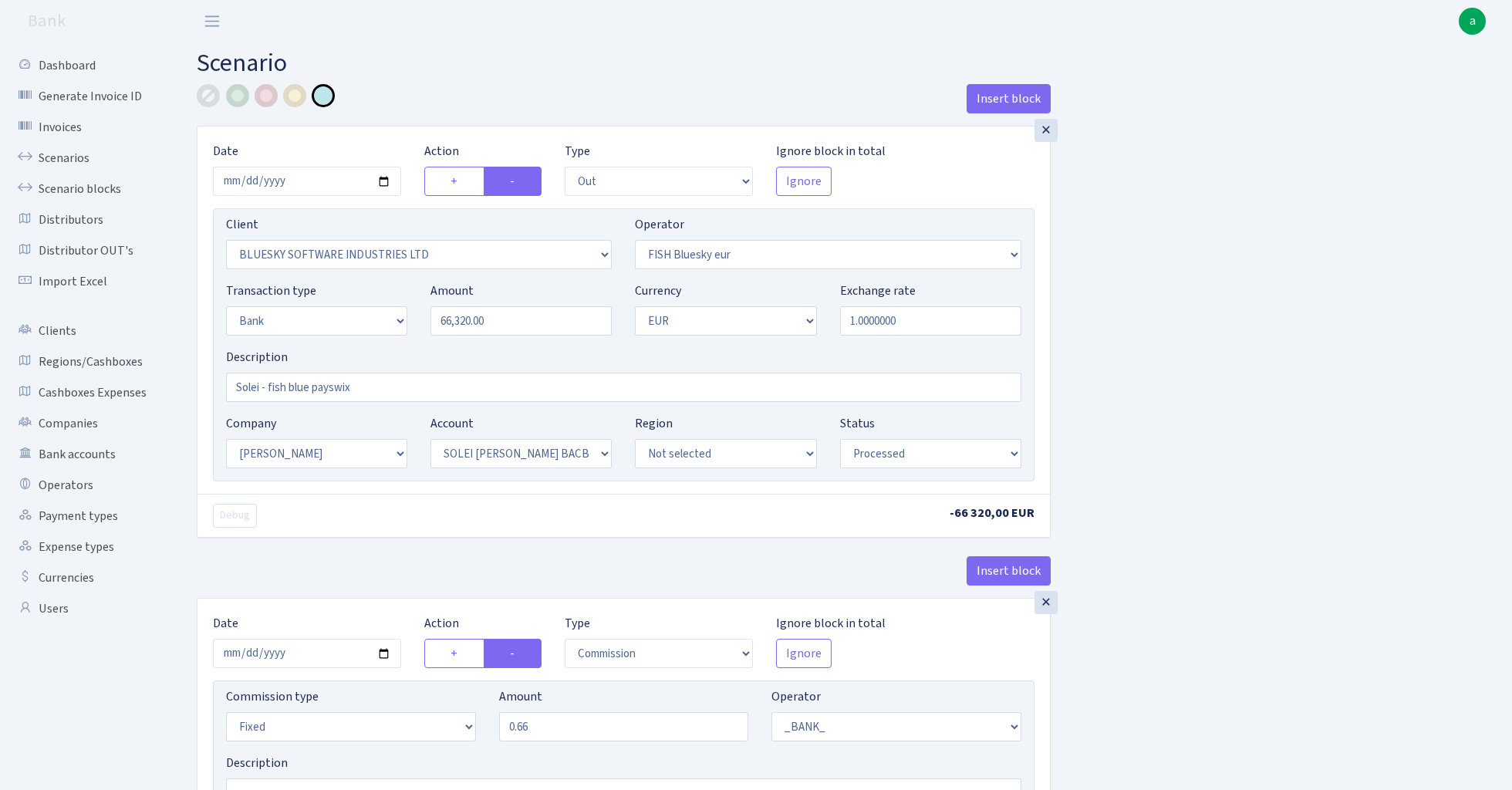
select select "1"
select select "2"
select select "4"
select select "processed"
select select "commission"
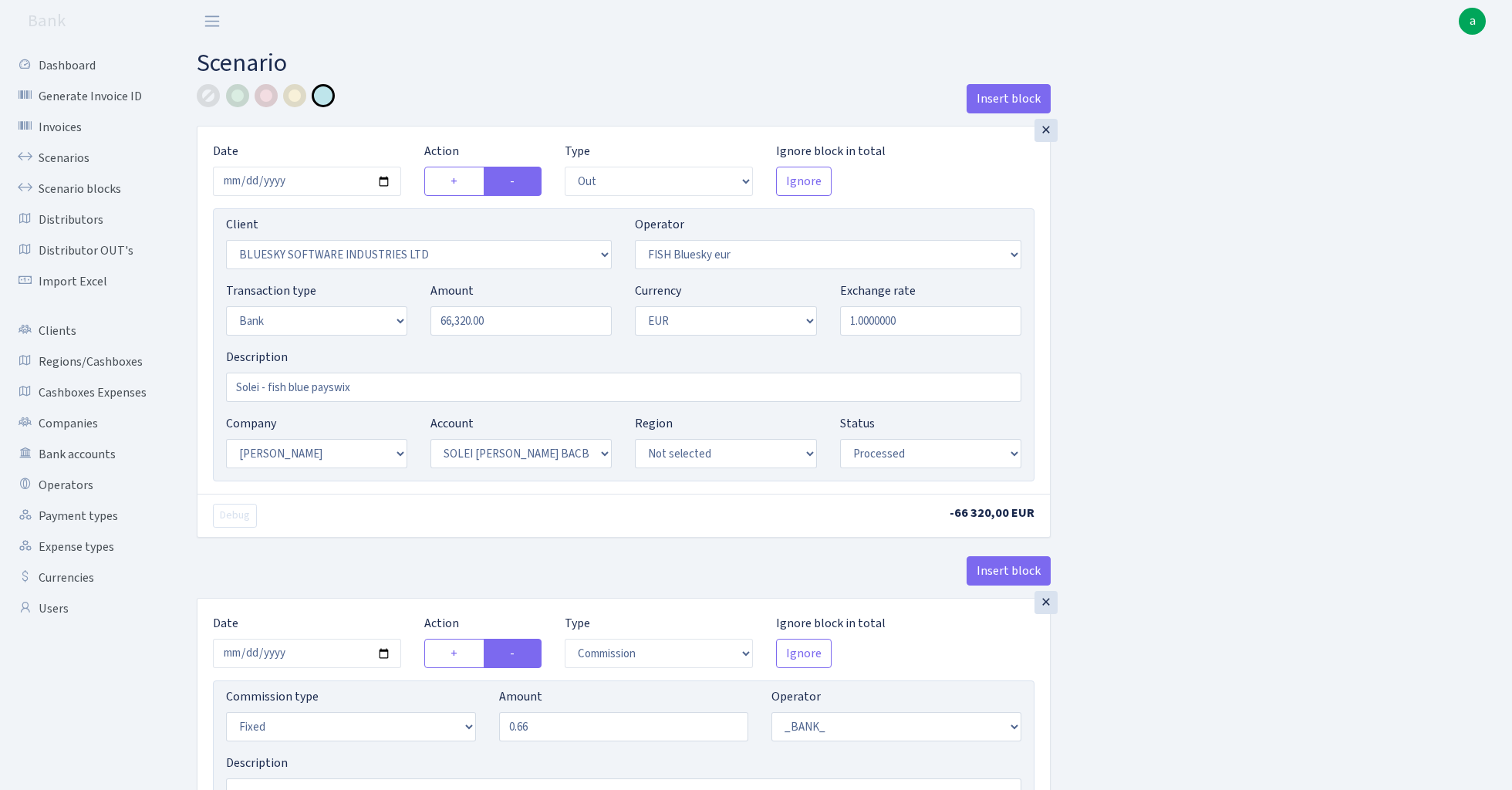
select select "fixed"
select select "1"
select select "23"
select select "69"
select select "processed"
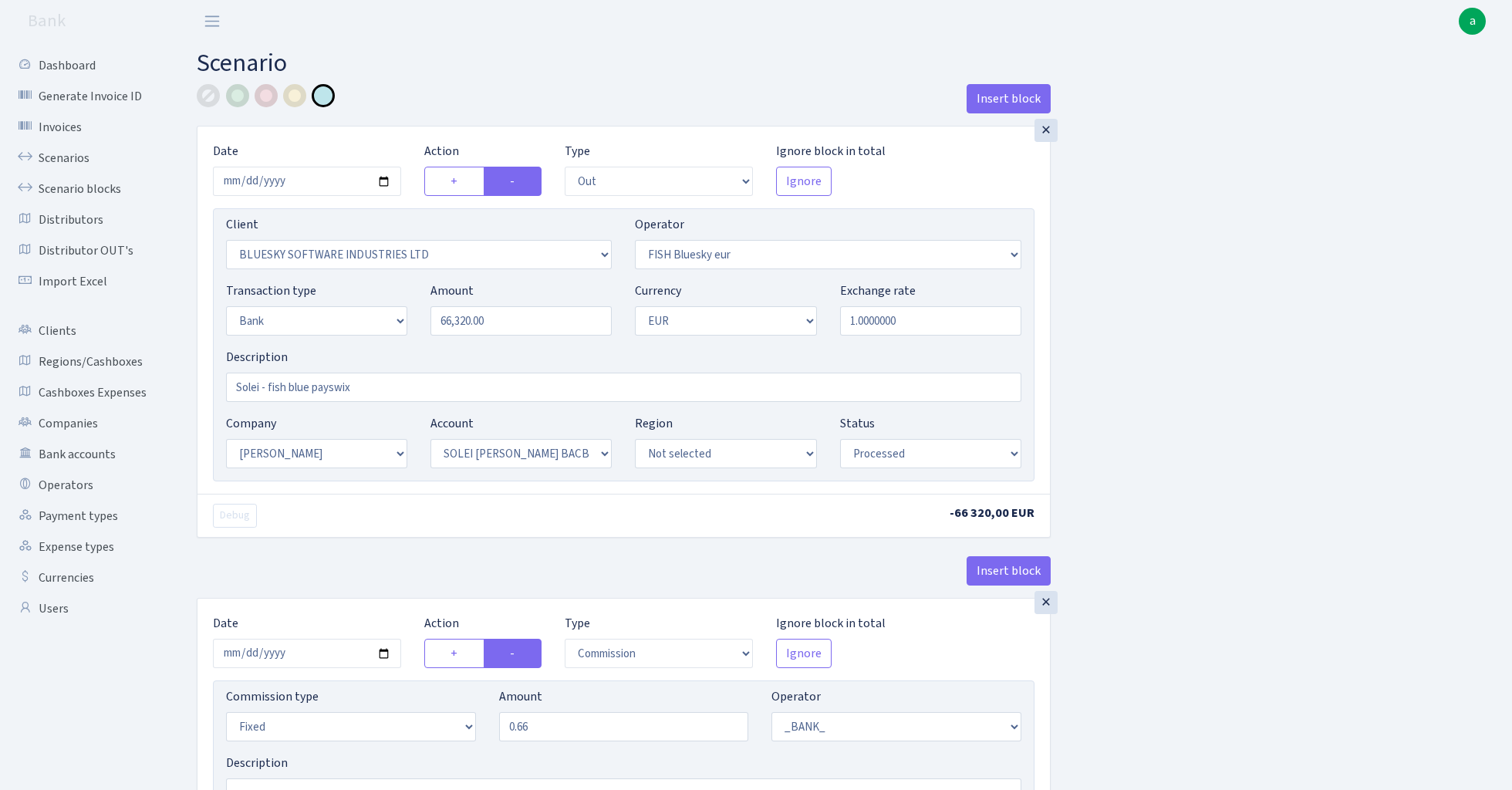
select select "in"
select select "1905"
select select "460"
select select "2"
select select "1"
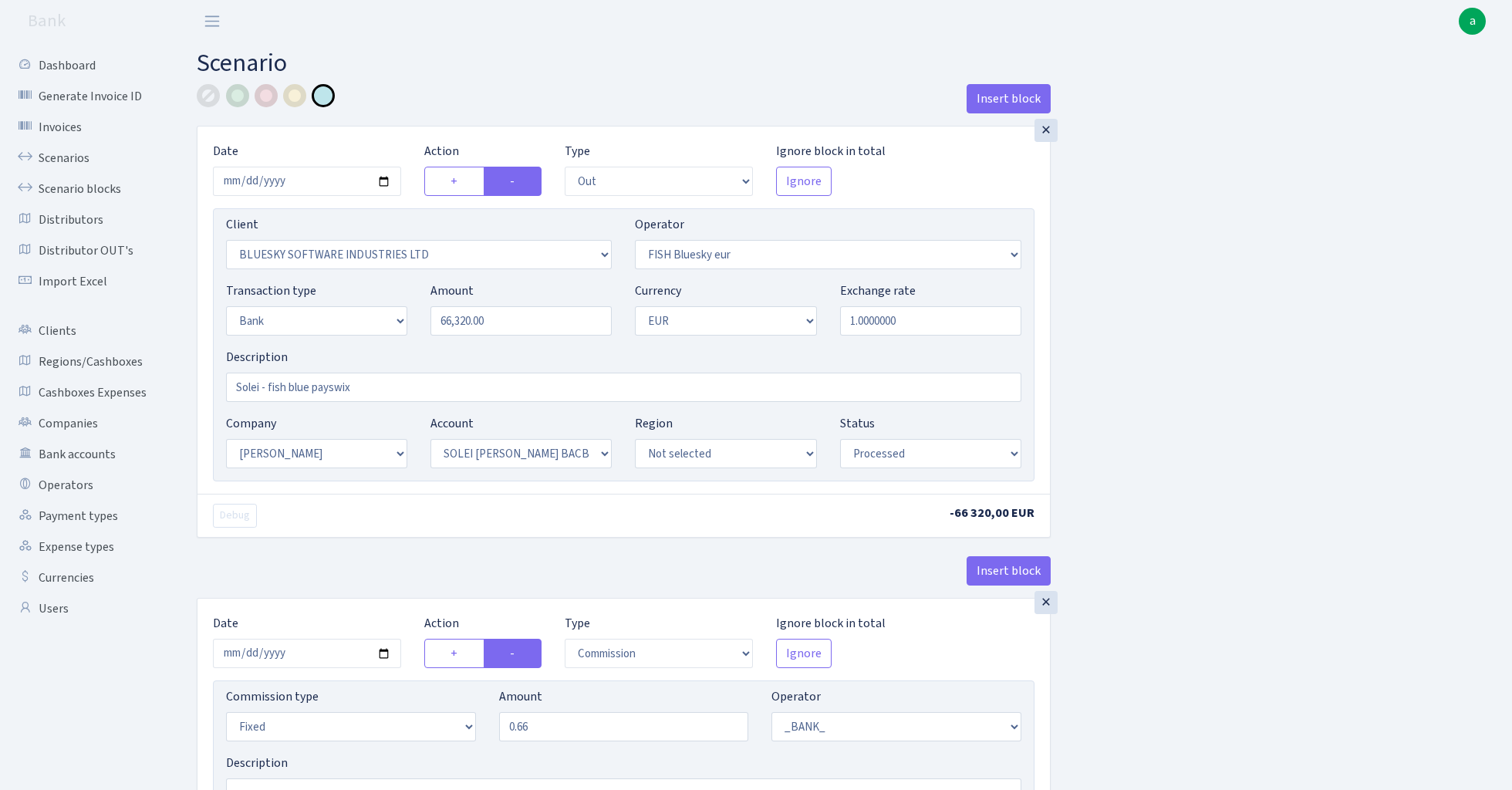
select select "23"
select select "69"
select select "processed"
select select "commission"
select select "1"
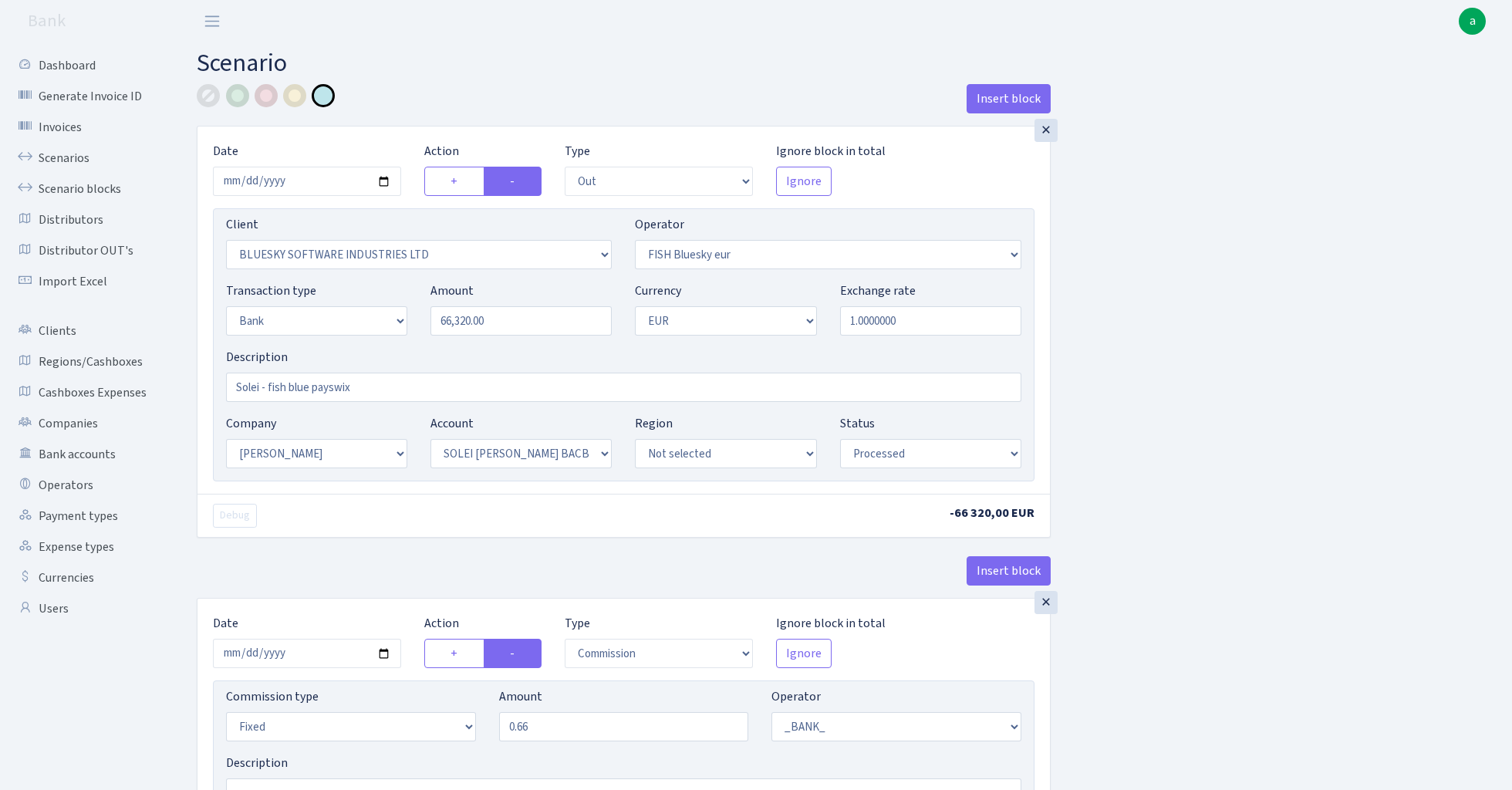
select select "23"
select select "69"
select select "processed"
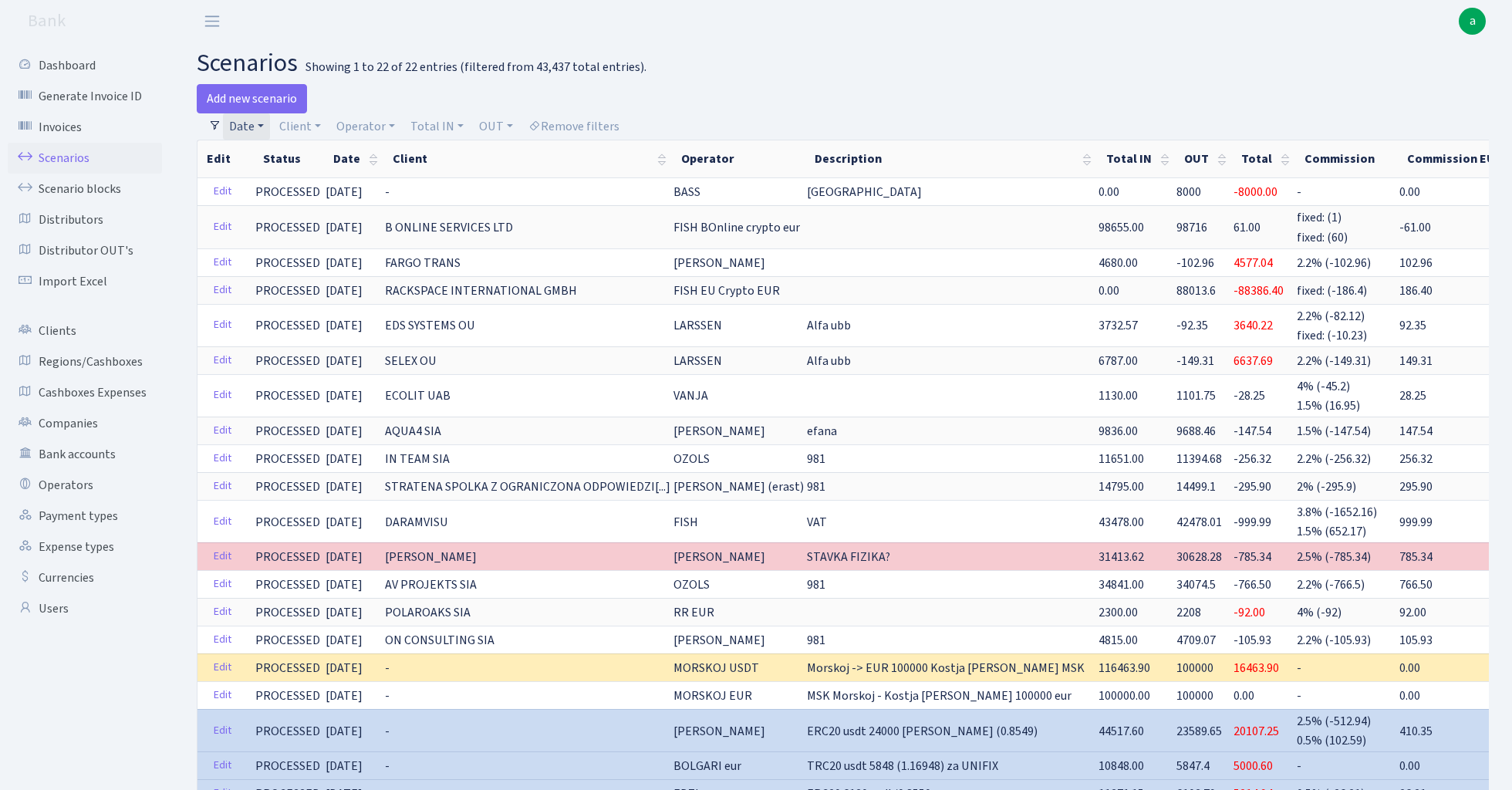
select select "100"
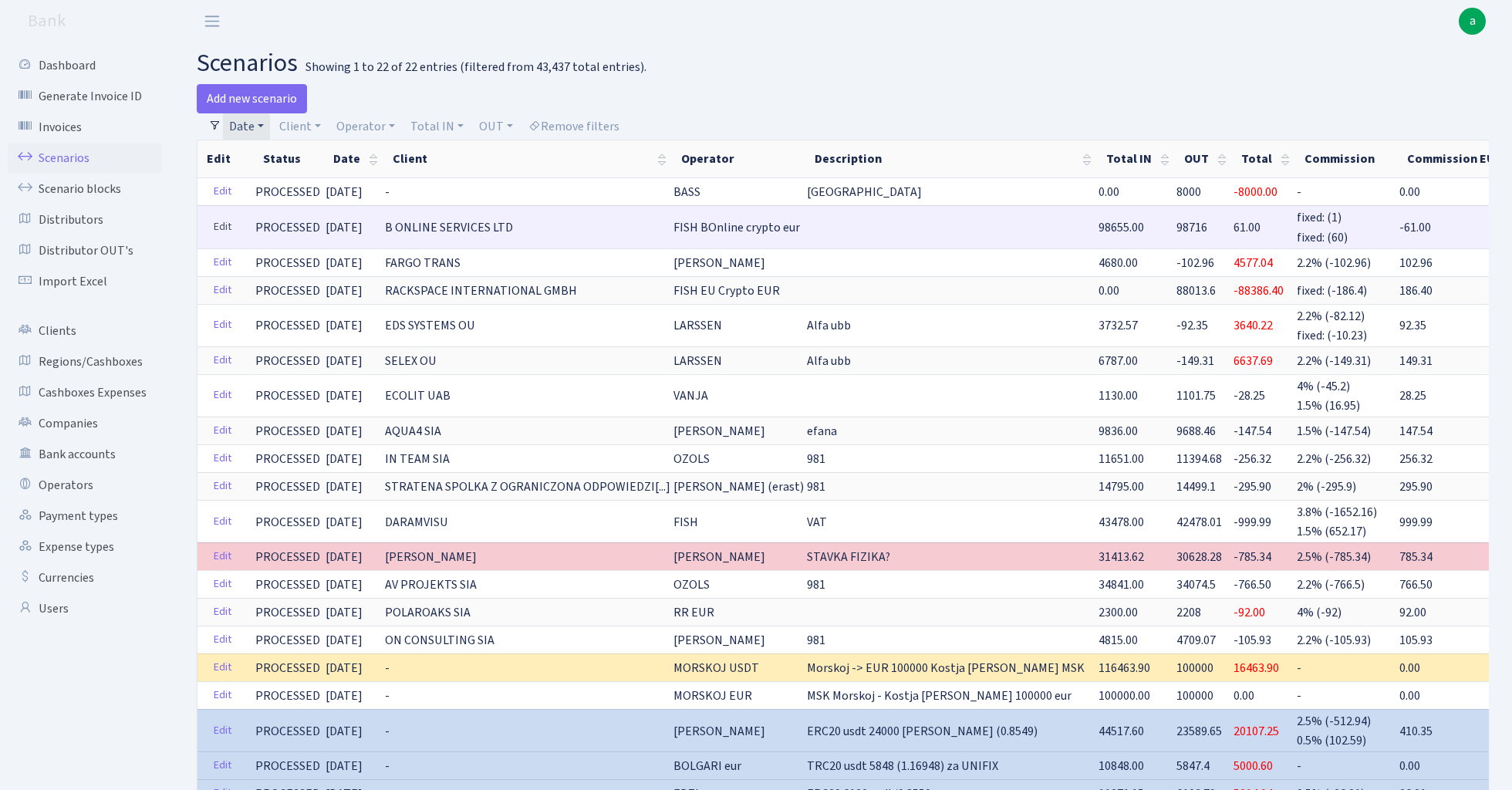
click at [223, 229] on link "Edit" at bounding box center [223, 226] width 32 height 24
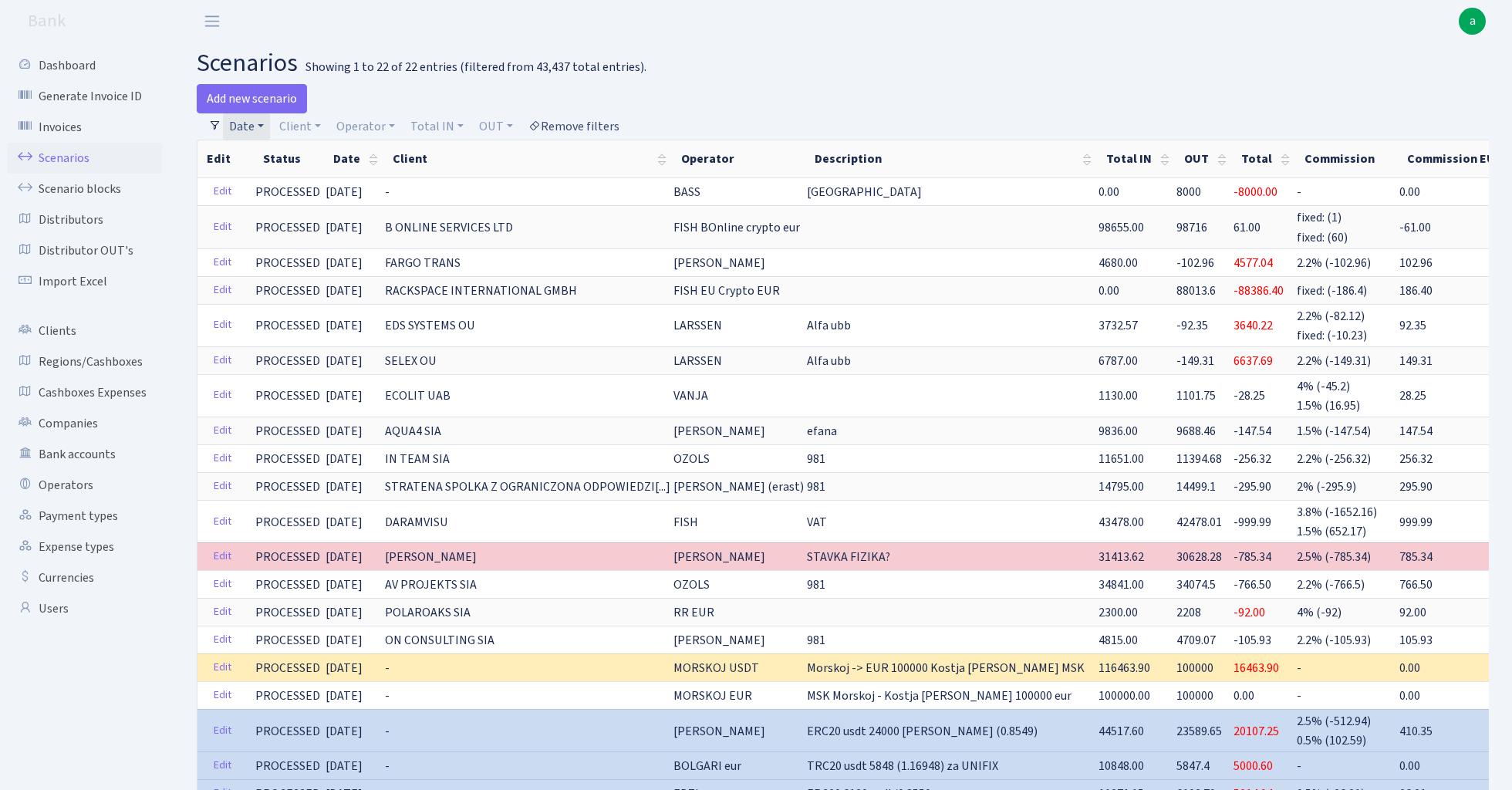
click at [594, 121] on link "Remove filters" at bounding box center [574, 127] width 104 height 26
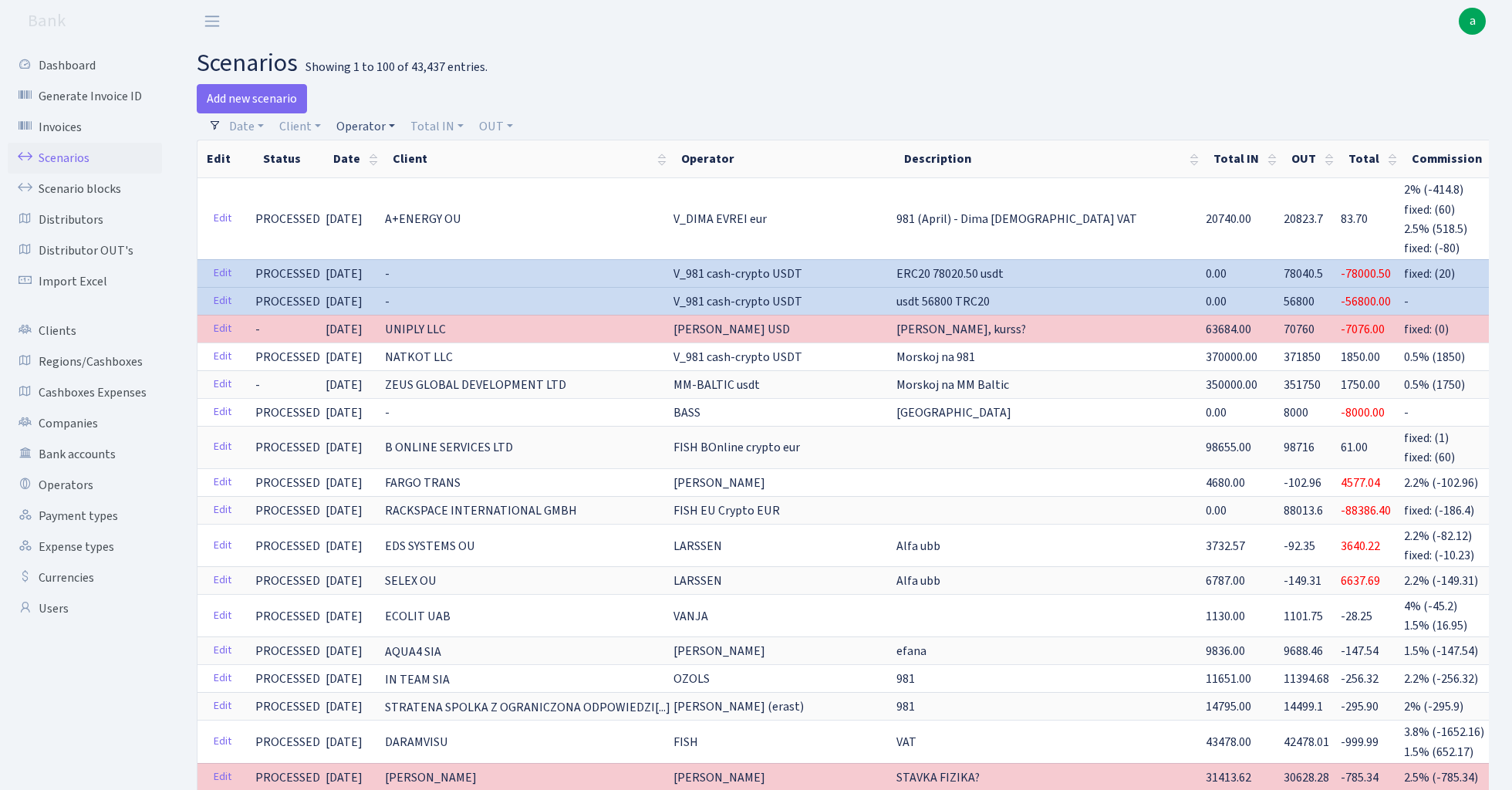
click at [358, 125] on link "Operator" at bounding box center [365, 127] width 71 height 26
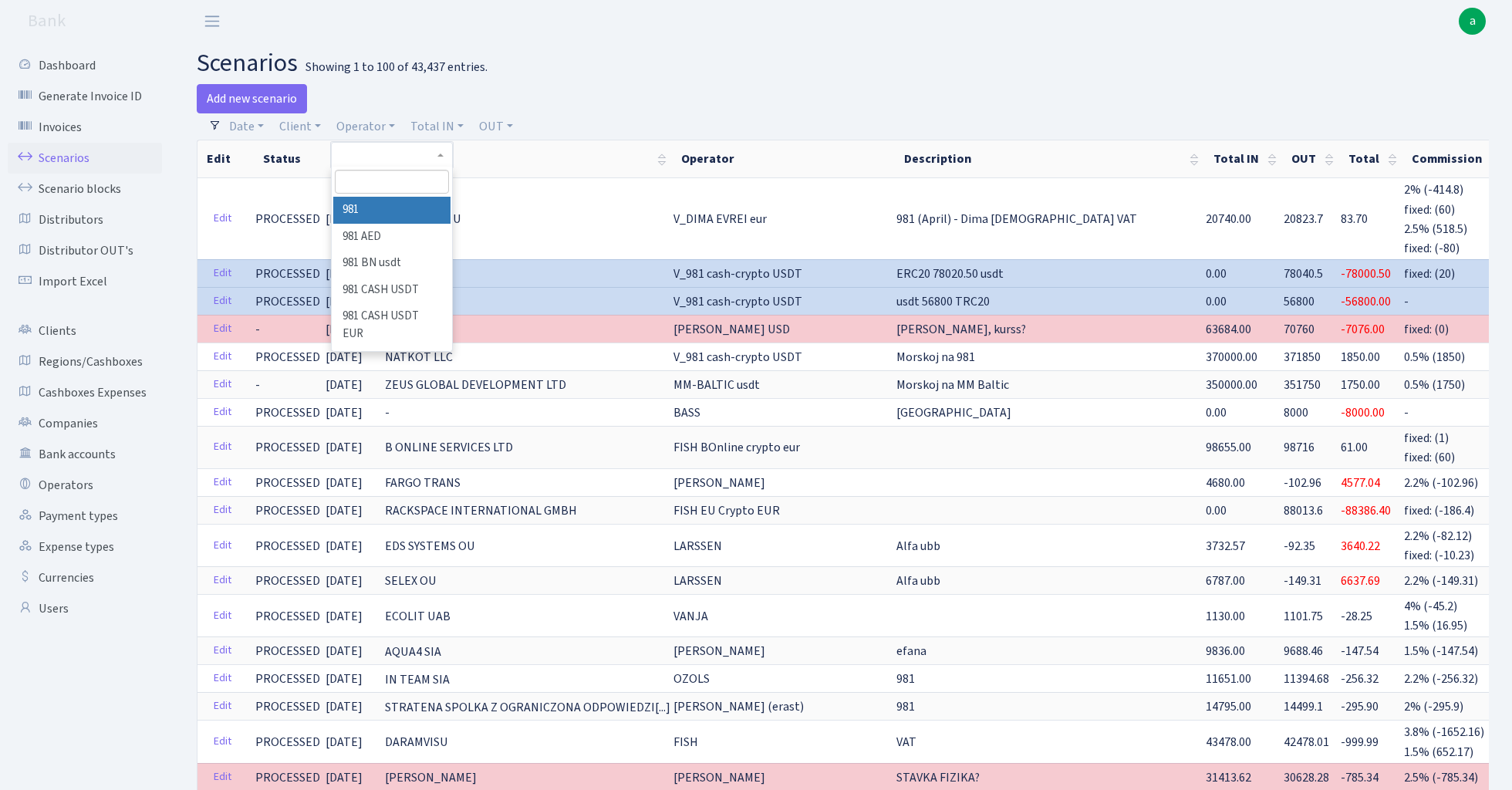
click at [389, 184] on input "search" at bounding box center [392, 181] width 114 height 24
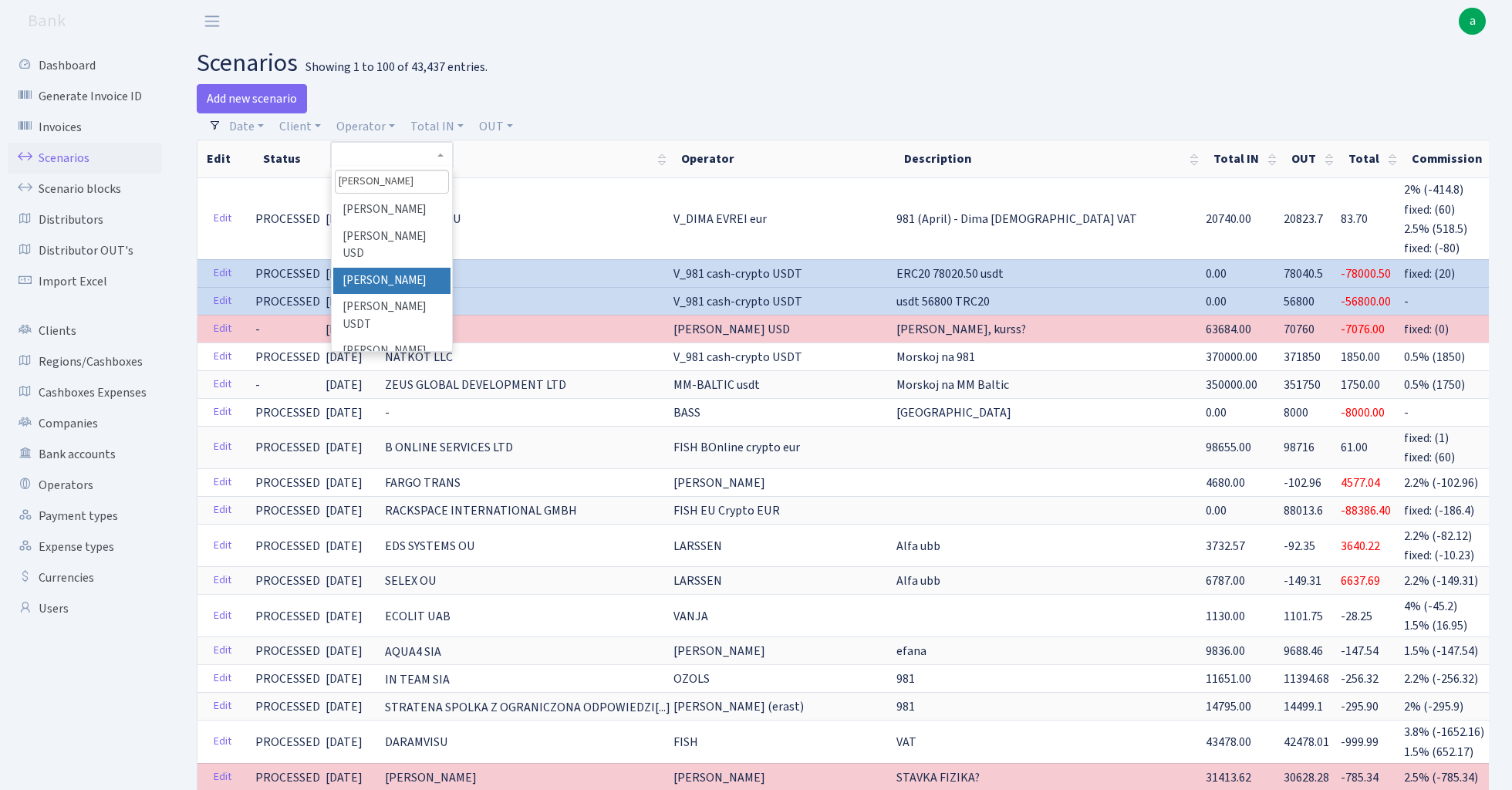
type input "[PERSON_NAME]"
click at [408, 276] on li "[PERSON_NAME]" at bounding box center [392, 281] width 117 height 27
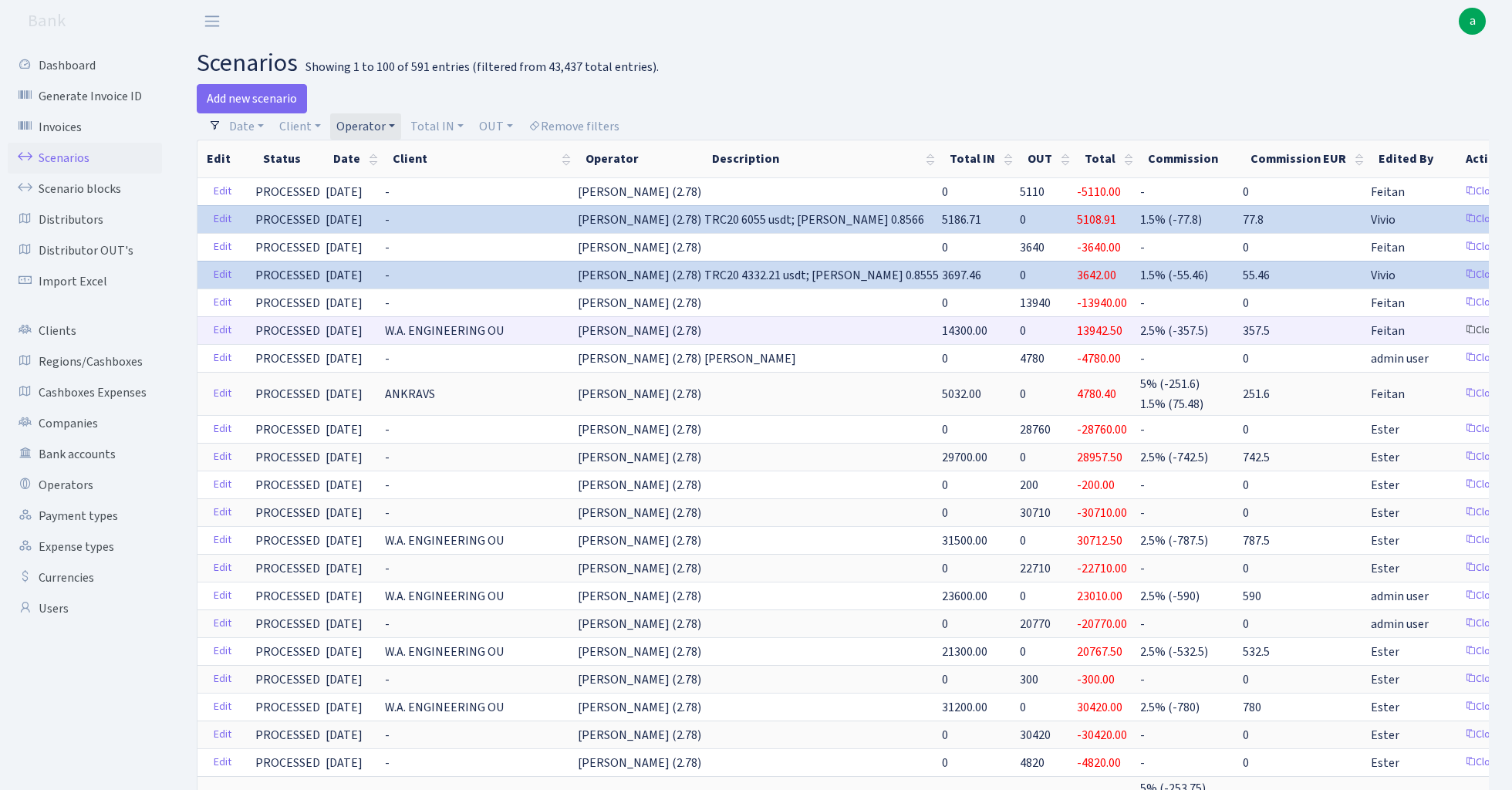
click at [1458, 328] on link "Clone" at bounding box center [1483, 330] width 51 height 24
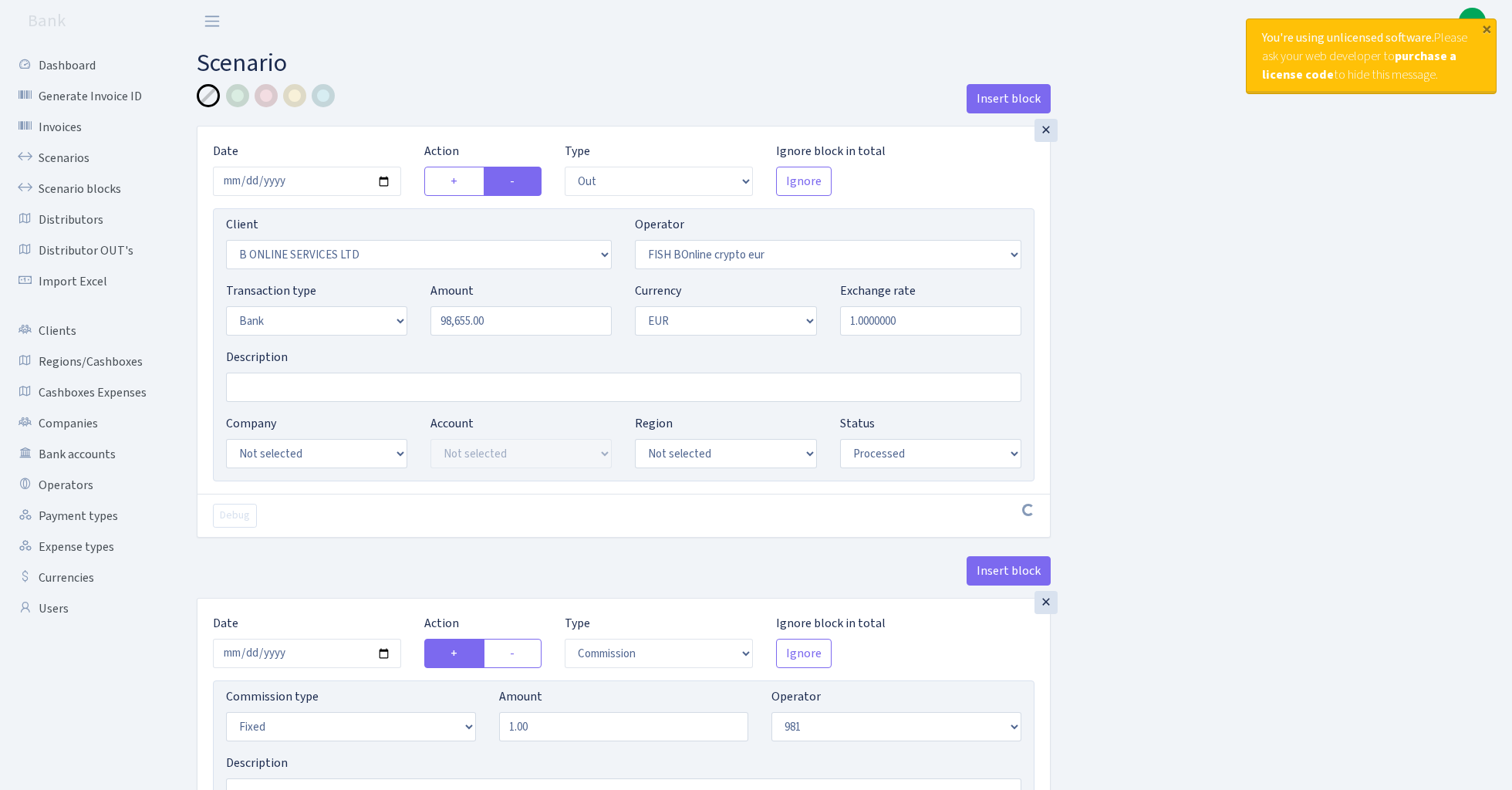
select select "out"
select select "1844"
select select "410"
select select "2"
select select "1"
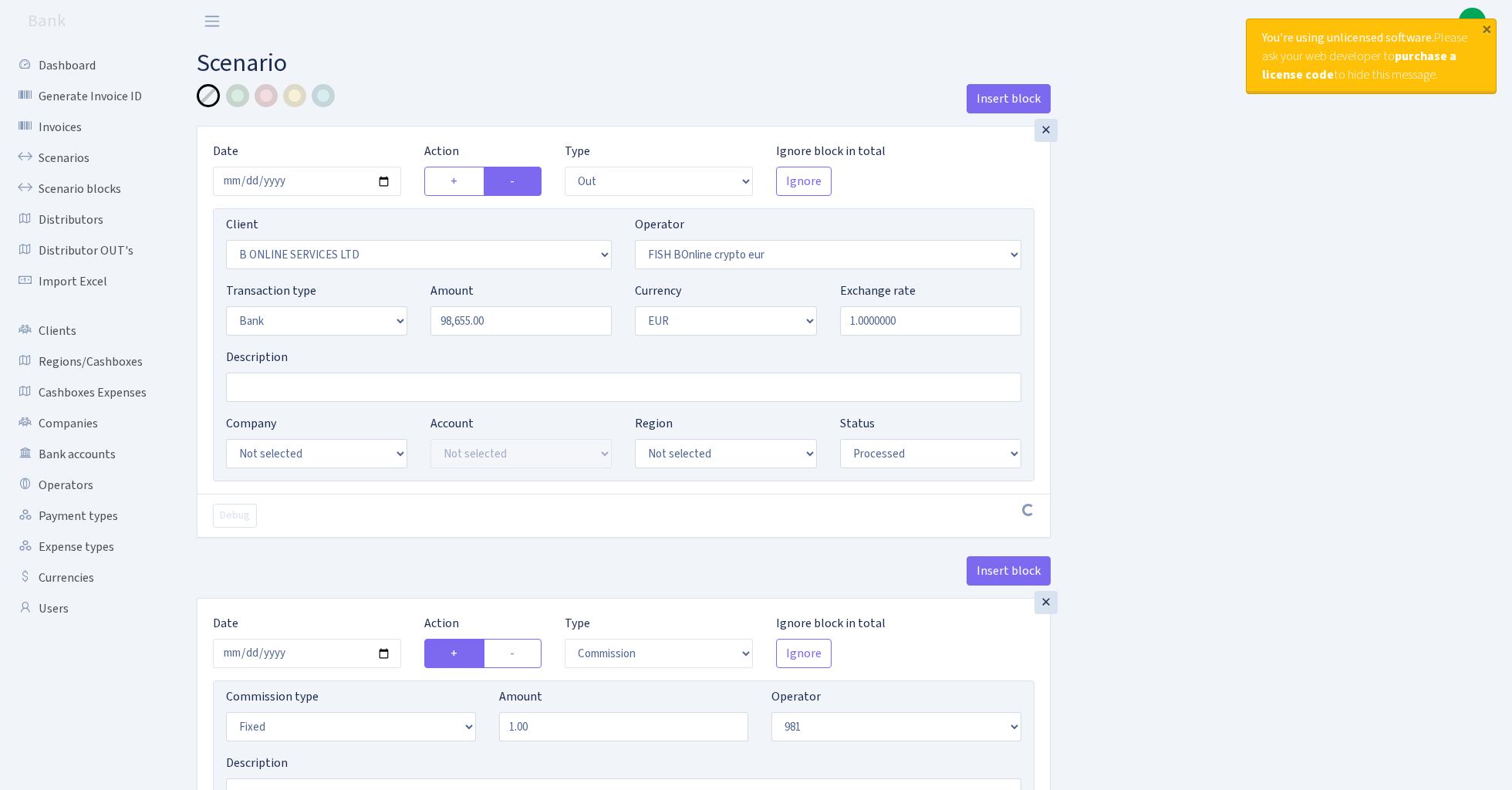
select select "processed"
select select "commission"
select select "fixed"
select select "61"
select select "processed"
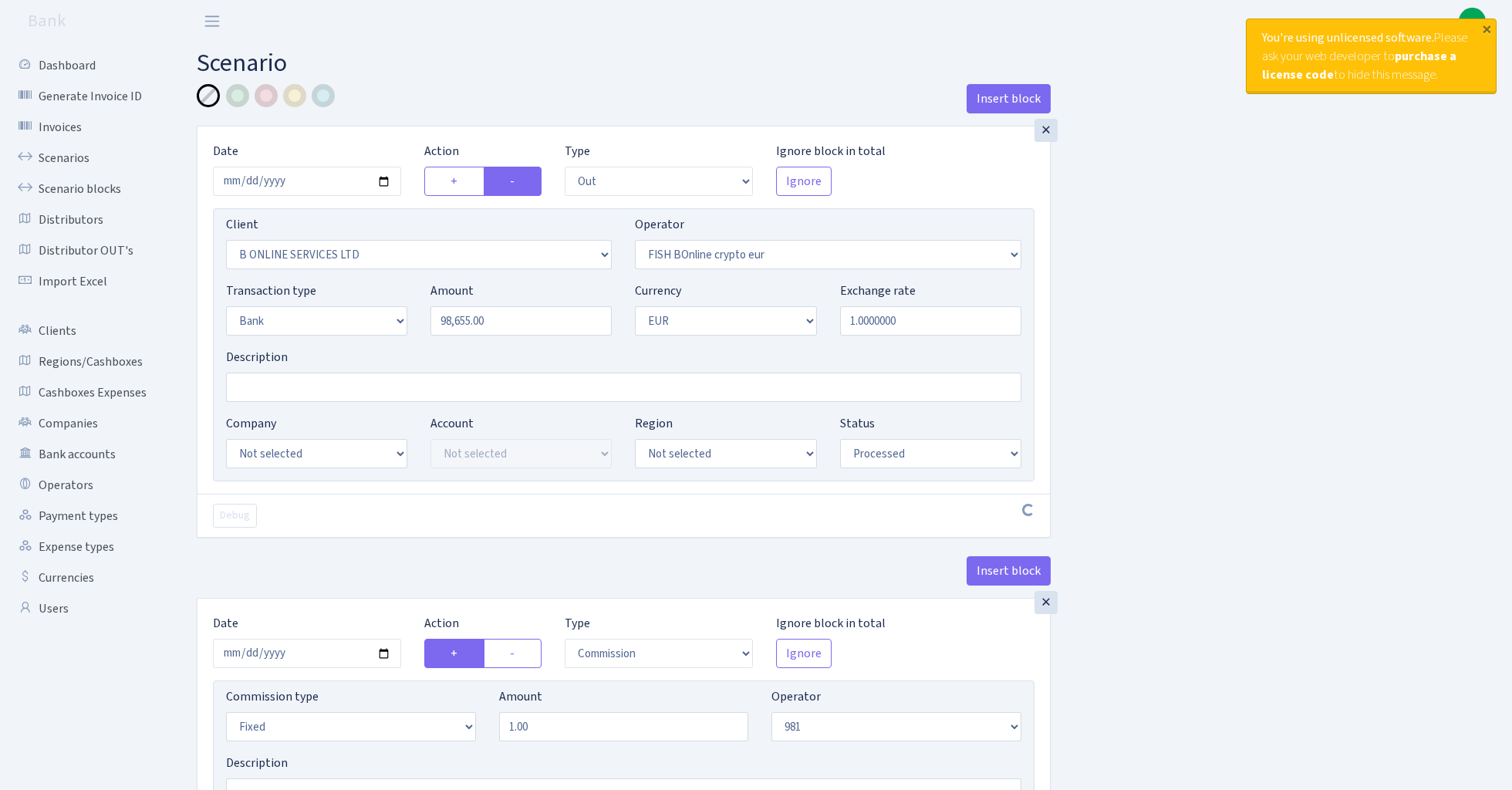
select select "commission"
select select "fixed"
select select "1"
select select "processed"
select select "in"
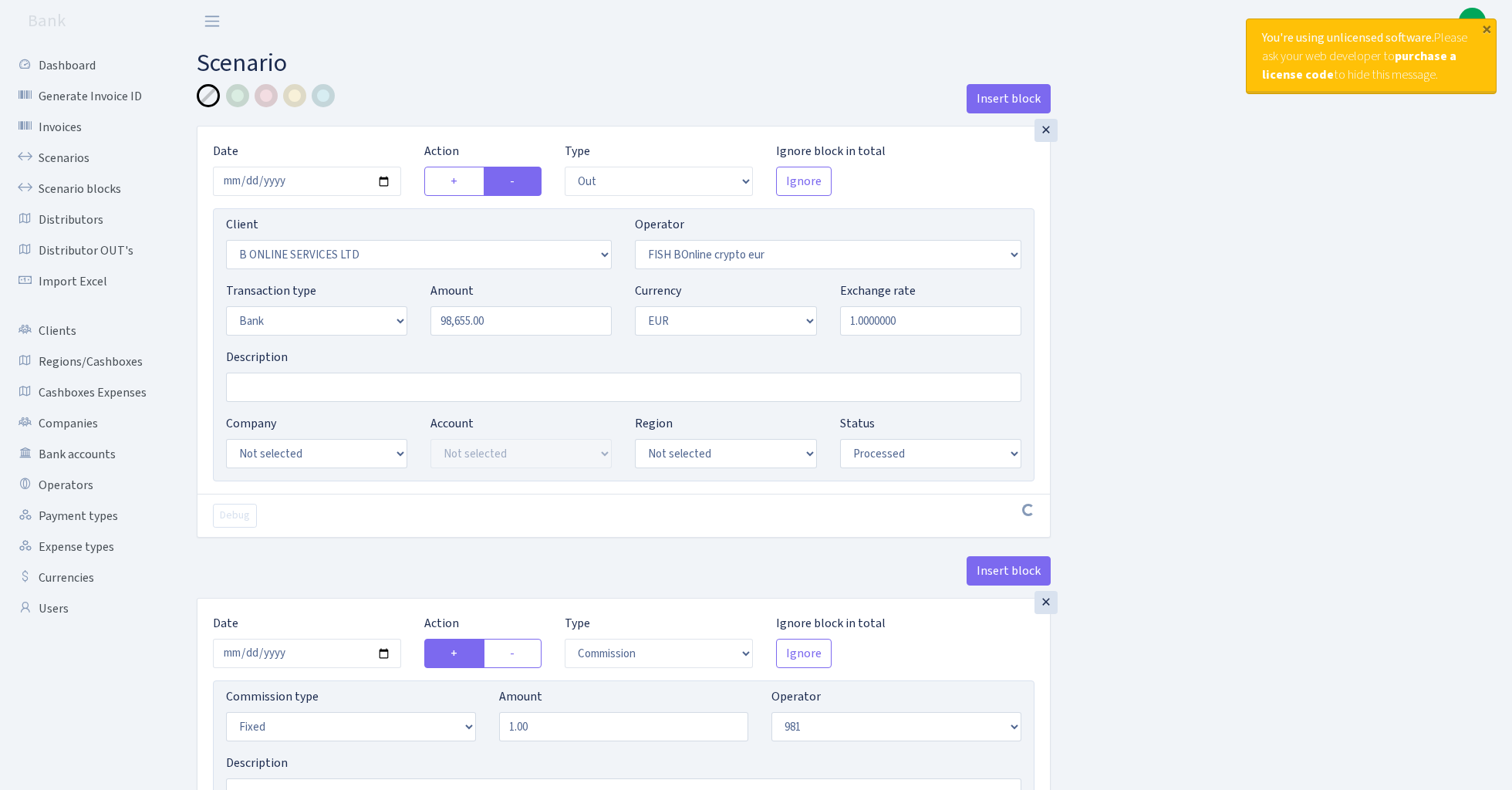
select select "61"
select select "8"
select select "1"
select select "processed"
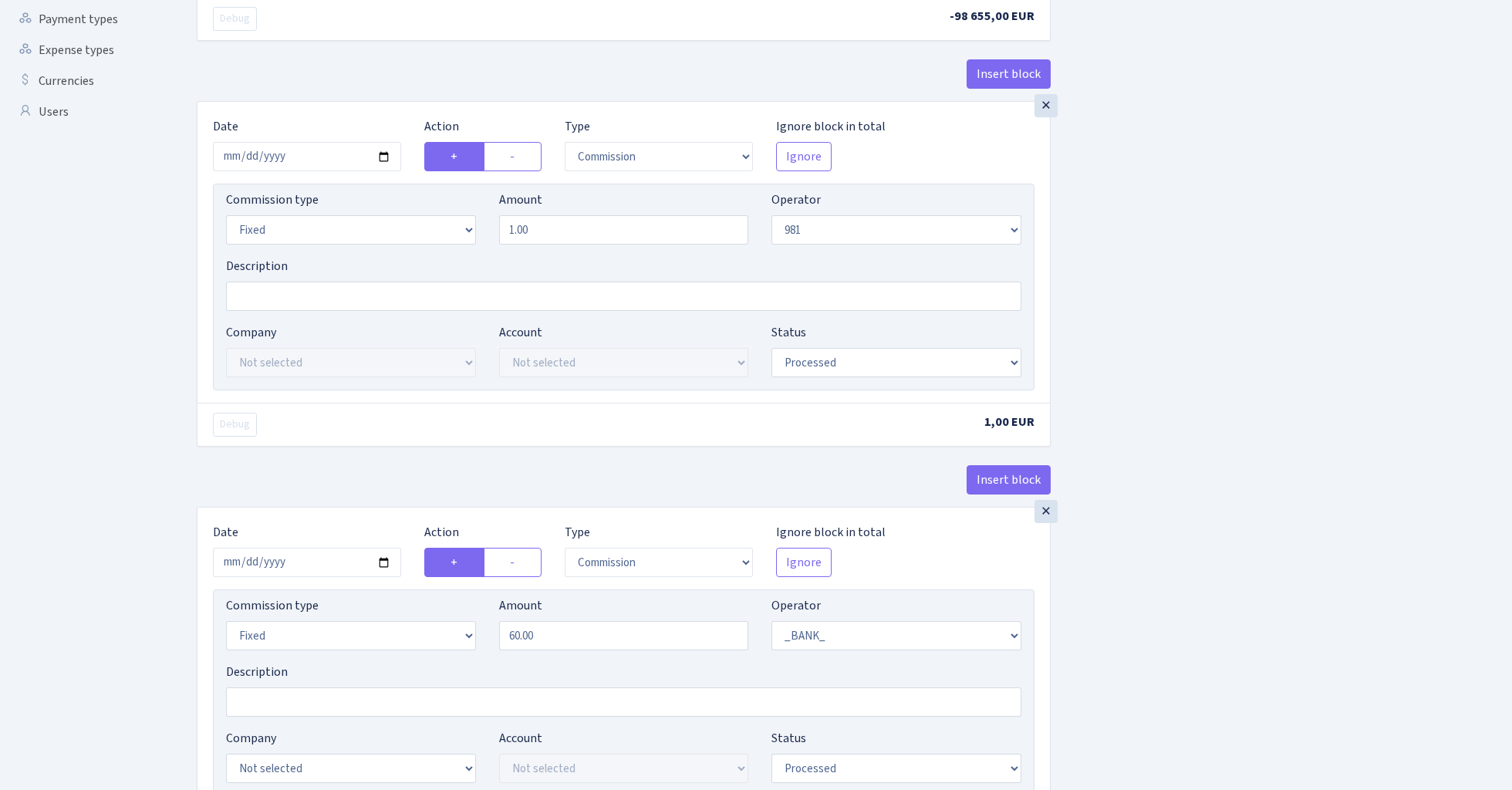
scroll to position [497, 0]
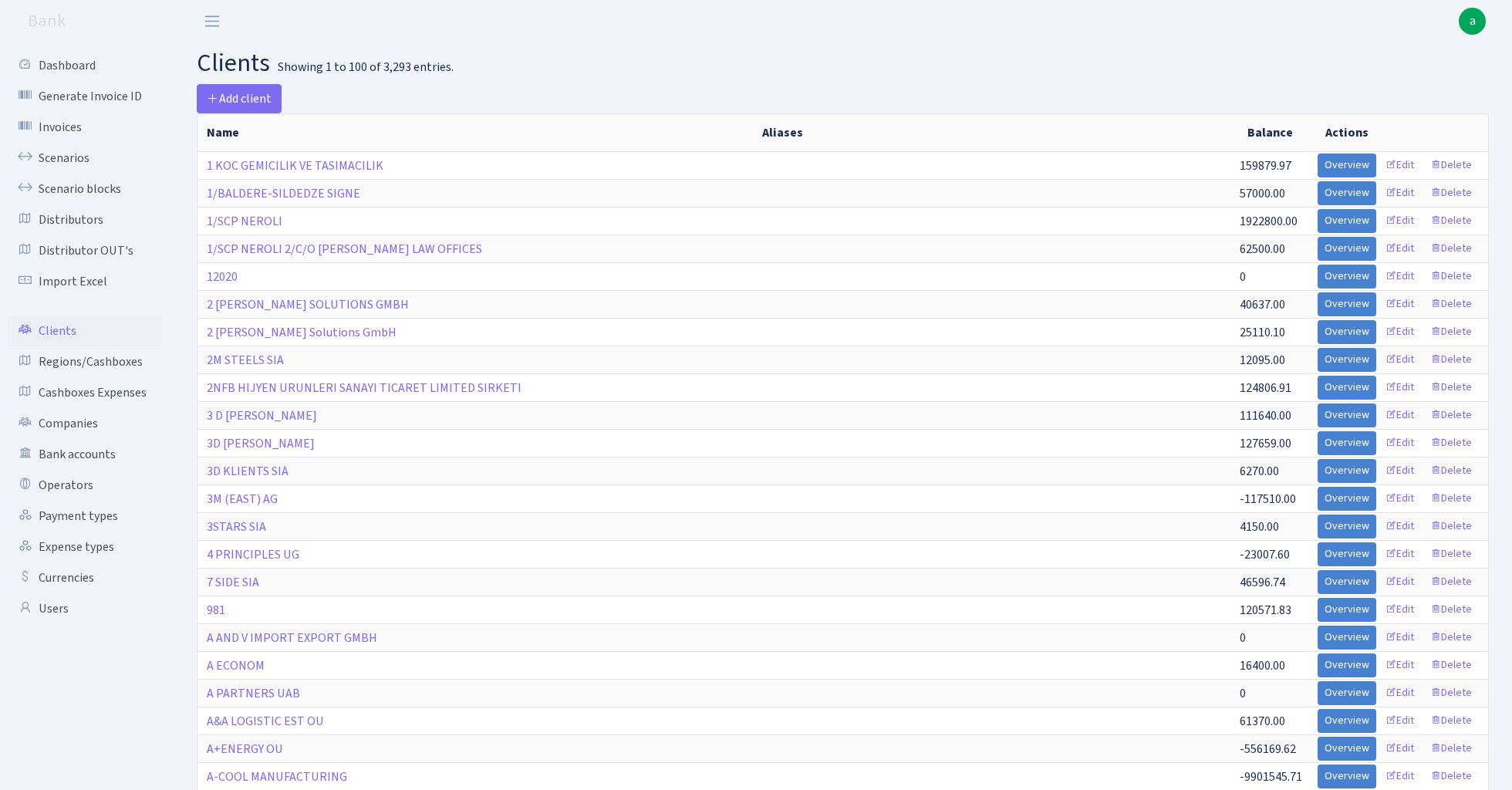
select select "100"
click at [233, 103] on span "Add client" at bounding box center [239, 99] width 65 height 17
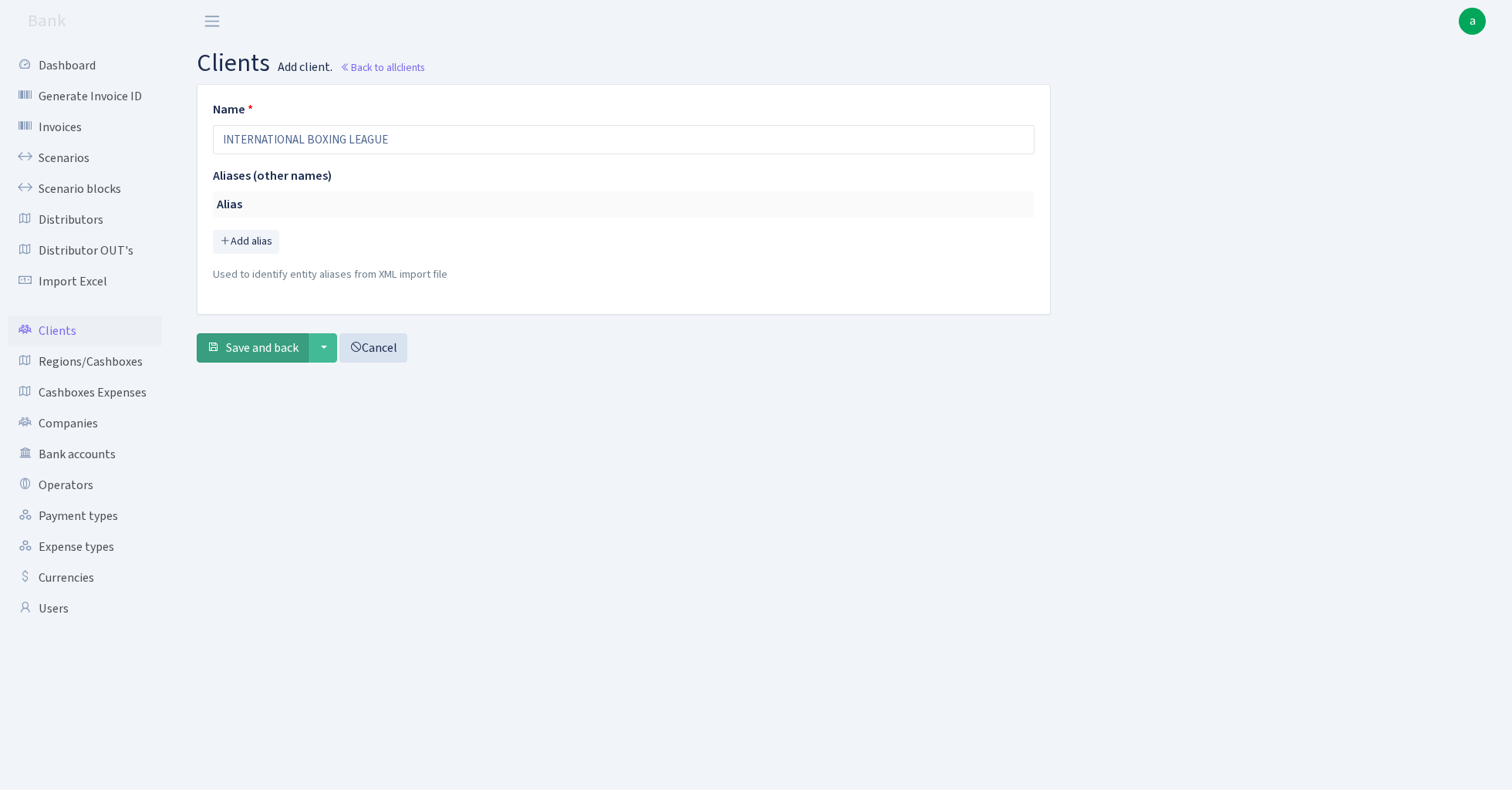
type input "INTERNATIONAL BOXING LEAGUE"
click at [257, 343] on span "Save and back" at bounding box center [262, 348] width 72 height 17
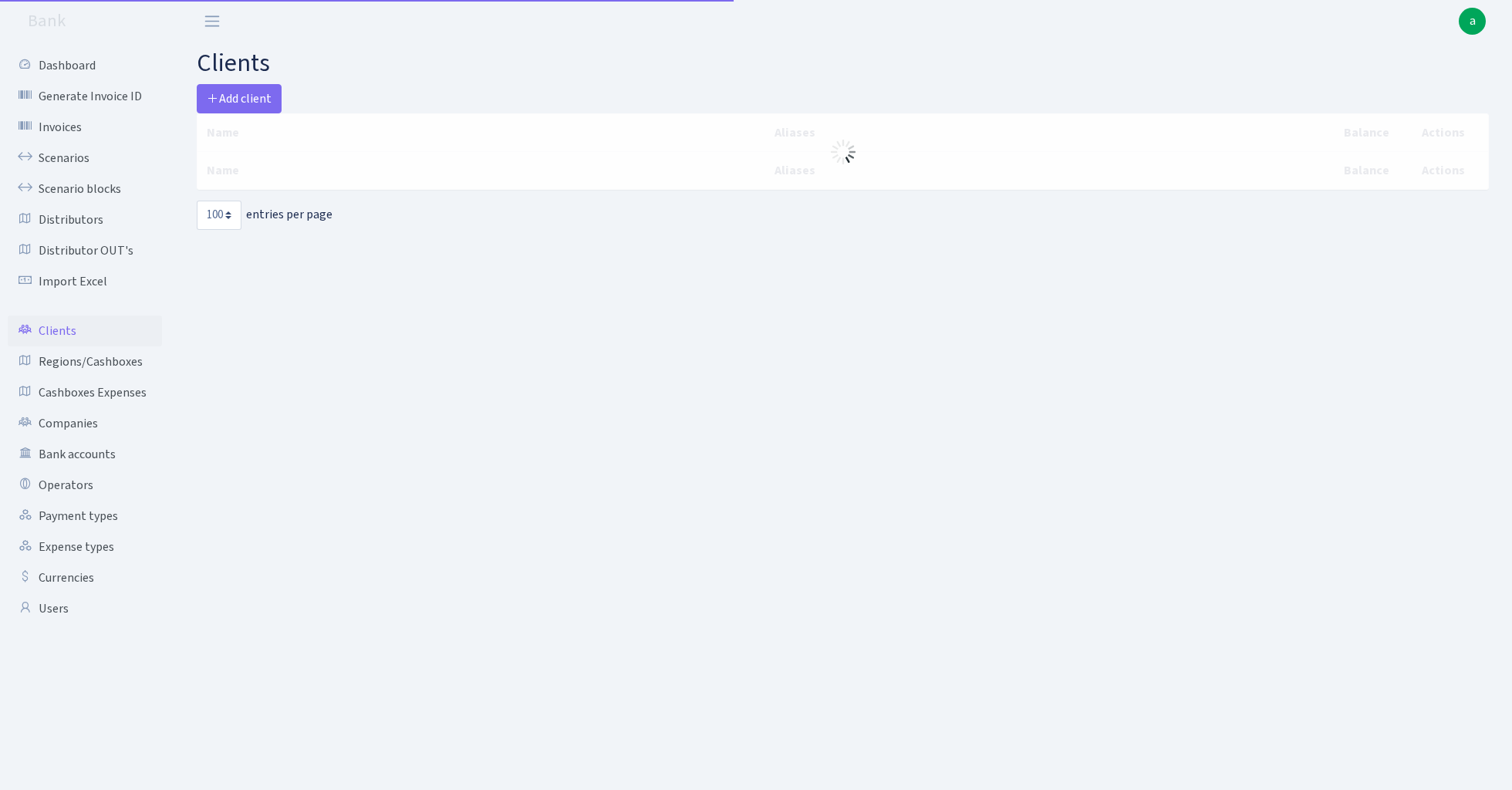
select select "100"
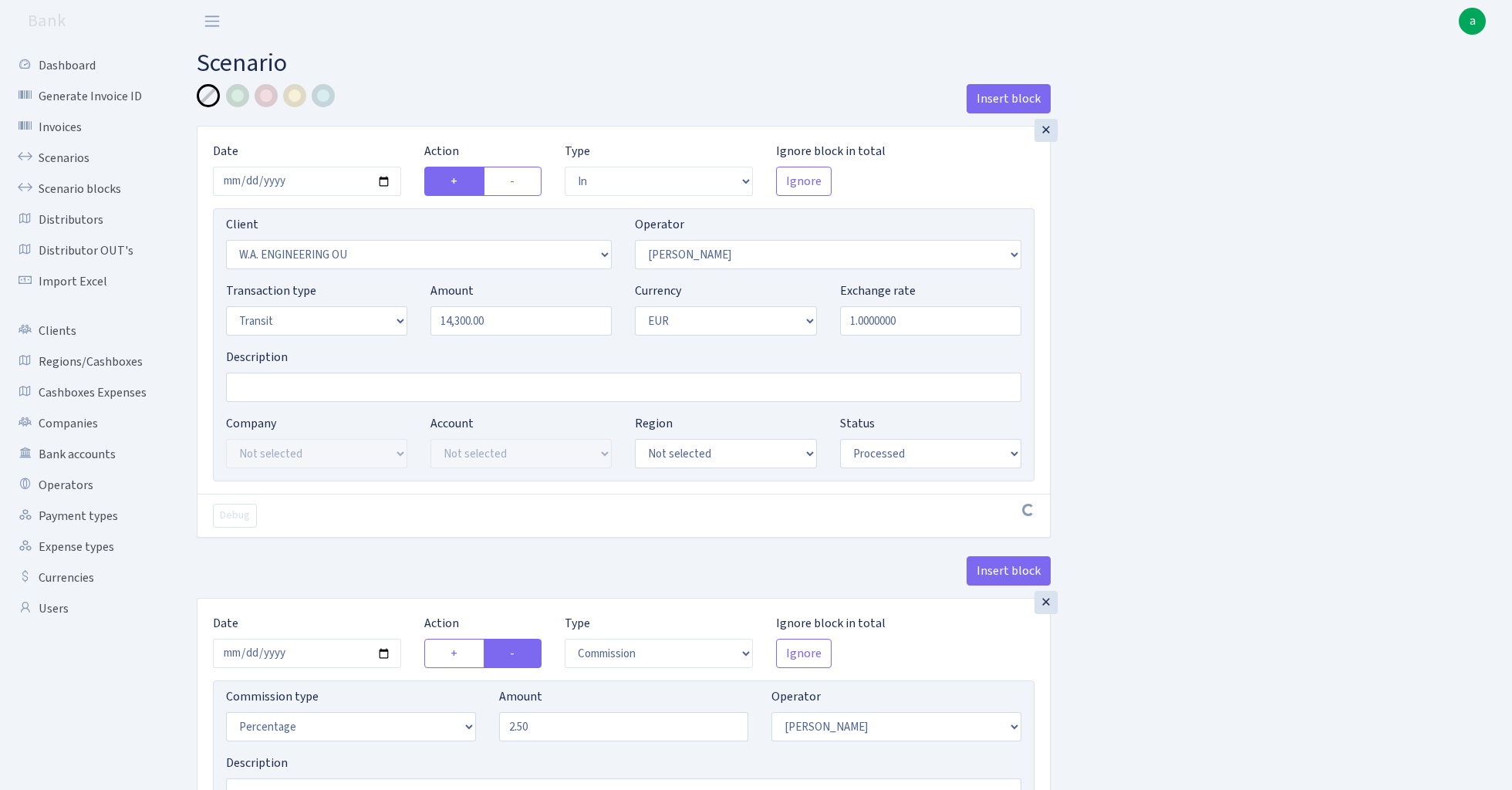
select select "in"
select select "431"
select select "30"
select select "5"
select select "1"
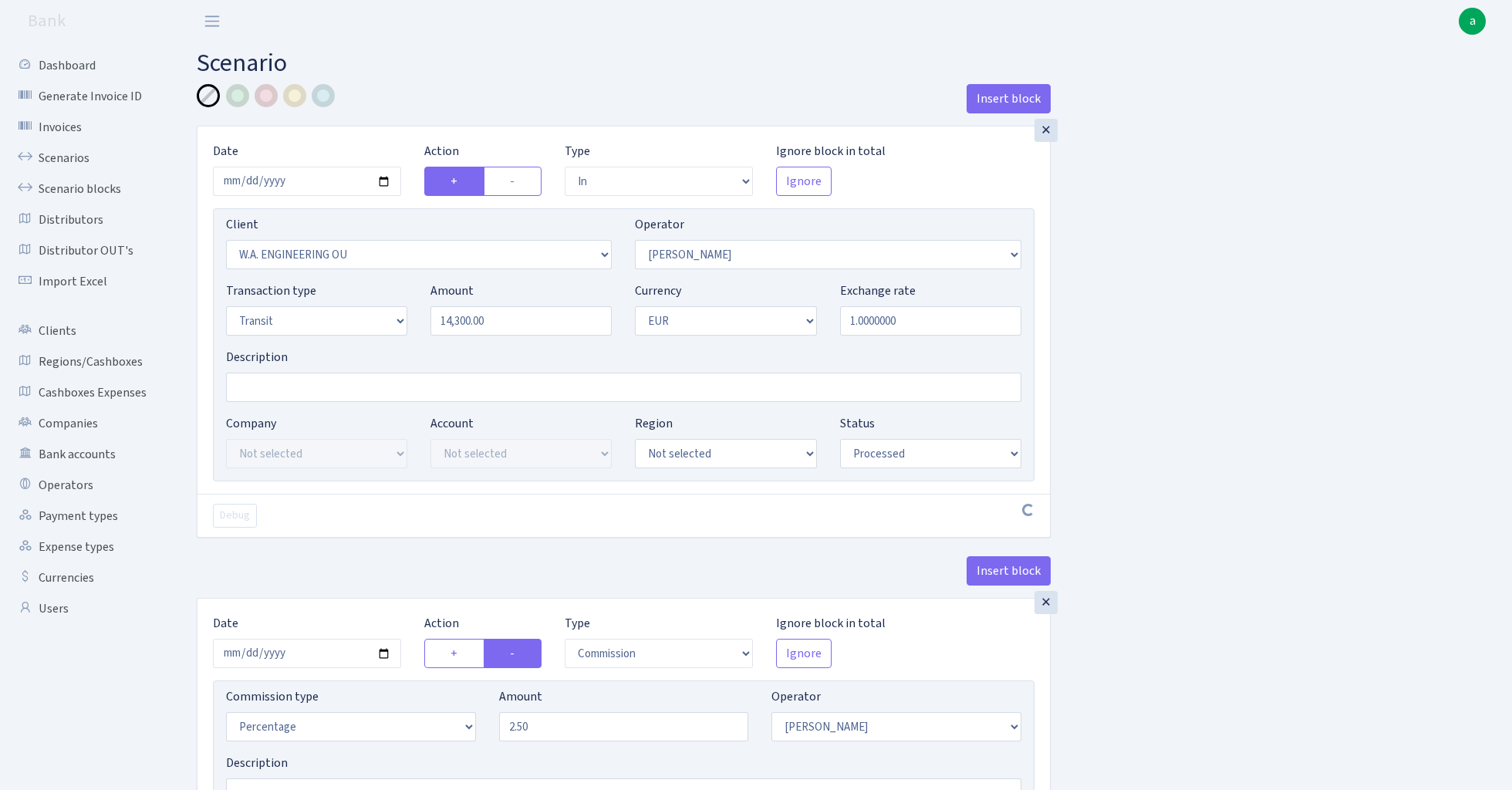
select select "processed"
select select "commission"
select select "30"
select select "processed"
select select "out"
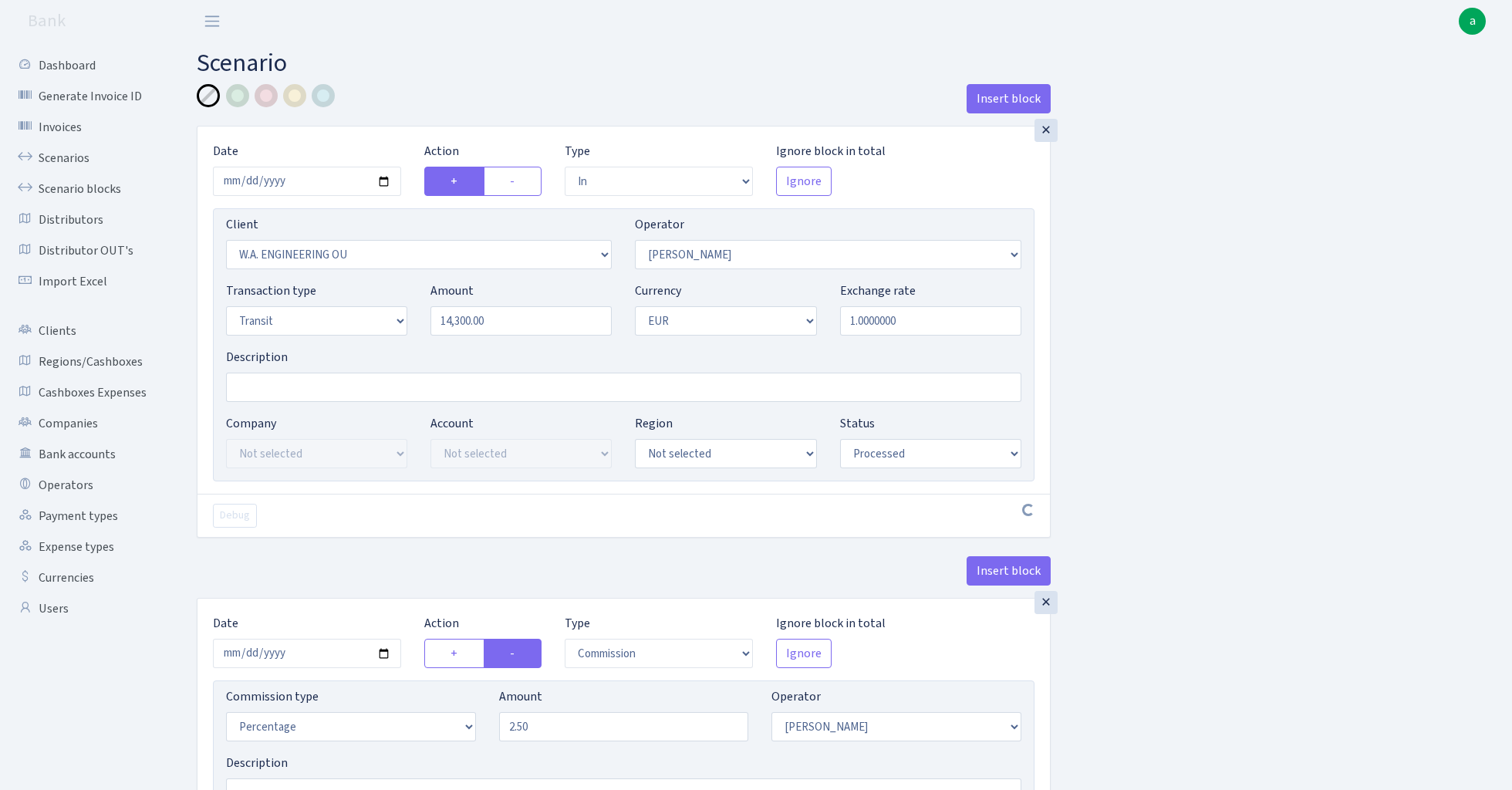
select select "1419"
select select "61"
select select "5"
select select "1"
select select "processed"
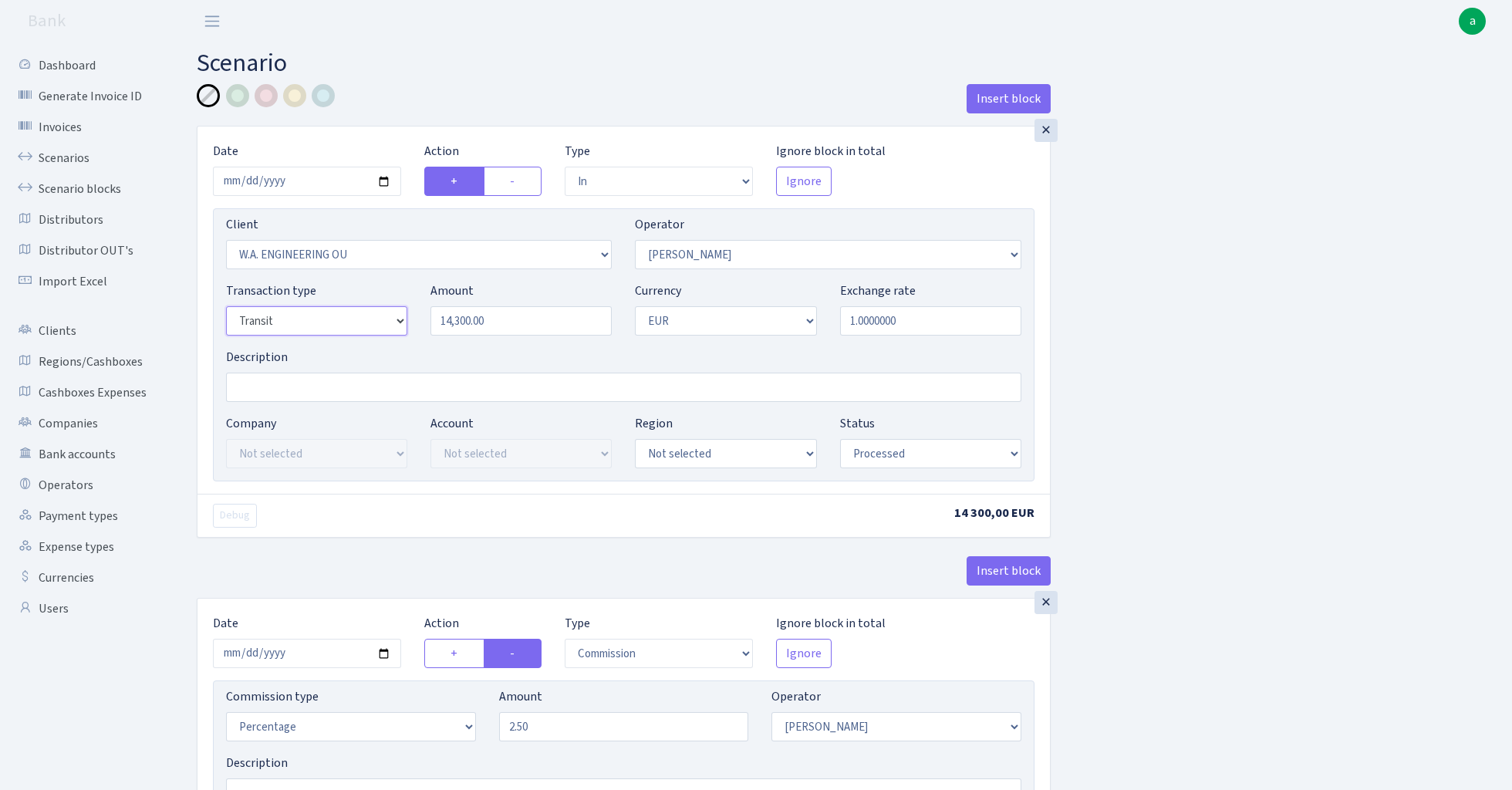
select select "8"
click at [309, 173] on input "2025-01-10" at bounding box center [307, 181] width 188 height 30
type input "[DATE]"
click at [371, 105] on div "Insert block" at bounding box center [624, 105] width 854 height 42
click at [505, 322] on input "14300.00" at bounding box center [521, 321] width 181 height 30
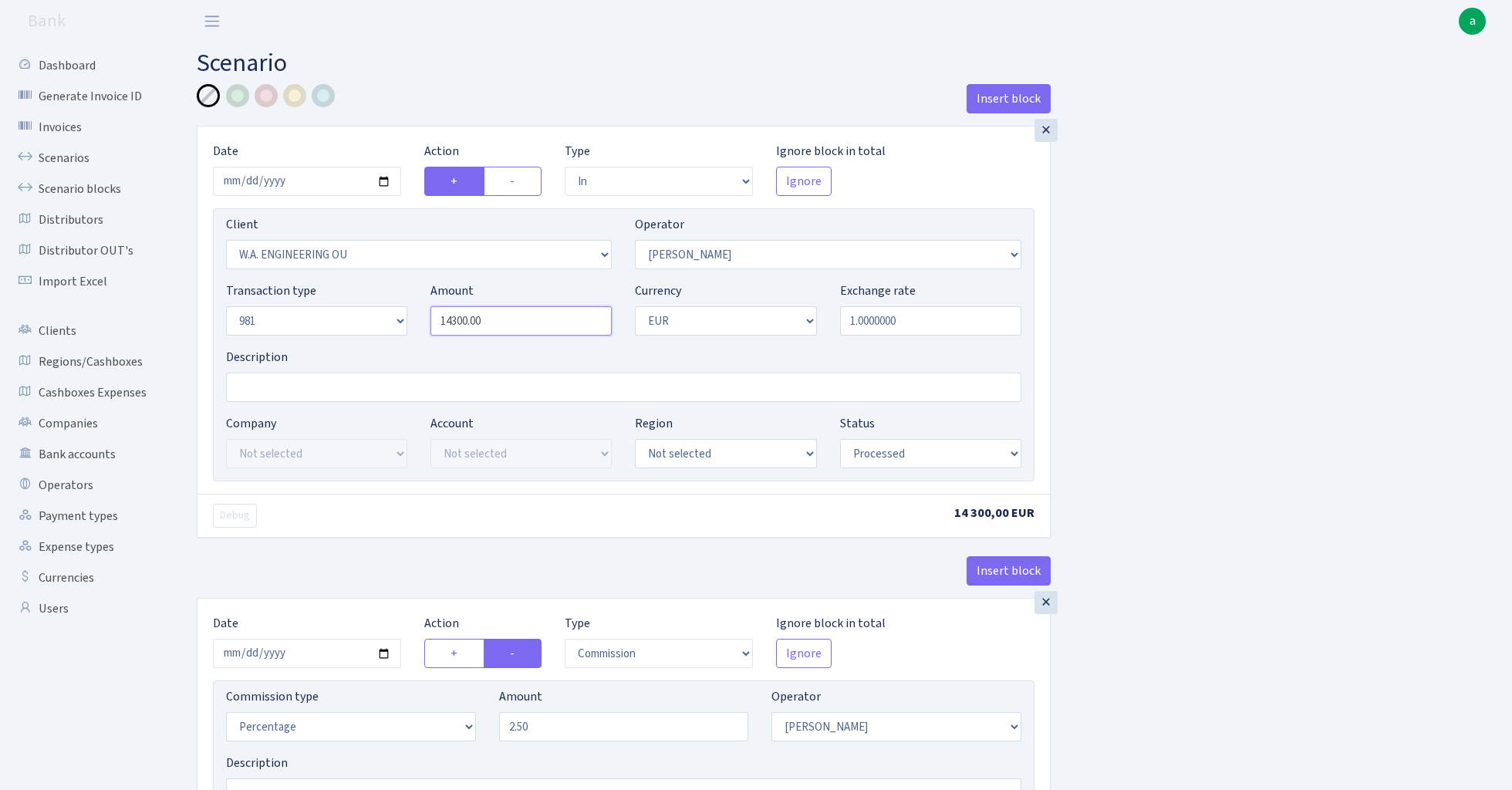
click at [505, 322] on input "14300.00" at bounding box center [521, 321] width 181 height 30
type input "8,500.00"
select select "3322"
click at [262, 388] on input "Description" at bounding box center [624, 388] width 796 height 30
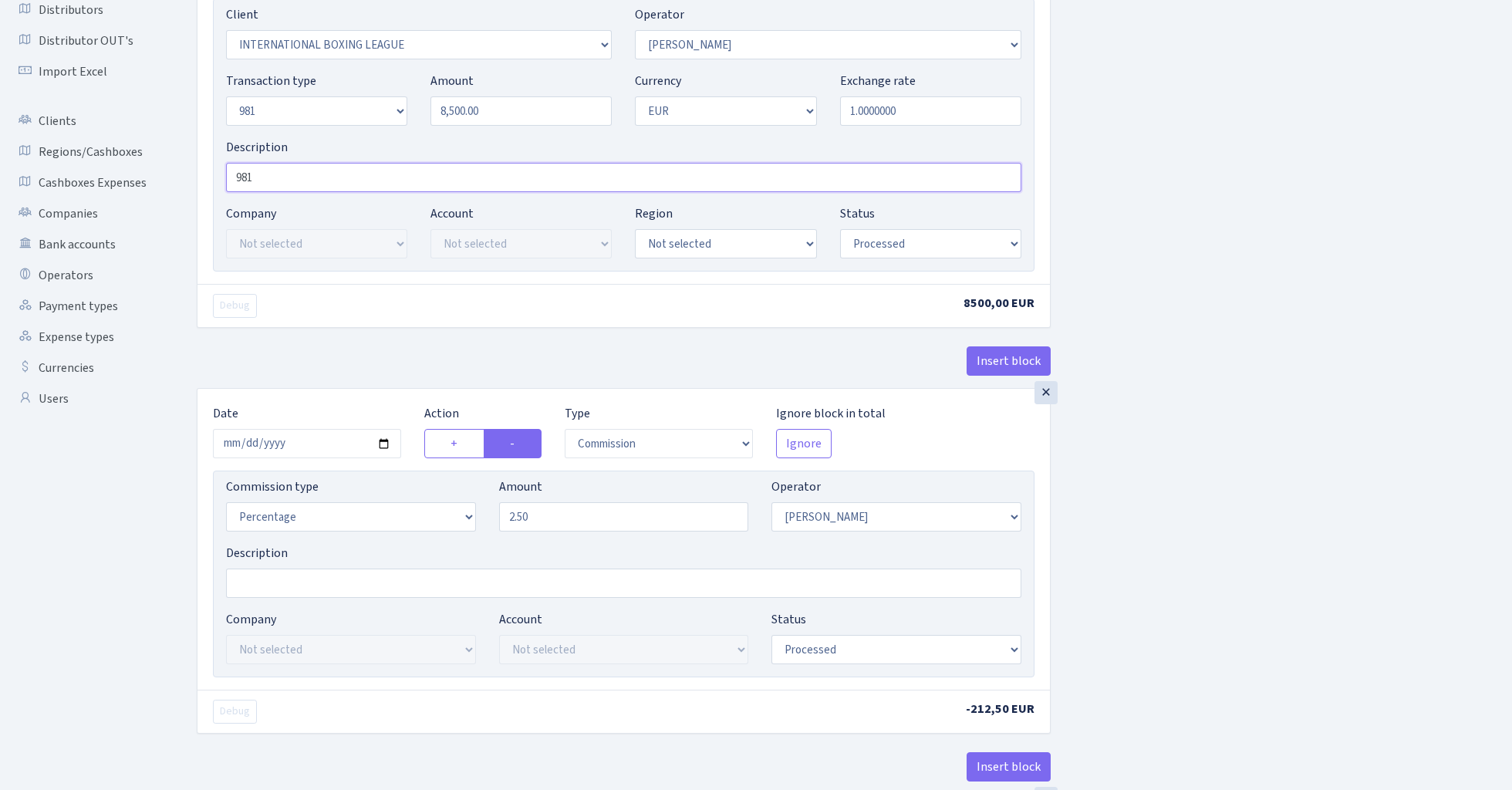
scroll to position [296, 0]
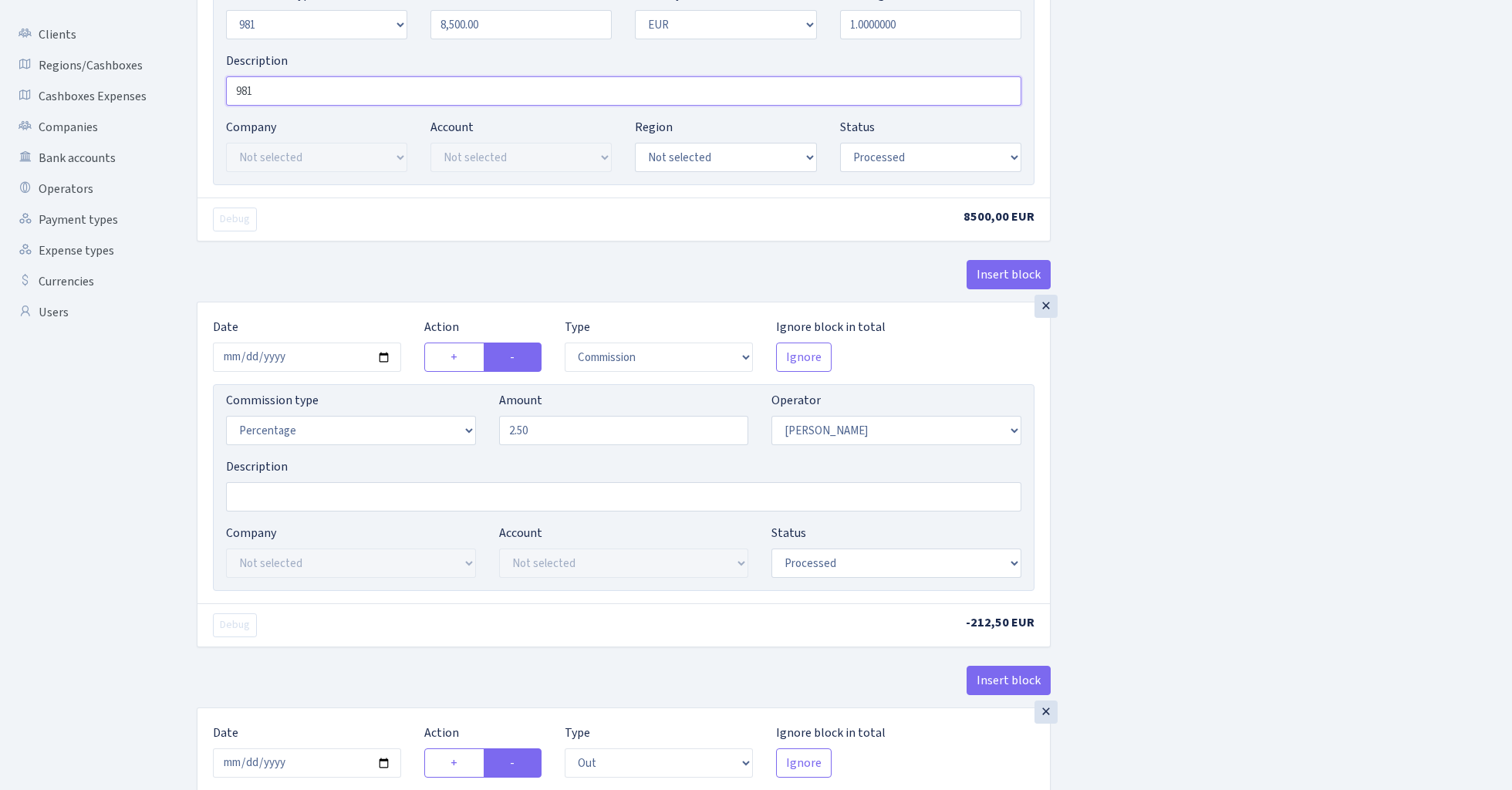
type input "981"
click at [315, 358] on input "2025-01-10" at bounding box center [307, 357] width 188 height 30
type input "2025-08-26"
click at [359, 230] on div "Debug" at bounding box center [413, 219] width 422 height 24
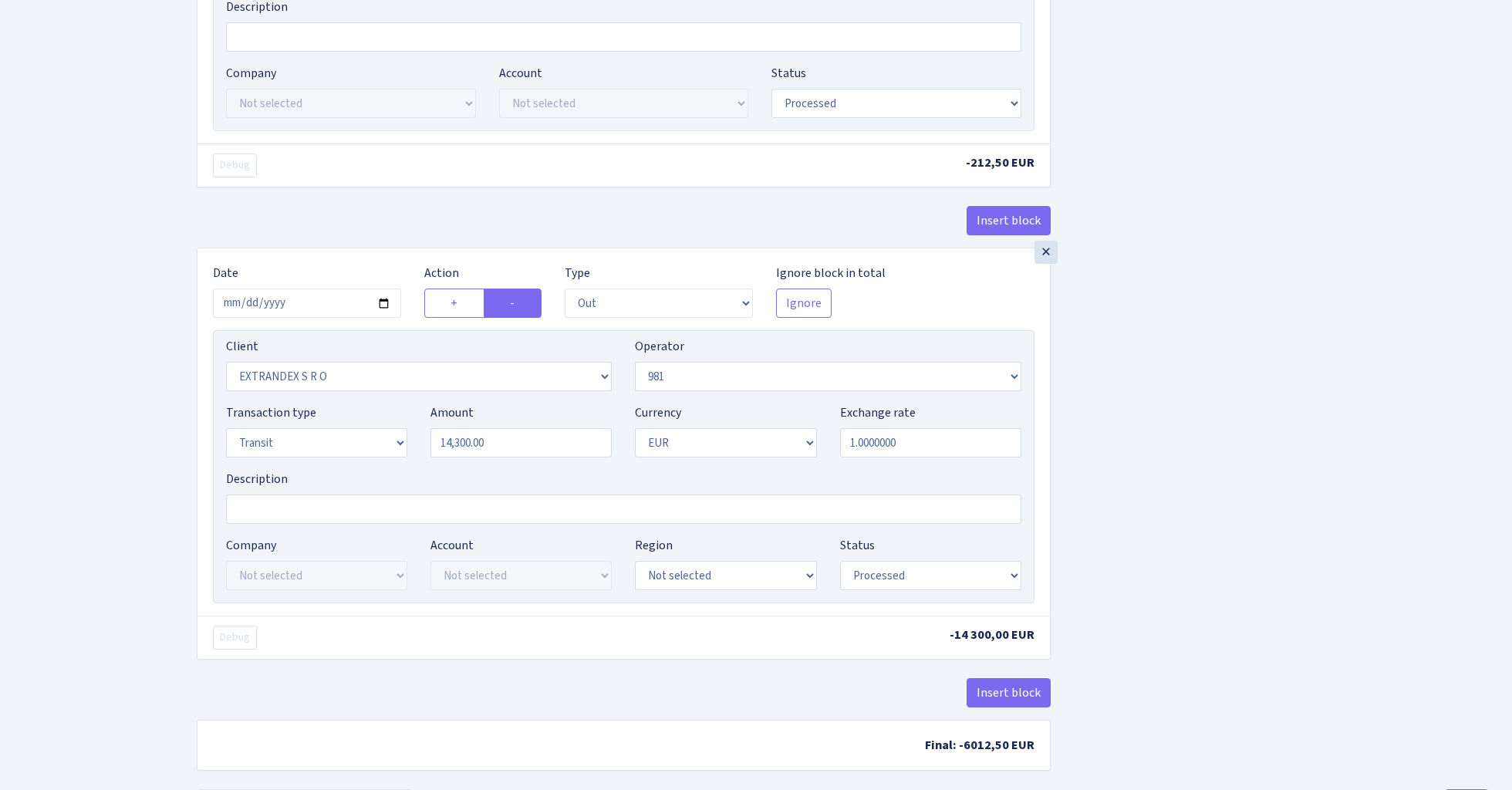
scroll to position [811, 0]
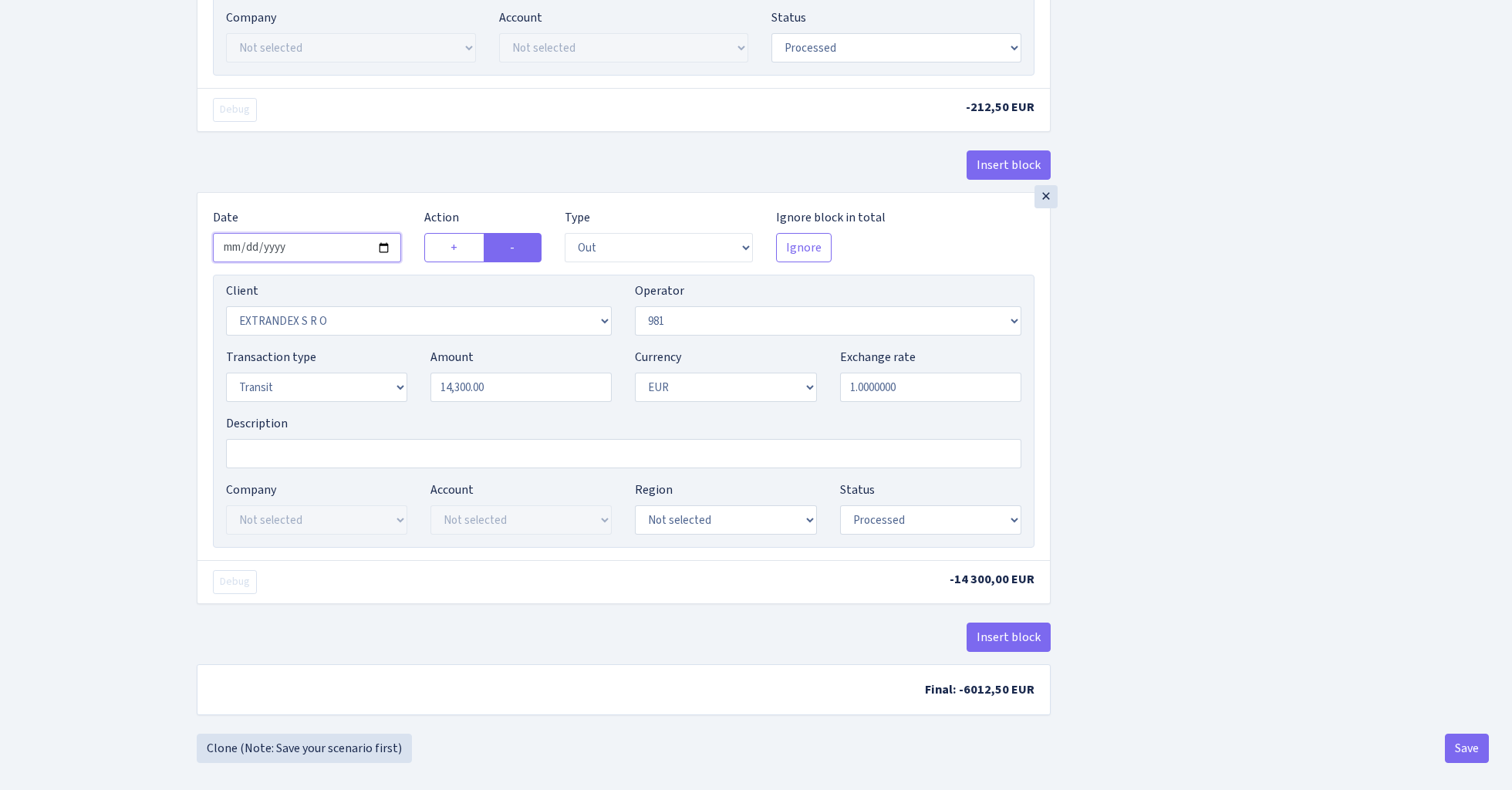
click at [308, 251] on input "2025-01-10" at bounding box center [307, 248] width 188 height 30
type input "2025-08-26"
click at [420, 107] on div "Debug" at bounding box center [413, 110] width 422 height 24
select select "8"
select select "2442"
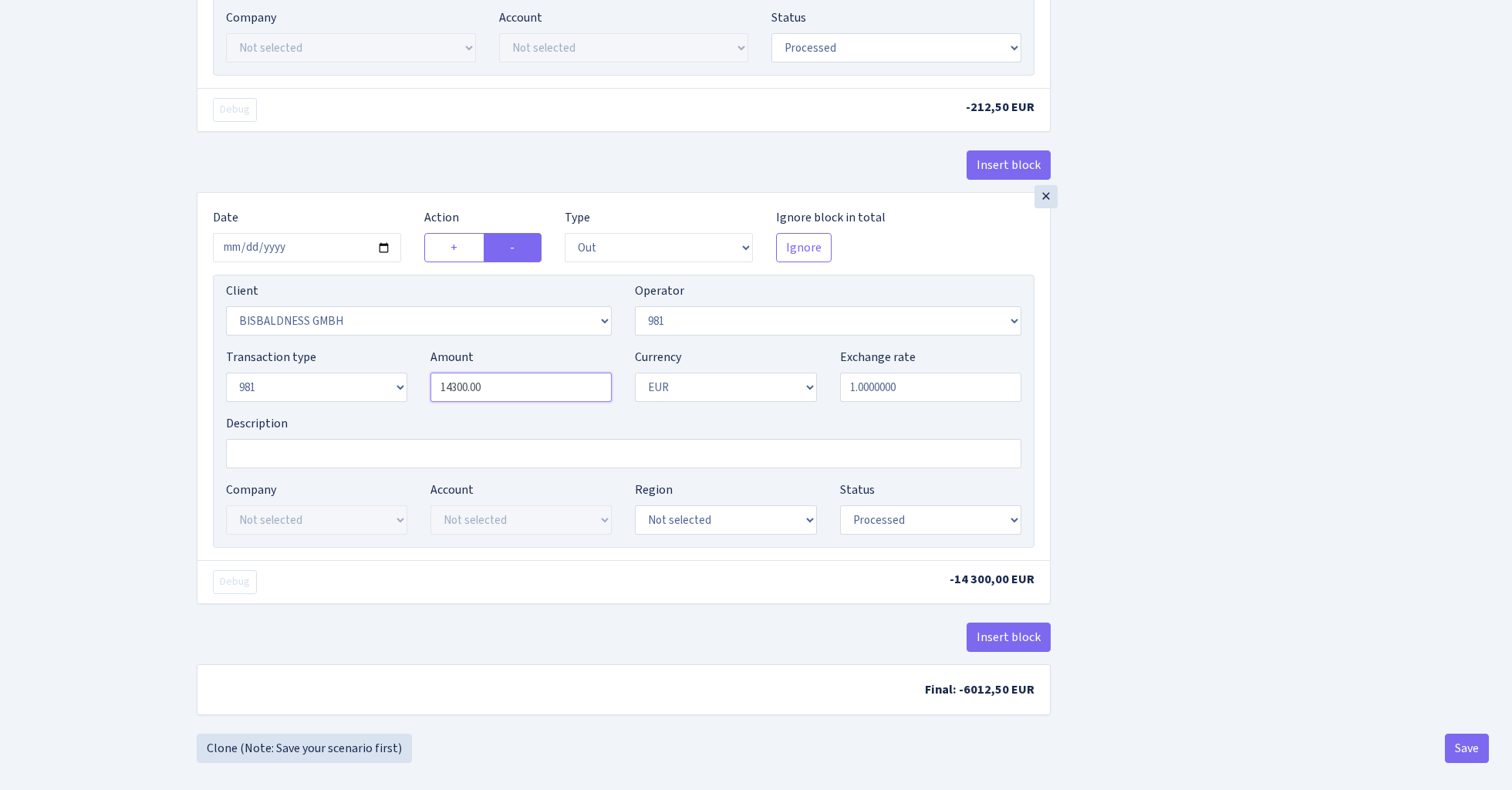
click at [511, 399] on input "14300.00" at bounding box center [521, 388] width 181 height 30
type input "8,500.00"
click at [1197, 340] on div "Insert block × Date 2025-08-26 Action + - Type --- In Out Commission Field requ…" at bounding box center [842, 0] width 1315 height 1455
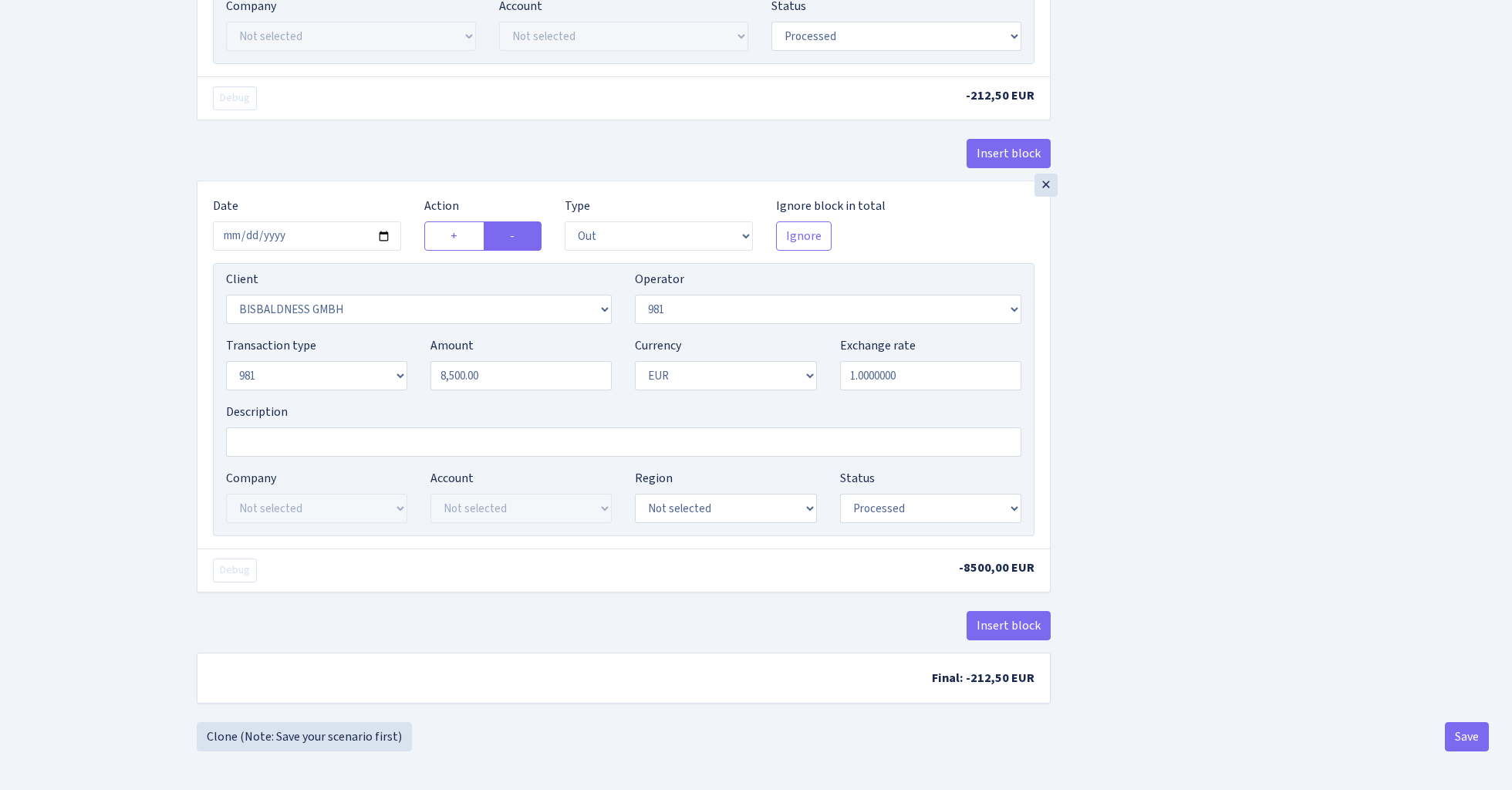
scroll to position [830, 0]
click at [1463, 726] on button "Save" at bounding box center [1467, 736] width 44 height 30
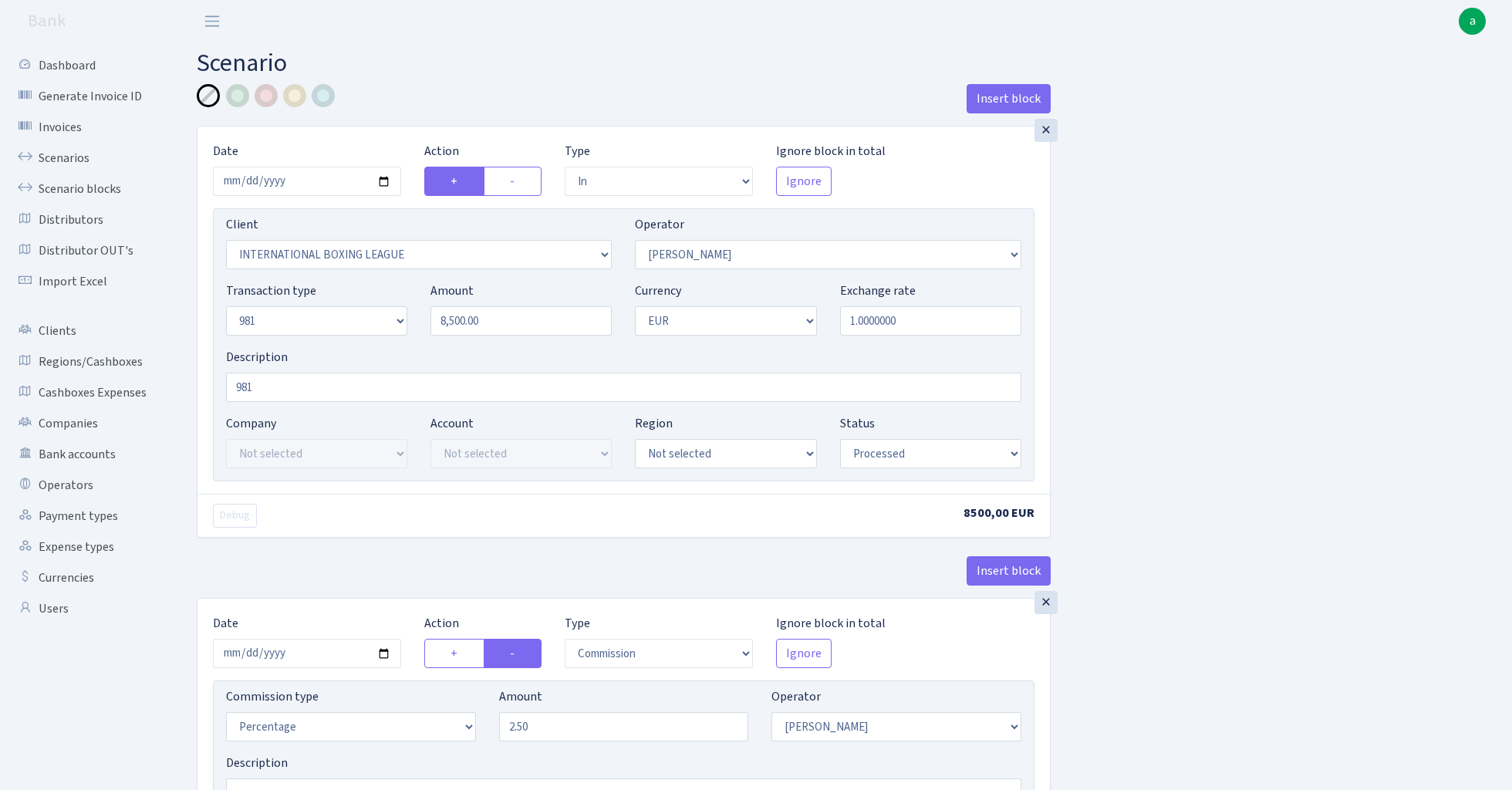
select select "in"
select select "3322"
select select "30"
select select "8"
select select "1"
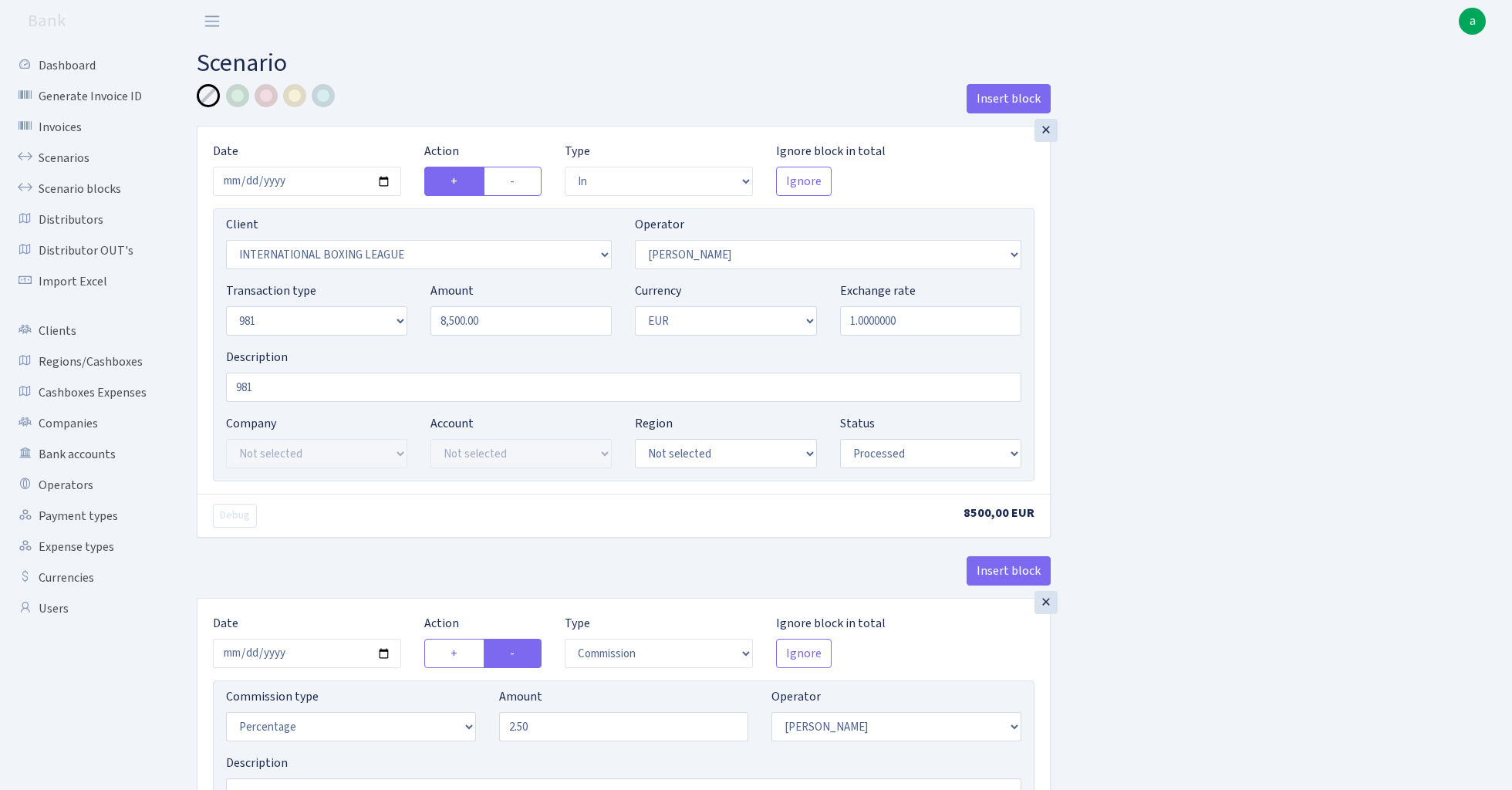
select select "processed"
select select "commission"
select select "30"
select select "processed"
select select "out"
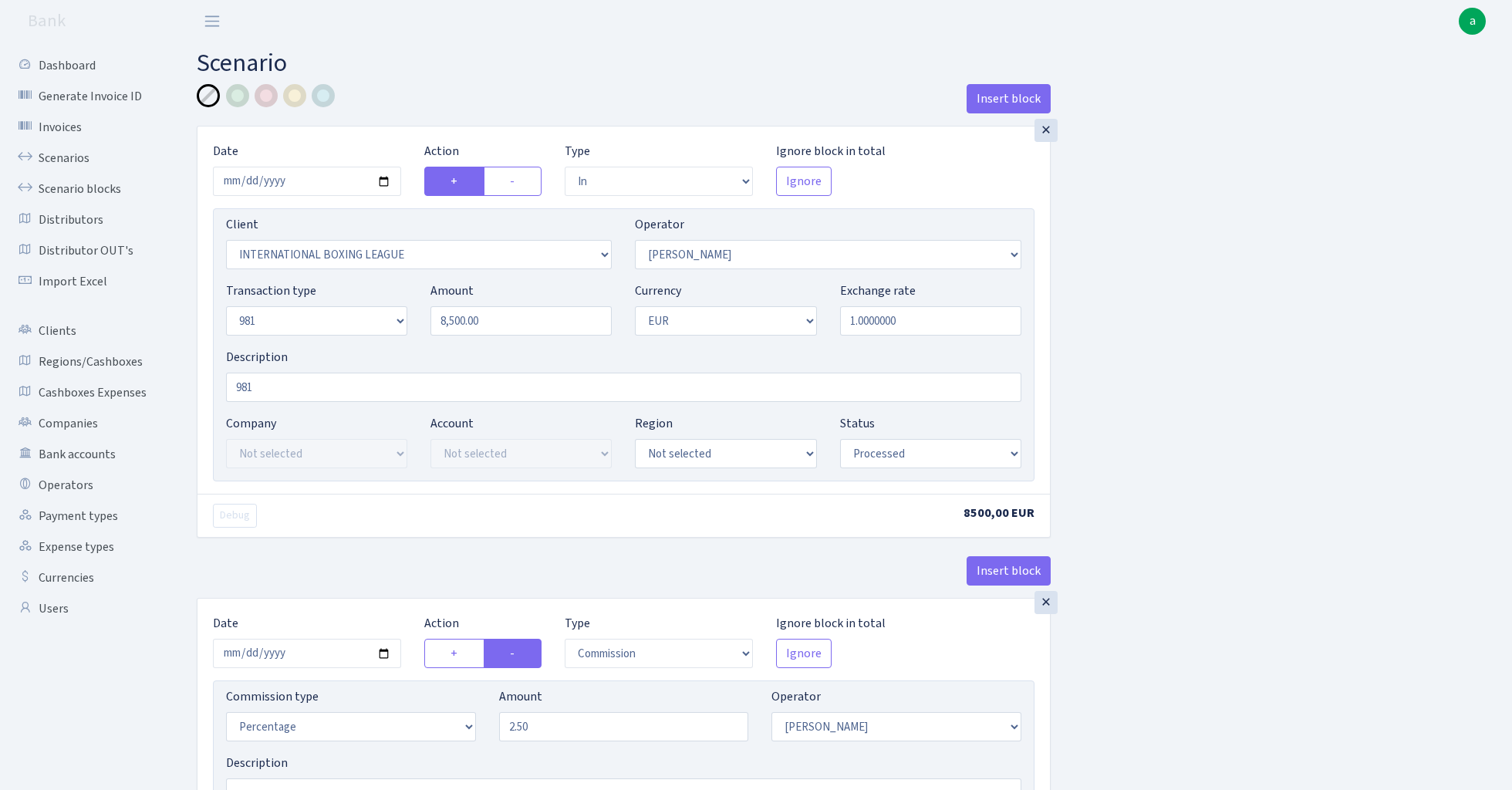
select select "2442"
select select "61"
select select "8"
select select "1"
select select "processed"
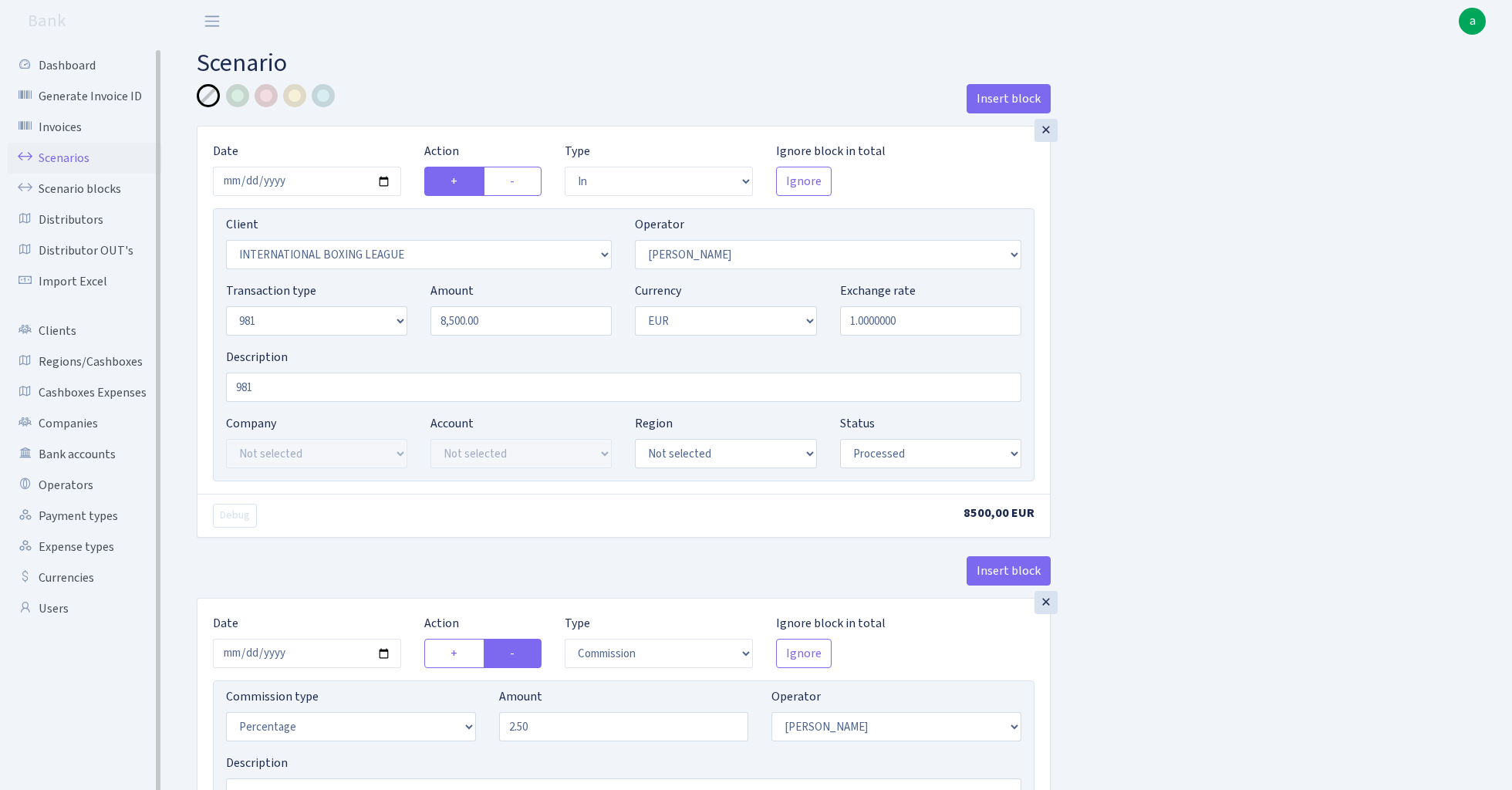
click at [57, 167] on link "Scenarios" at bounding box center [85, 158] width 154 height 31
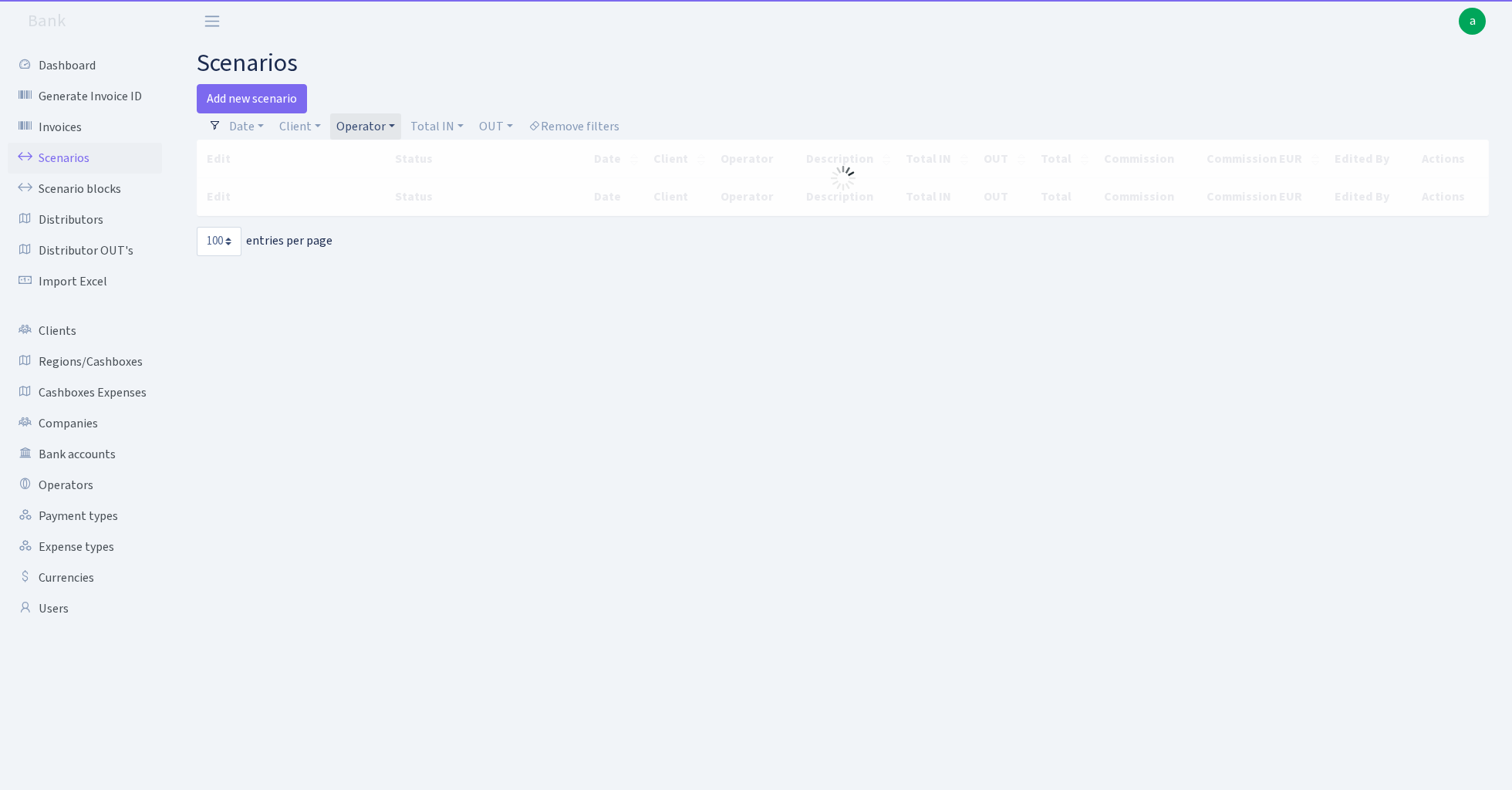
select select "100"
